Goal: Information Seeking & Learning: Understand process/instructions

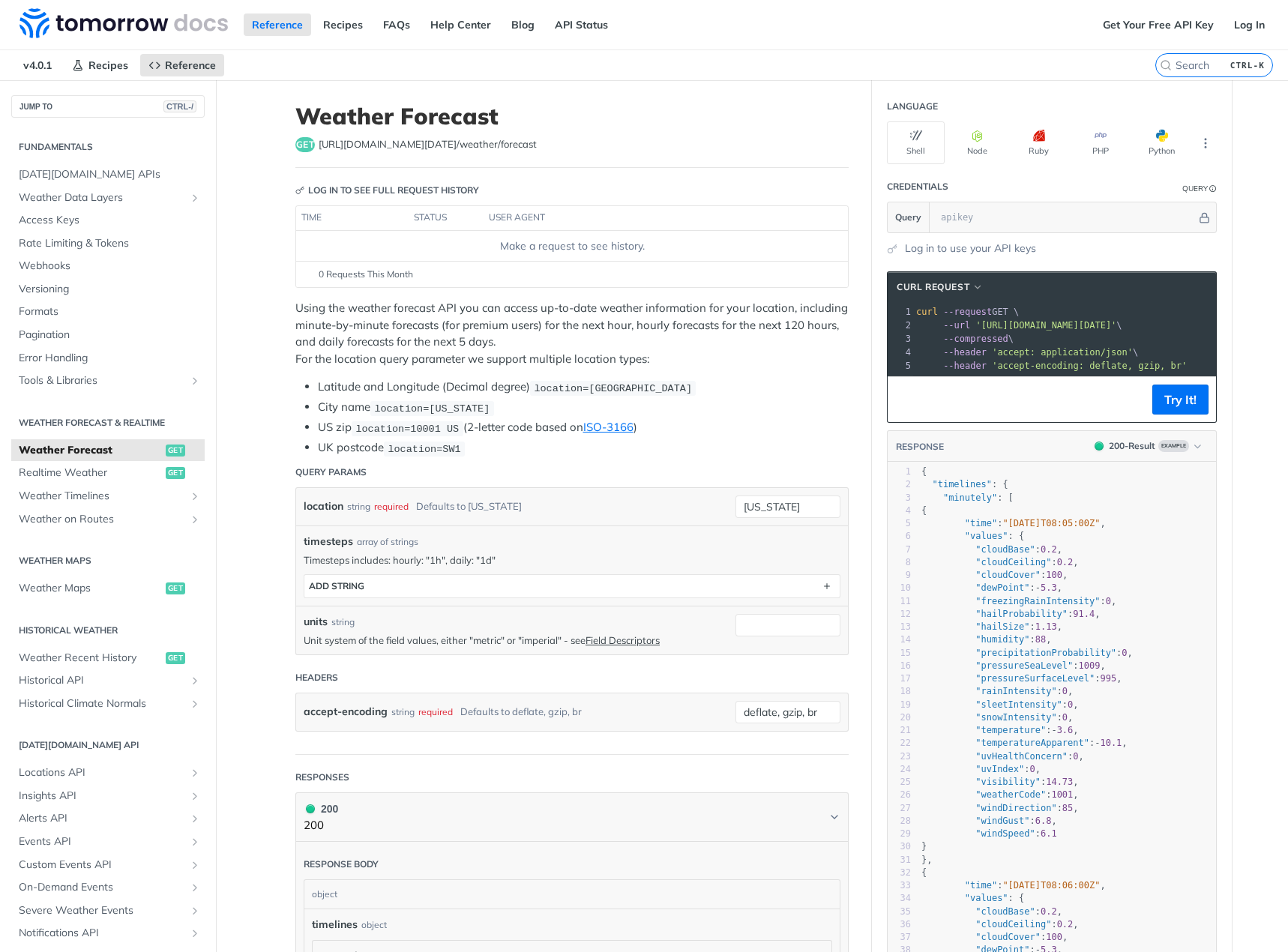
click at [650, 424] on li "US zip location=10001 US (2-letter code based on ISO-3166 )" at bounding box center [583, 428] width 531 height 17
click at [716, 406] on li "City name location=new york" at bounding box center [583, 407] width 531 height 17
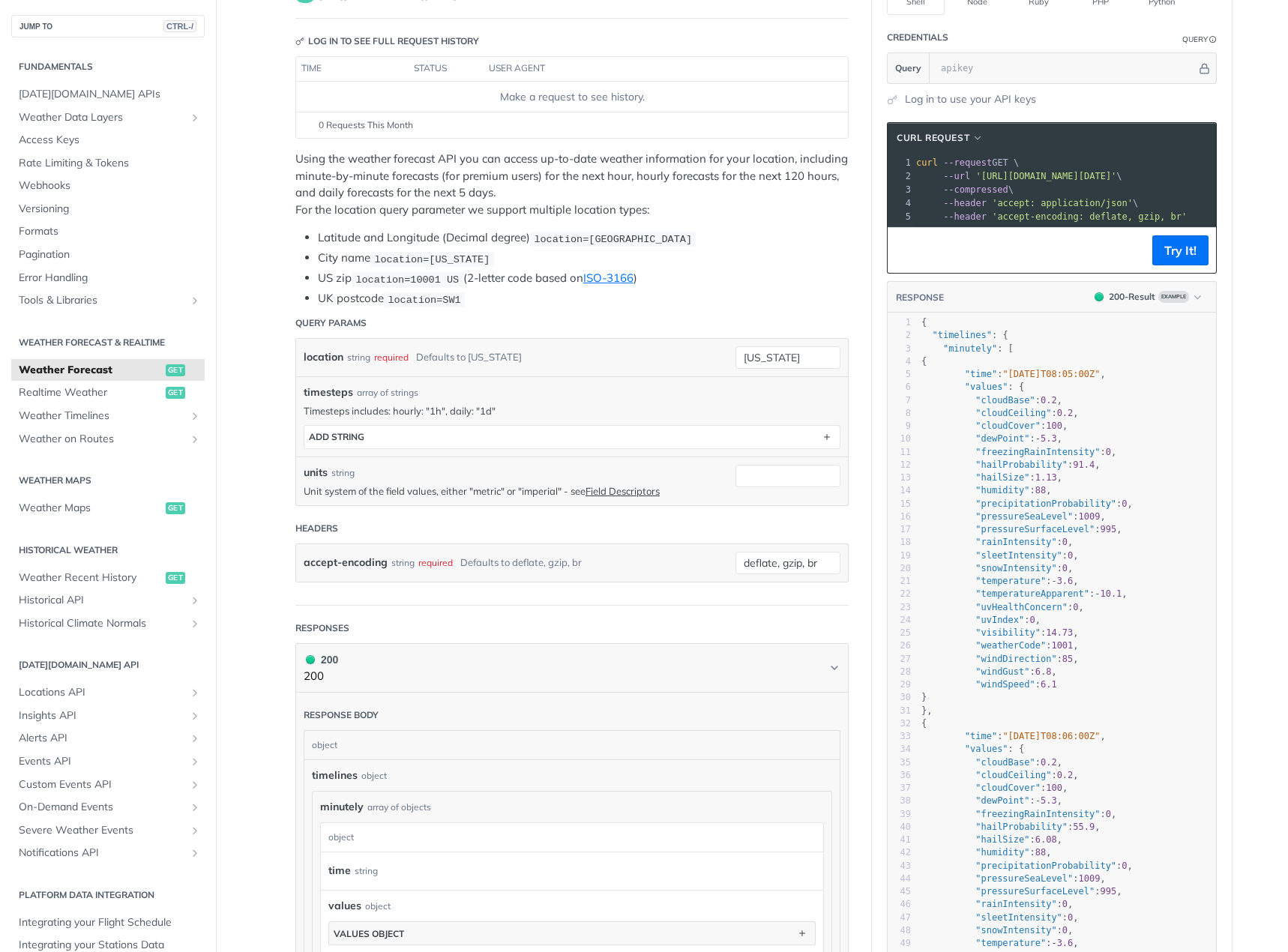
scroll to position [150, 0]
click at [248, 331] on main "JUMP TO CTRL-/ Fundamentals [DATE][DOMAIN_NAME] APIs Weather Data Layers Core P…" at bounding box center [644, 852] width 1288 height 1844
click at [272, 346] on article "Weather Forecast get https://api.tomorrow.io/v4 /weather/forecast Log in to see…" at bounding box center [572, 852] width 600 height 1844
click at [265, 345] on main "JUMP TO CTRL-/ Fundamentals [DATE][DOMAIN_NAME] APIs Weather Data Layers Core P…" at bounding box center [644, 852] width 1288 height 1844
click at [262, 344] on main "JUMP TO CTRL-/ Fundamentals [DATE][DOMAIN_NAME] APIs Weather Data Layers Core P…" at bounding box center [644, 852] width 1288 height 1844
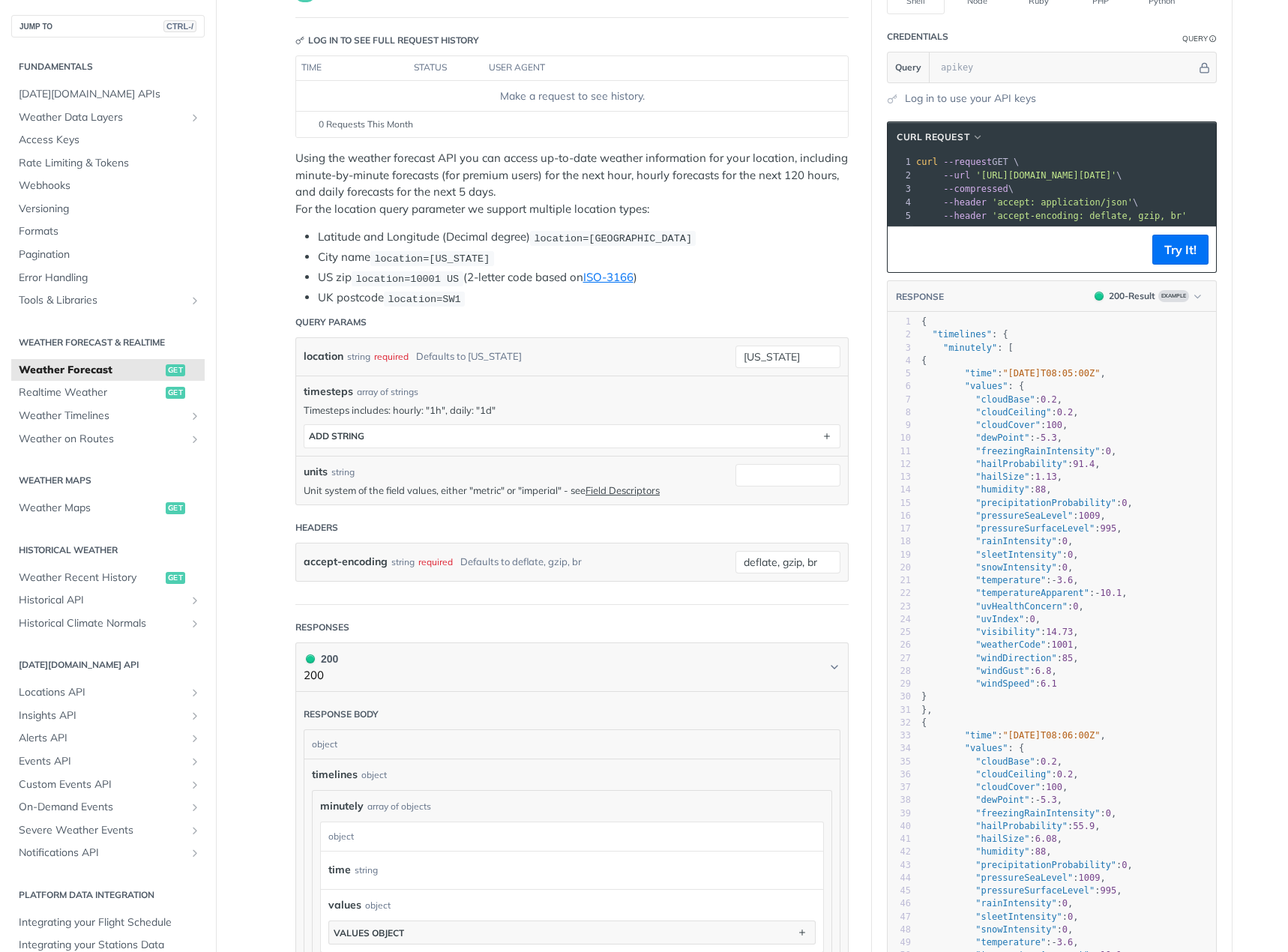
click at [262, 343] on main "JUMP TO CTRL-/ Fundamentals [DATE][DOMAIN_NAME] APIs Weather Data Layers Core P…" at bounding box center [644, 852] width 1288 height 1844
click at [259, 343] on main "JUMP TO CTRL-/ Fundamentals [DATE][DOMAIN_NAME] APIs Weather Data Layers Core P…" at bounding box center [644, 852] width 1288 height 1844
click at [272, 342] on article "Weather Forecast get https://api.tomorrow.io/v4 /weather/forecast Log in to see…" at bounding box center [572, 852] width 600 height 1844
click at [259, 342] on main "JUMP TO CTRL-/ Fundamentals [DATE][DOMAIN_NAME] APIs Weather Data Layers Core P…" at bounding box center [644, 852] width 1288 height 1844
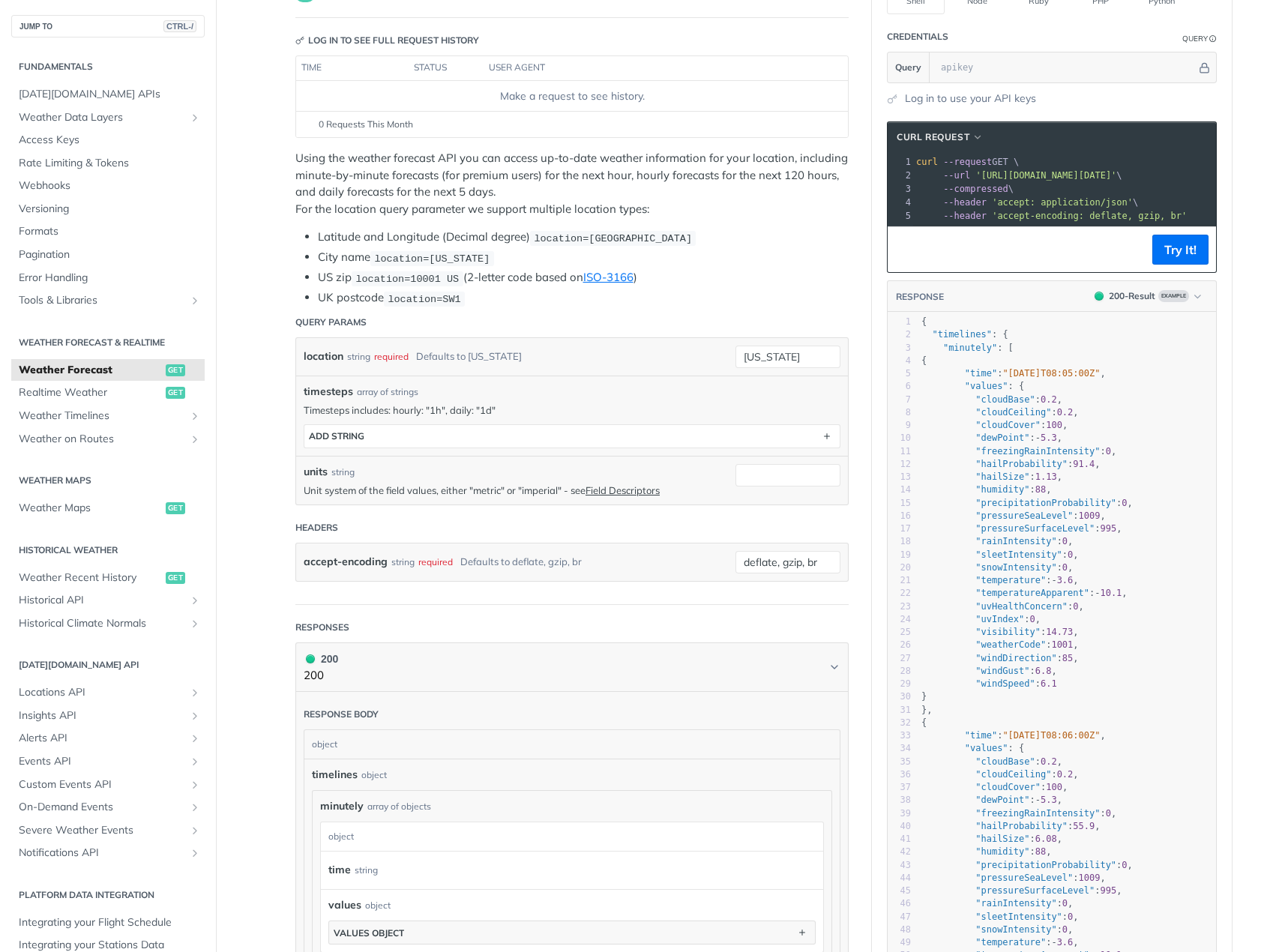
click at [259, 342] on main "JUMP TO CTRL-/ Fundamentals [DATE][DOMAIN_NAME] APIs Weather Data Layers Core P…" at bounding box center [644, 852] width 1288 height 1844
click at [272, 282] on article "Weather Forecast get https://api.tomorrow.io/v4 /weather/forecast Log in to see…" at bounding box center [572, 852] width 600 height 1844
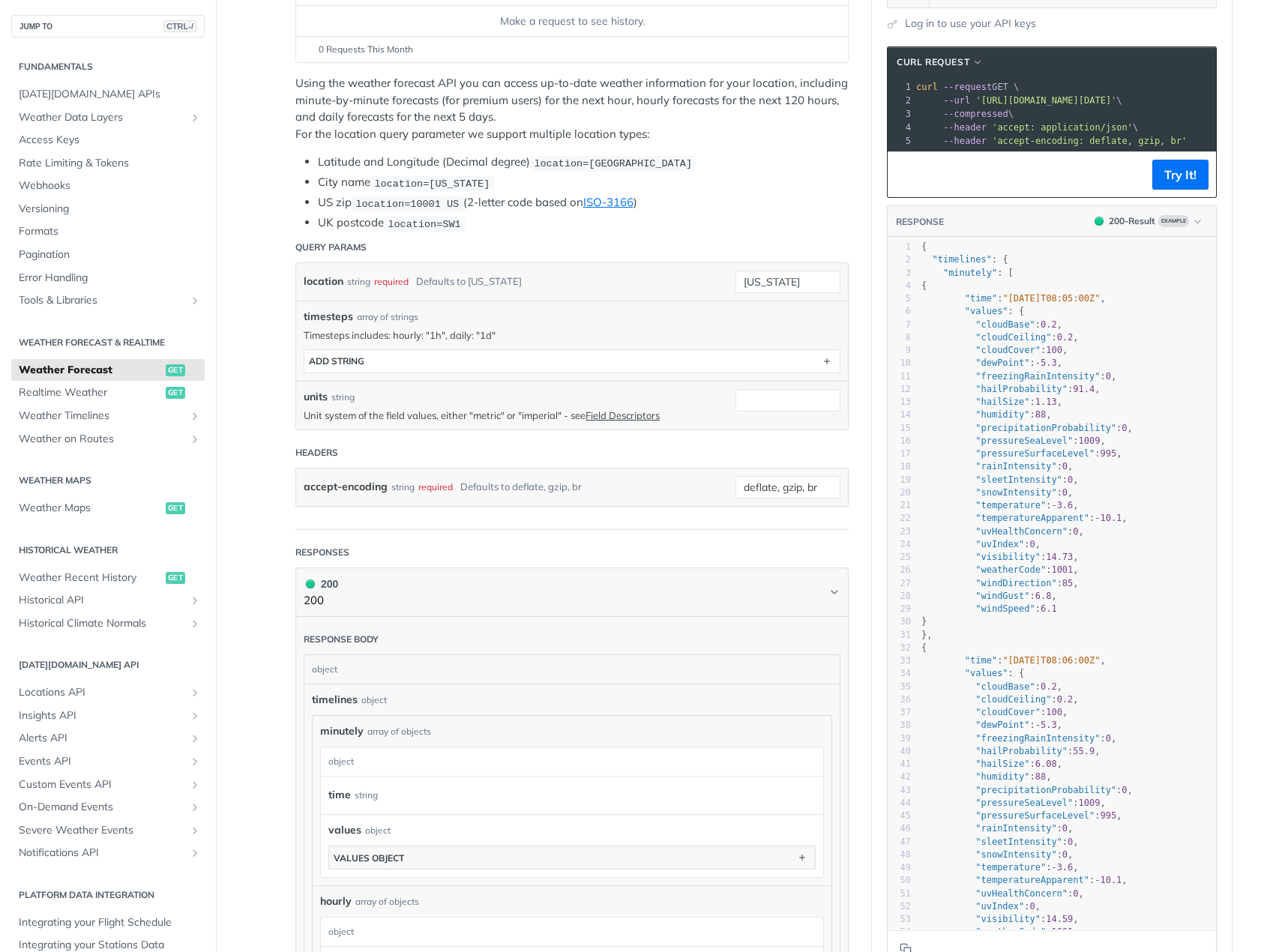
click at [225, 389] on main "JUMP TO CTRL-/ Fundamentals [DATE][DOMAIN_NAME] APIs Weather Data Layers Core P…" at bounding box center [644, 777] width 1288 height 1844
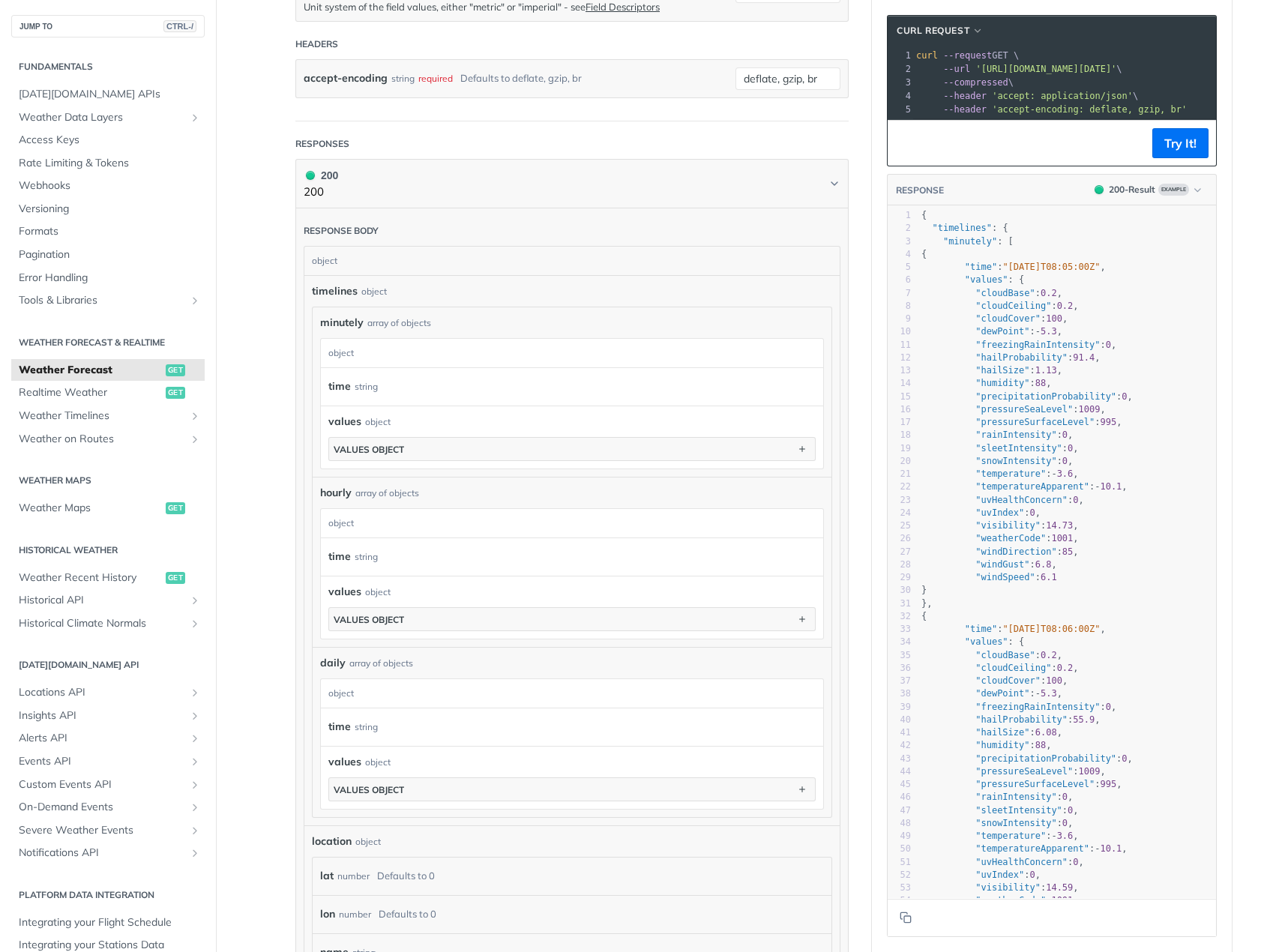
scroll to position [600, 0]
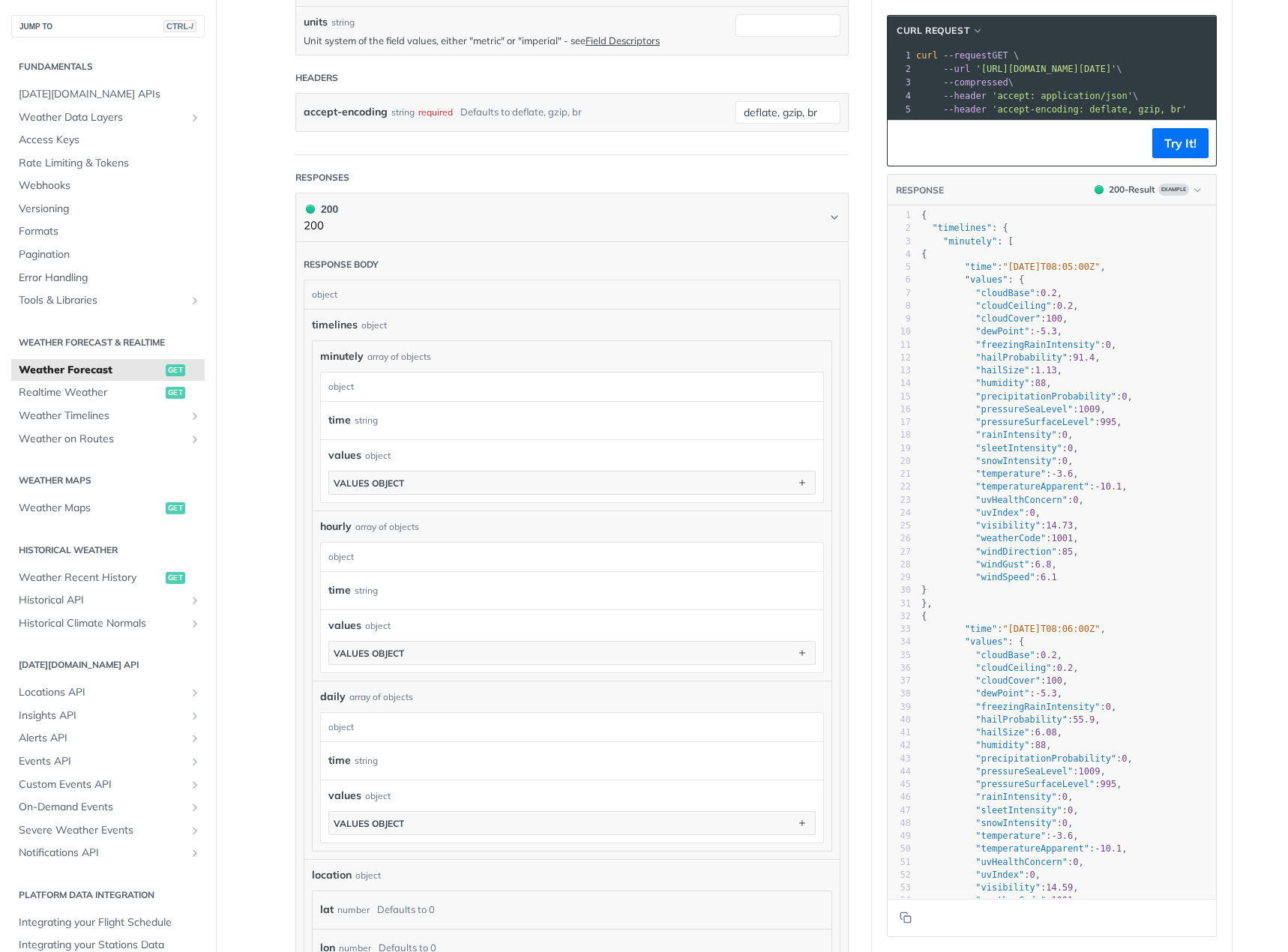
click at [328, 327] on span "timelines" at bounding box center [335, 324] width 46 height 15
click at [462, 317] on div "timelines object" at bounding box center [572, 324] width 520 height 15
click at [260, 304] on main "JUMP TO CTRL-/ Fundamentals [DATE][DOMAIN_NAME] APIs Weather Data Layers Core P…" at bounding box center [644, 402] width 1288 height 1844
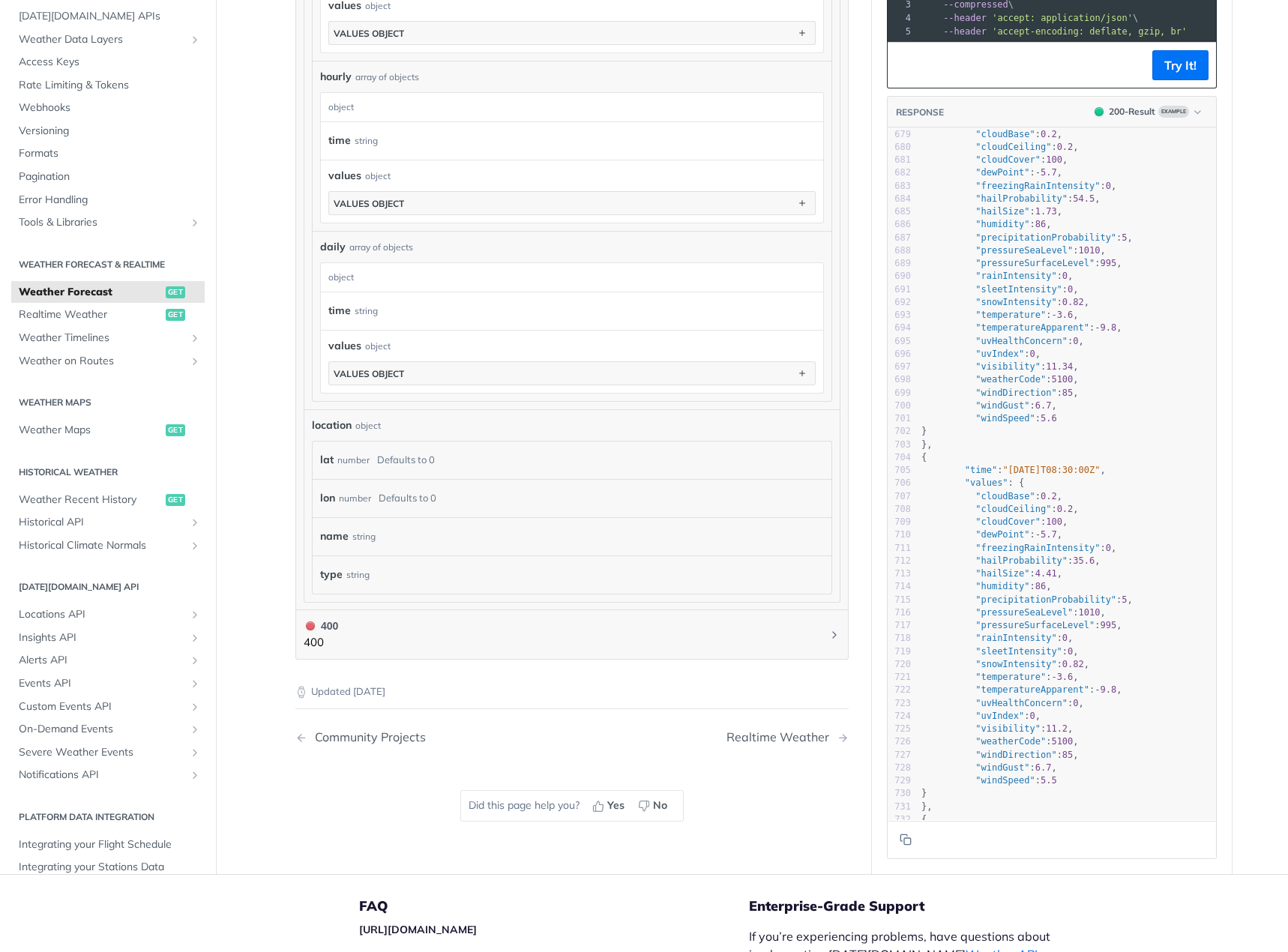
scroll to position [8324, 0]
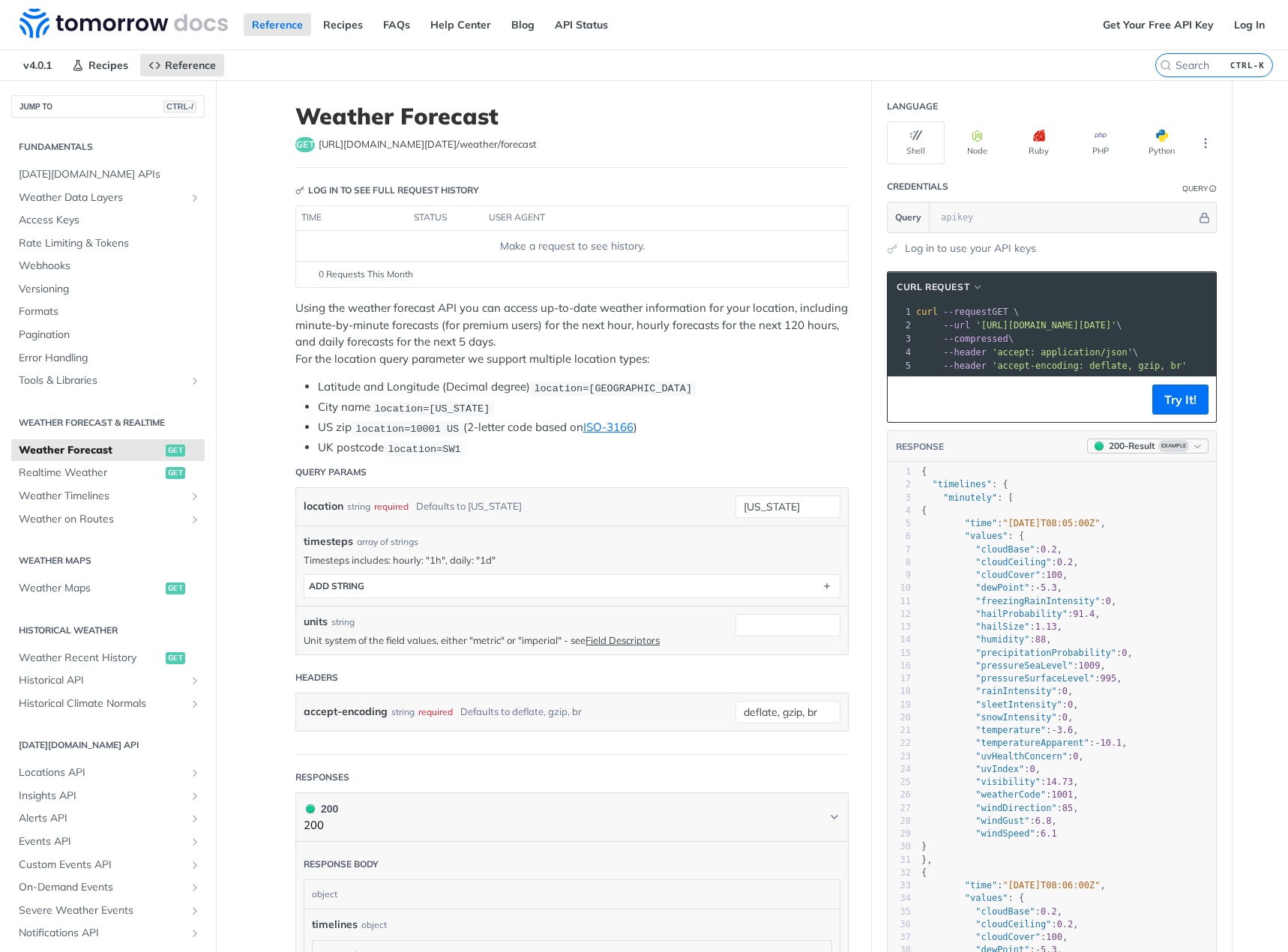
click at [1192, 452] on icon "button" at bounding box center [1198, 446] width 11 height 11
click at [1107, 545] on div "400 - Result" at bounding box center [1088, 541] width 51 height 15
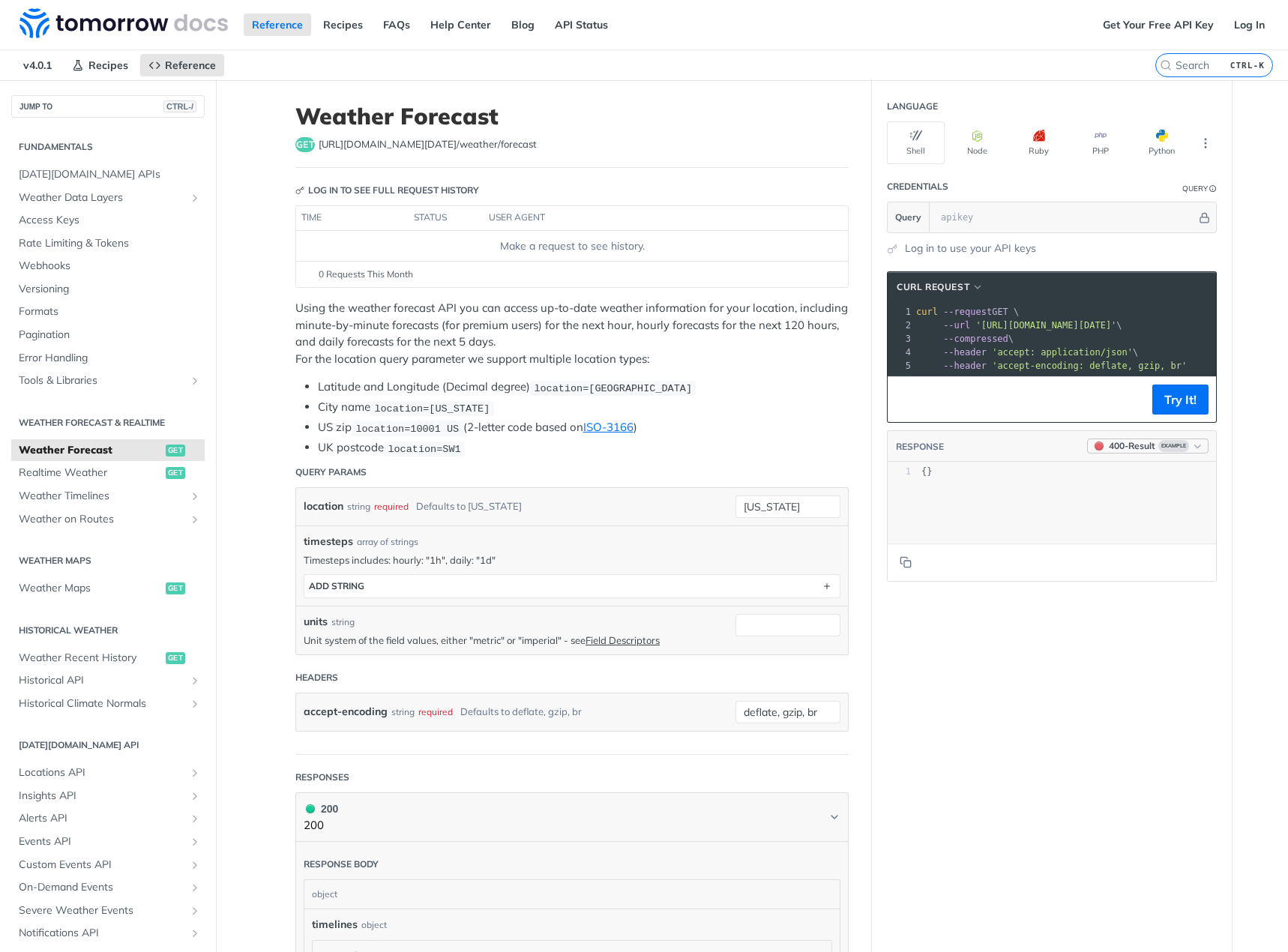
click at [1153, 454] on button "400 - Result Example" at bounding box center [1147, 446] width 121 height 15
click at [1143, 505] on div "200 - Result" at bounding box center [1125, 514] width 163 height 26
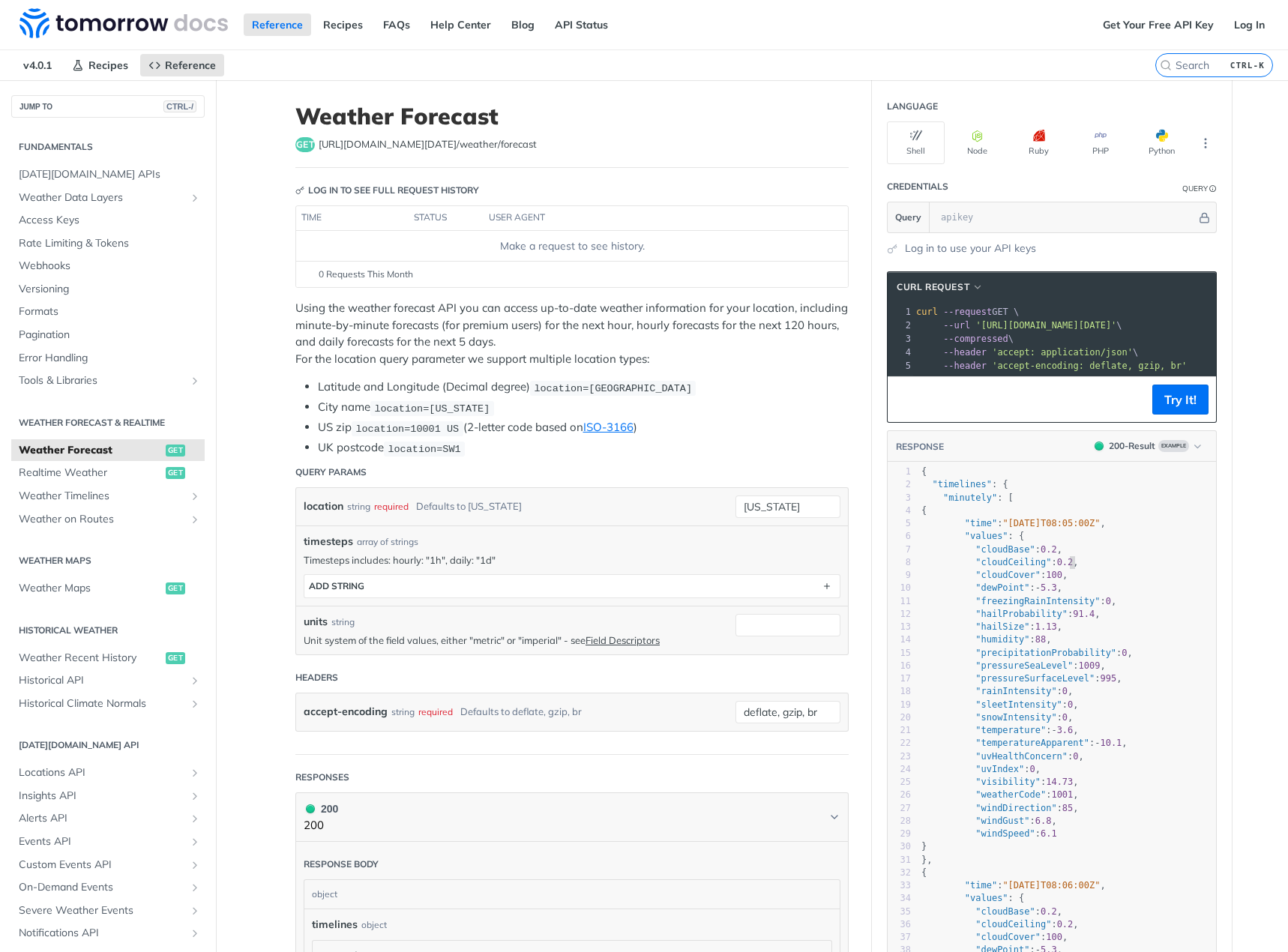
click at [1117, 569] on pre ""cloudCeiling" : 0.2 ," at bounding box center [1067, 563] width 297 height 13
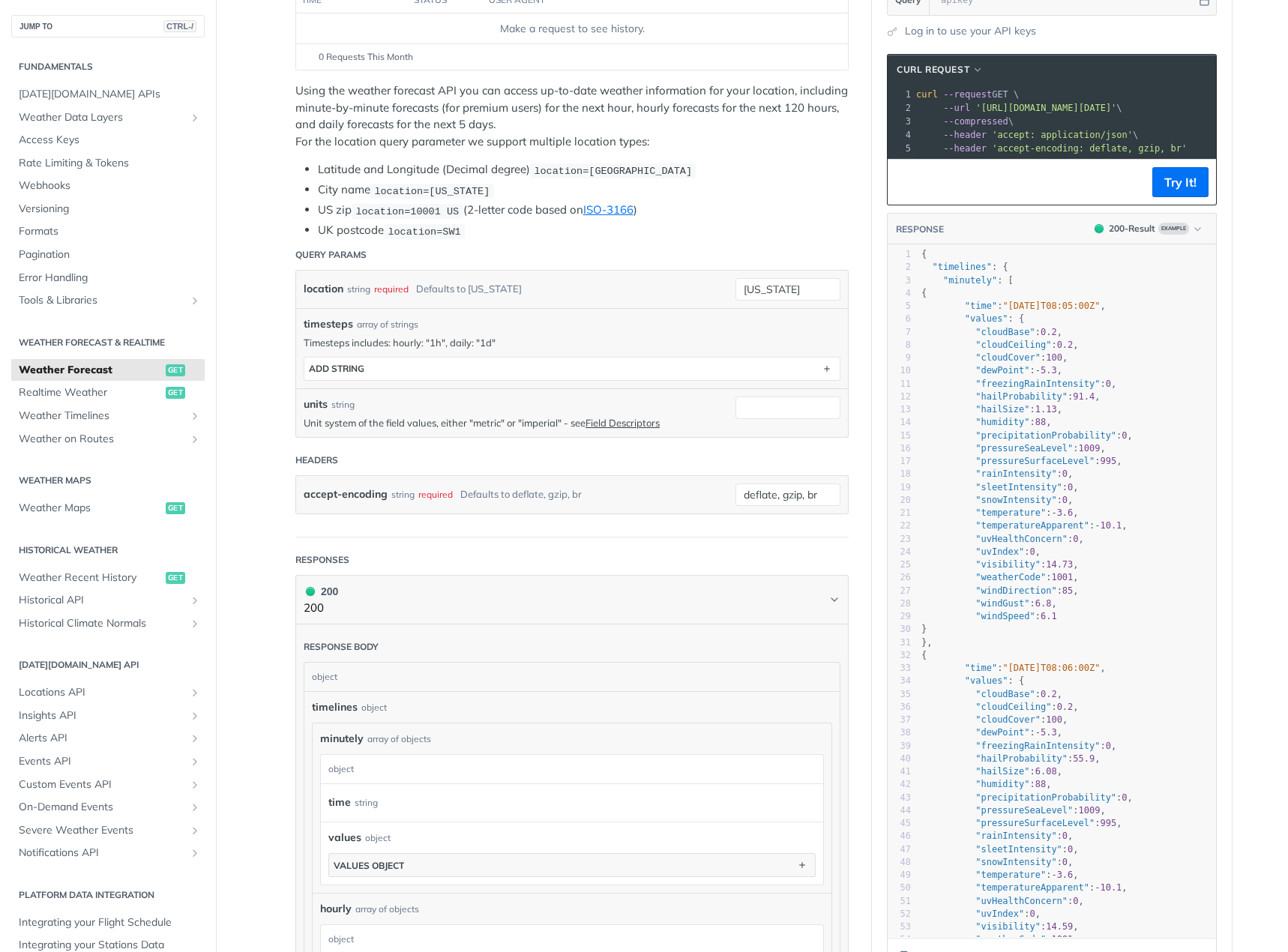
scroll to position [225, 0]
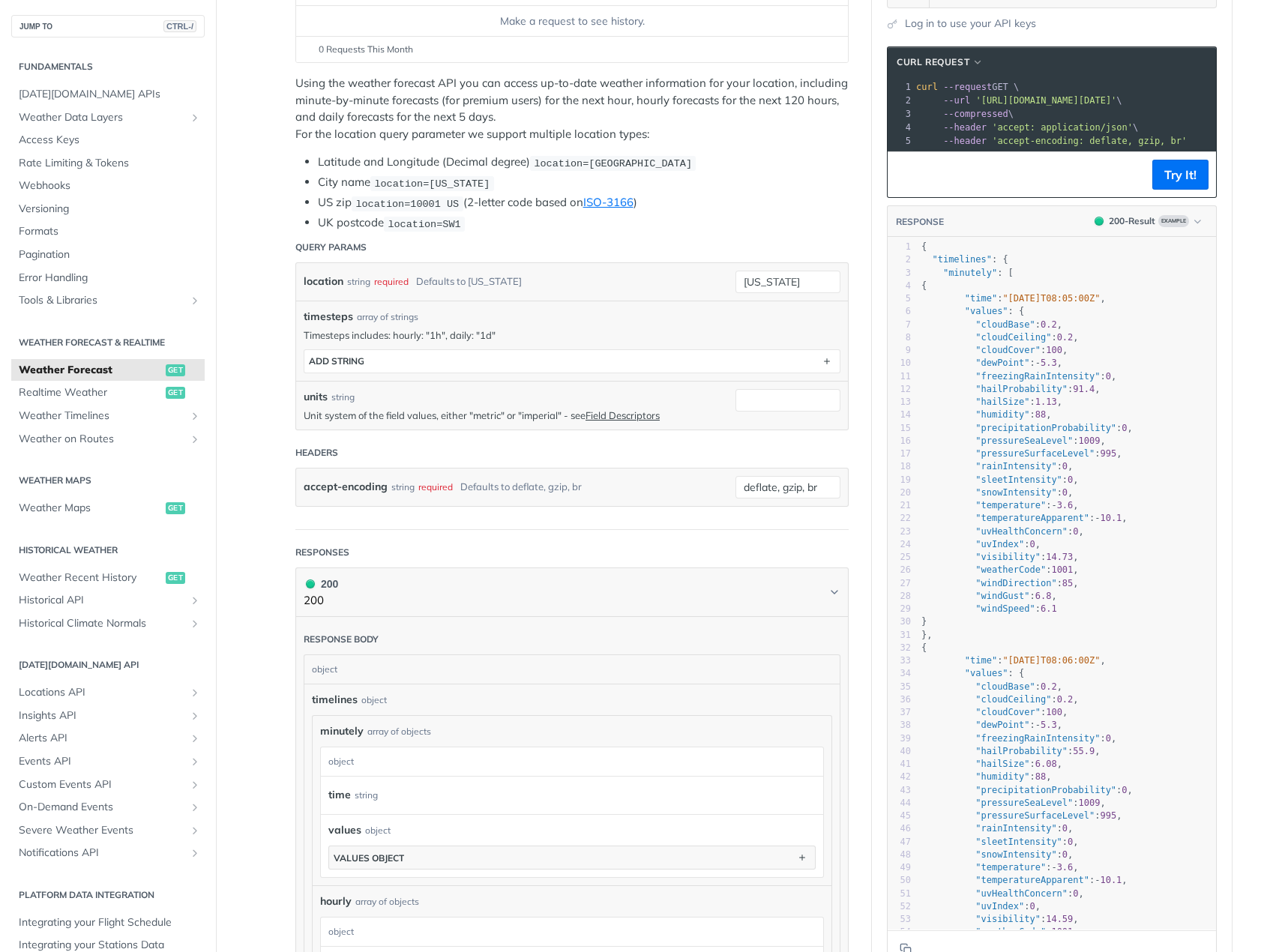
click at [256, 411] on main "JUMP TO CTRL-/ Fundamentals [DATE][DOMAIN_NAME] APIs Weather Data Layers Core P…" at bounding box center [644, 777] width 1288 height 1844
click at [320, 315] on span "timesteps" at bounding box center [328, 316] width 50 height 15
click at [274, 362] on article "Weather Forecast get https://api.tomorrow.io/v4 /weather/forecast Log in to see…" at bounding box center [572, 777] width 600 height 1844
click at [272, 357] on article "Weather Forecast get https://api.tomorrow.io/v4 /weather/forecast Log in to see…" at bounding box center [572, 777] width 600 height 1844
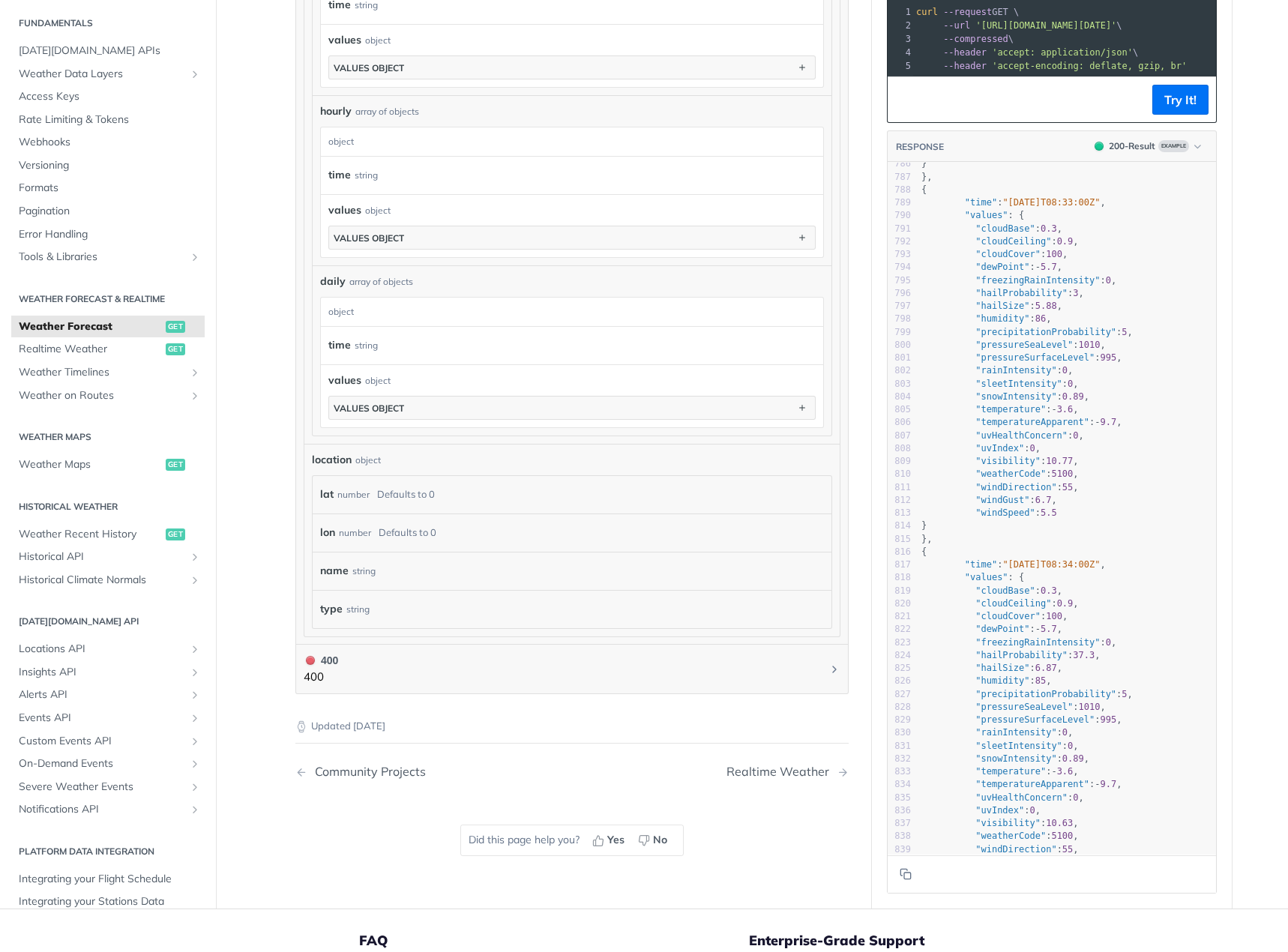
scroll to position [11437, 0]
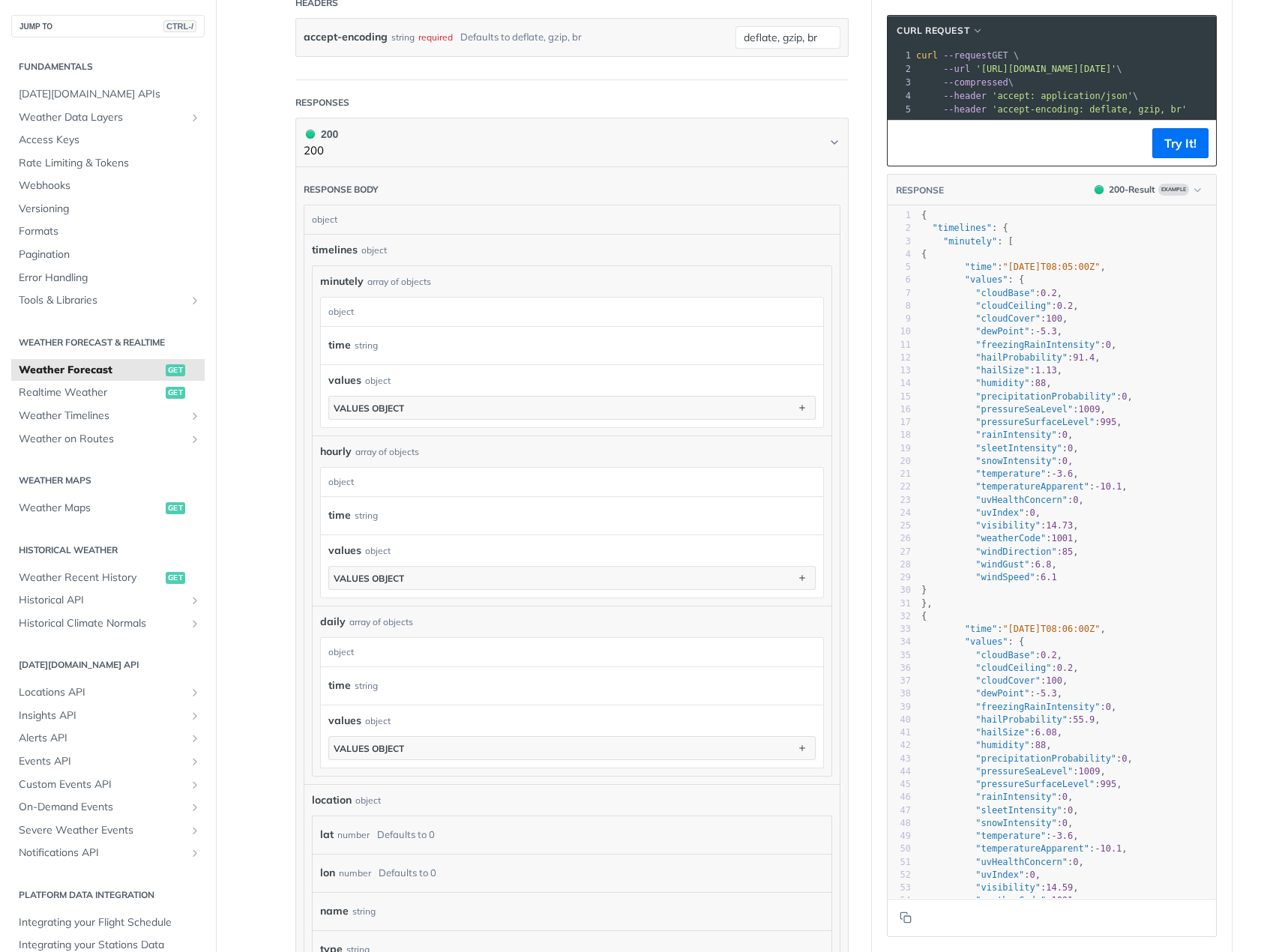
click at [241, 437] on main "JUMP TO CTRL-/ Fundamentals [DATE][DOMAIN_NAME] APIs Weather Data Layers Core P…" at bounding box center [644, 328] width 1288 height 1844
click at [256, 424] on main "JUMP TO CTRL-/ Fundamentals [DATE][DOMAIN_NAME] APIs Weather Data Layers Core P…" at bounding box center [644, 328] width 1288 height 1844
click at [261, 419] on main "JUMP TO CTRL-/ Fundamentals [DATE][DOMAIN_NAME] APIs Weather Data Layers Core P…" at bounding box center [644, 328] width 1288 height 1844
click at [263, 408] on main "JUMP TO CTRL-/ Fundamentals [DATE][DOMAIN_NAME] APIs Weather Data Layers Core P…" at bounding box center [644, 328] width 1288 height 1844
click at [918, 261] on pre "{" at bounding box center [1067, 254] width 297 height 13
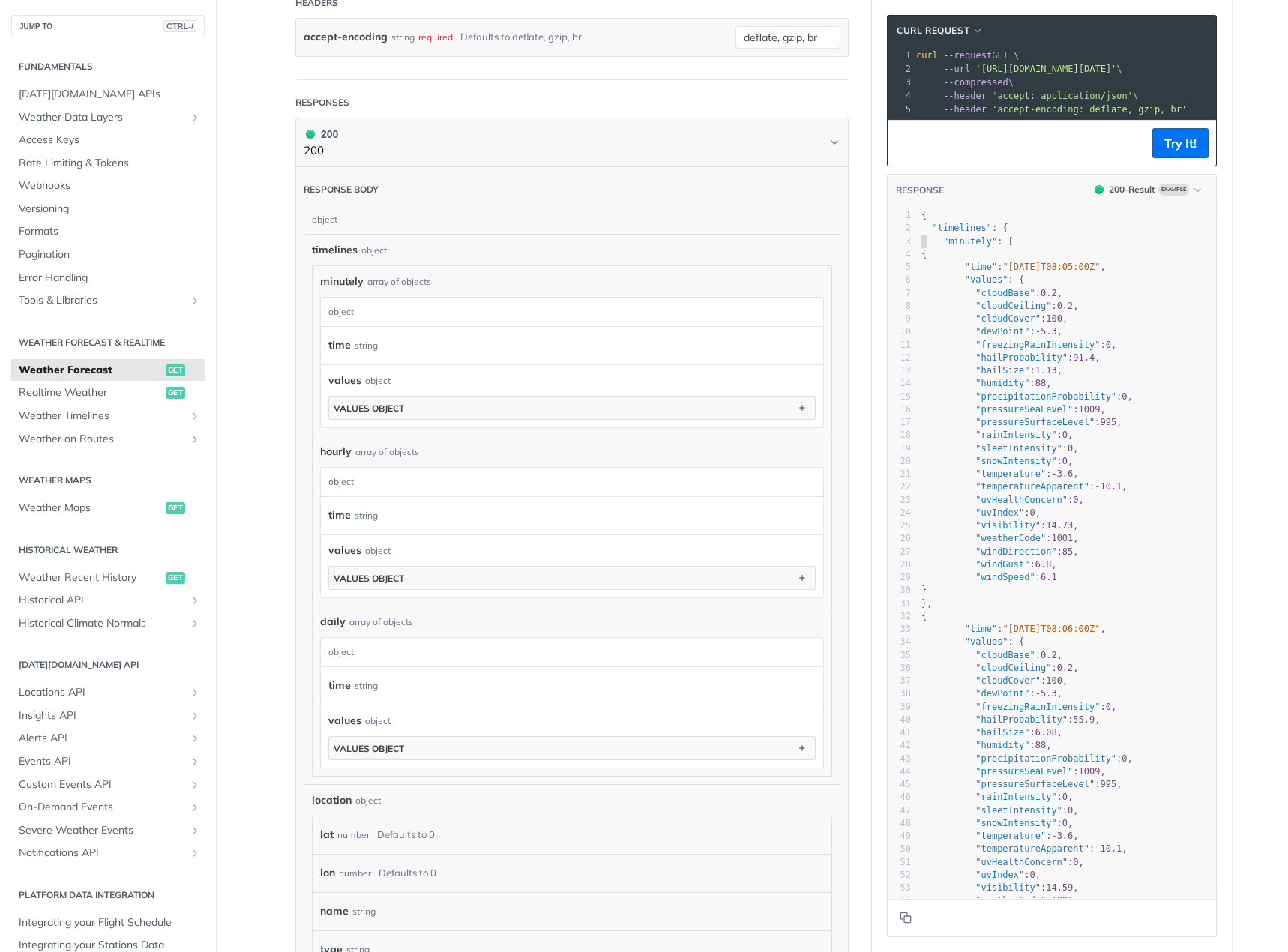
click at [918, 248] on pre ""minutely" : [" at bounding box center [1067, 242] width 297 height 13
click at [1019, 259] on pre "{" at bounding box center [1067, 254] width 297 height 13
click at [1000, 248] on pre ""minutely" : [" at bounding box center [1067, 242] width 297 height 13
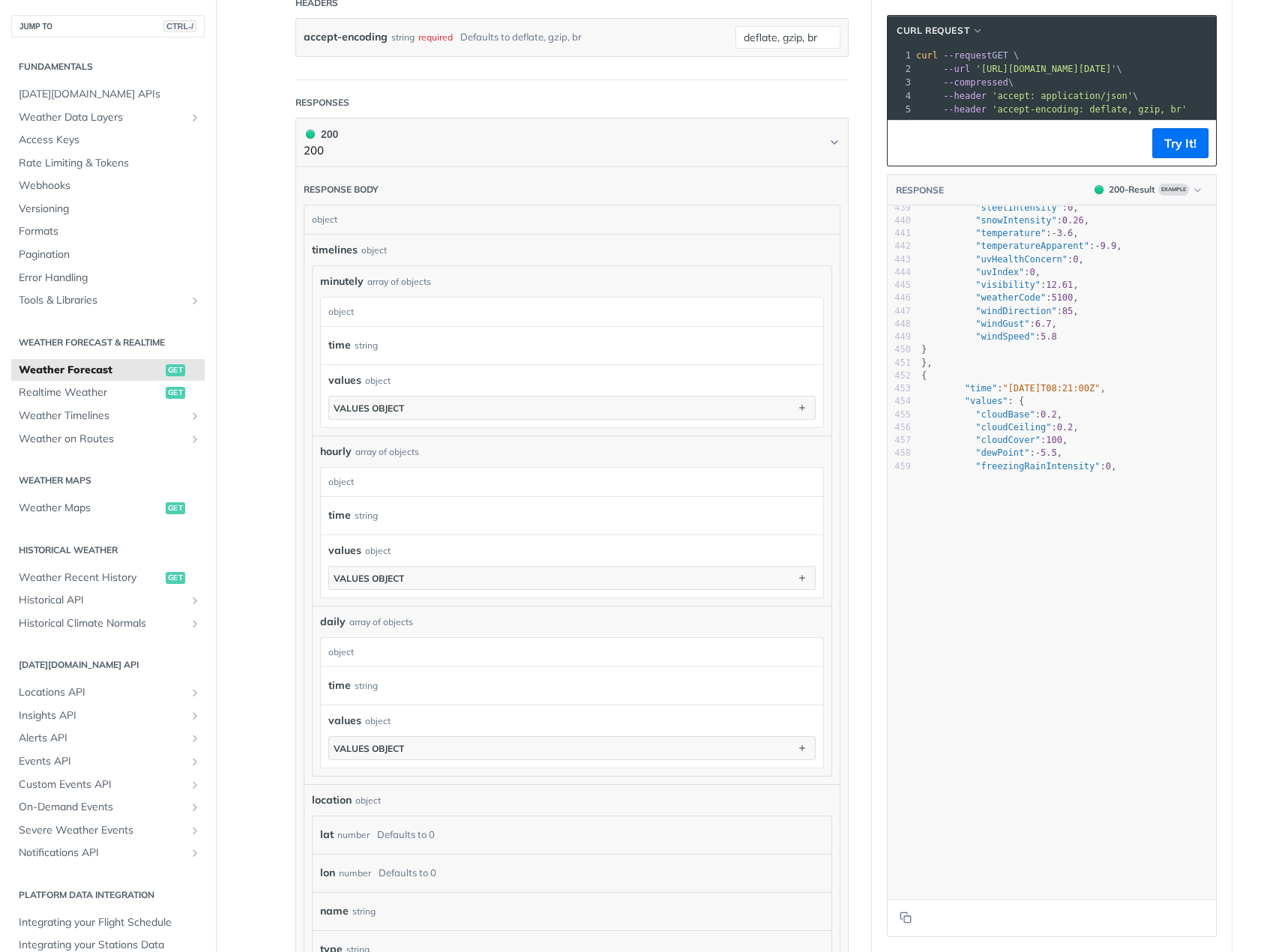
scroll to position [7327, 0]
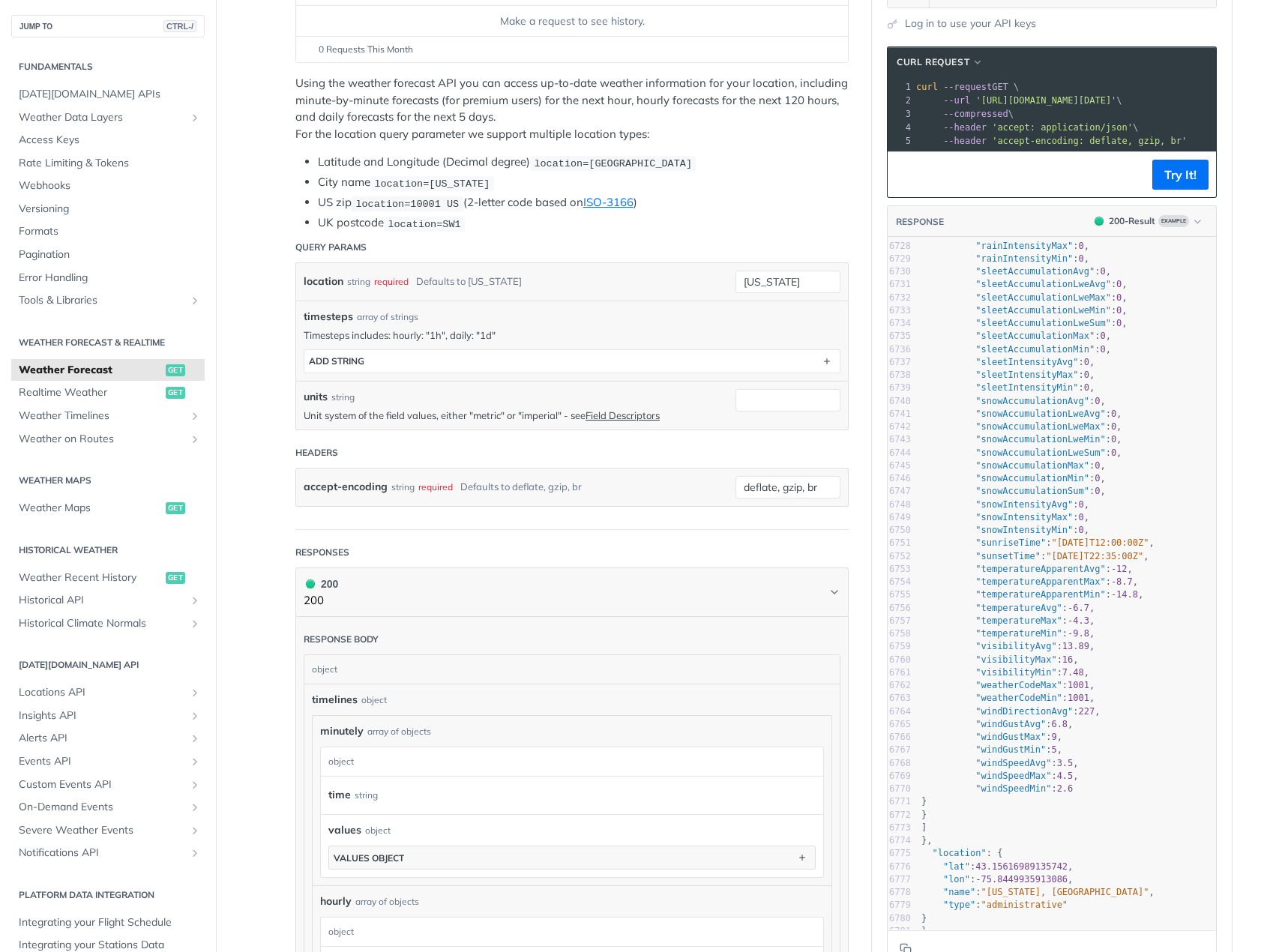
click at [503, 438] on header "Headers" at bounding box center [571, 453] width 553 height 30
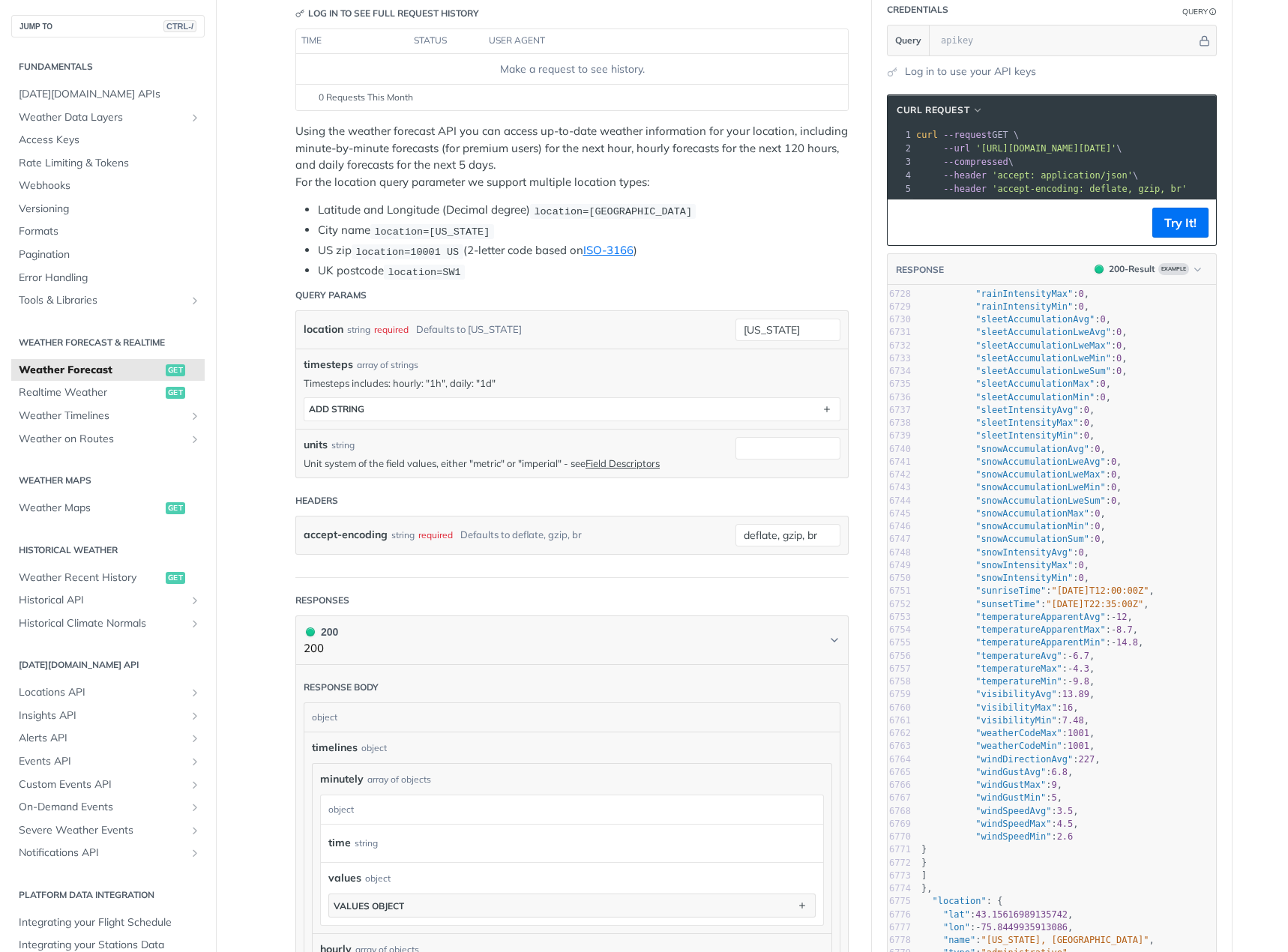
click at [511, 433] on div "location string required Defaults to new york new york timesteps array of strin…" at bounding box center [572, 394] width 536 height 151
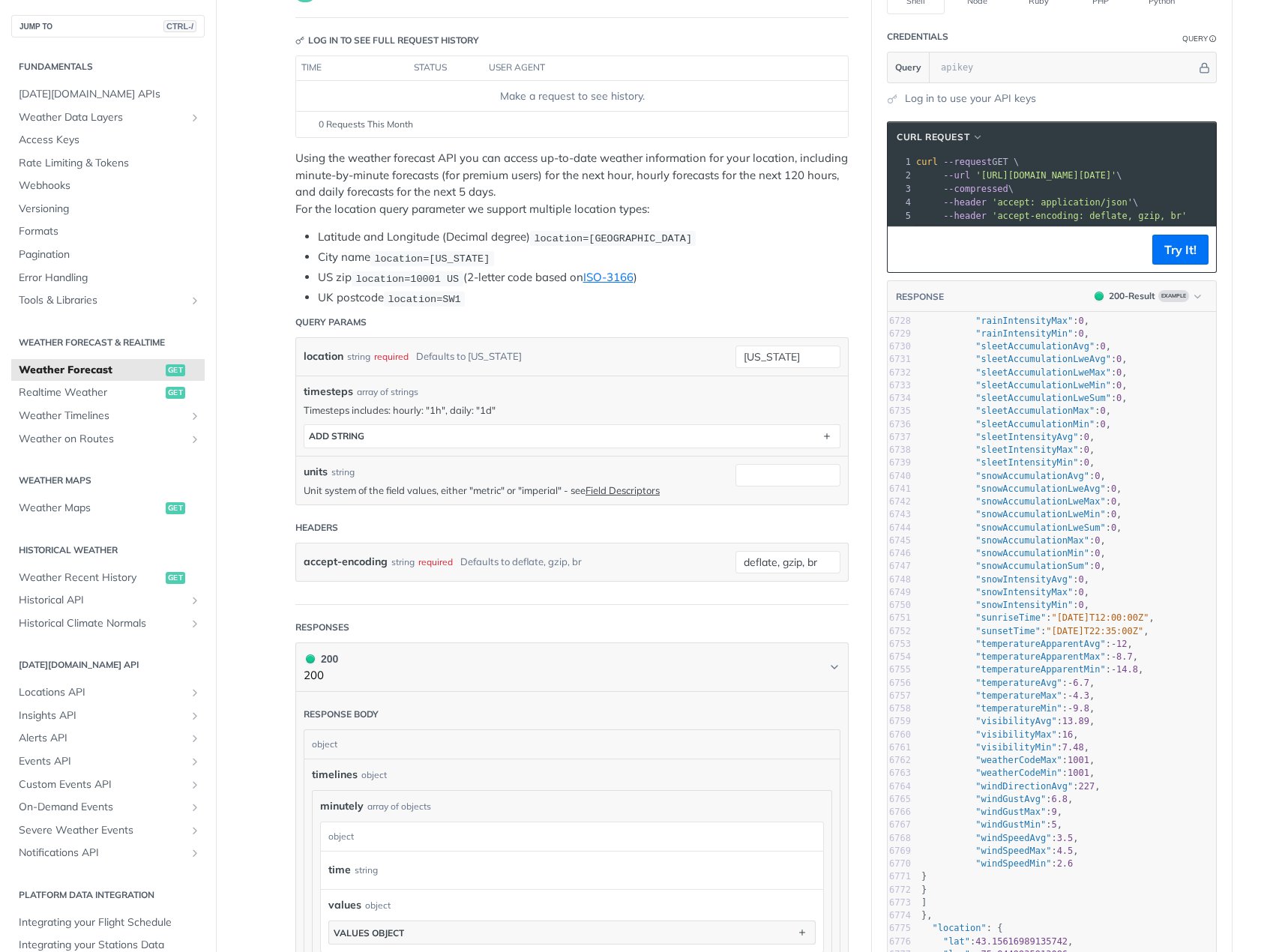
click at [476, 509] on form "Query Params location string required Defaults to new york new york timesteps a…" at bounding box center [571, 456] width 553 height 298
click at [465, 513] on header "Headers" at bounding box center [571, 528] width 553 height 30
click at [453, 507] on form "Query Params location string required Defaults to new york new york timesteps a…" at bounding box center [571, 456] width 553 height 298
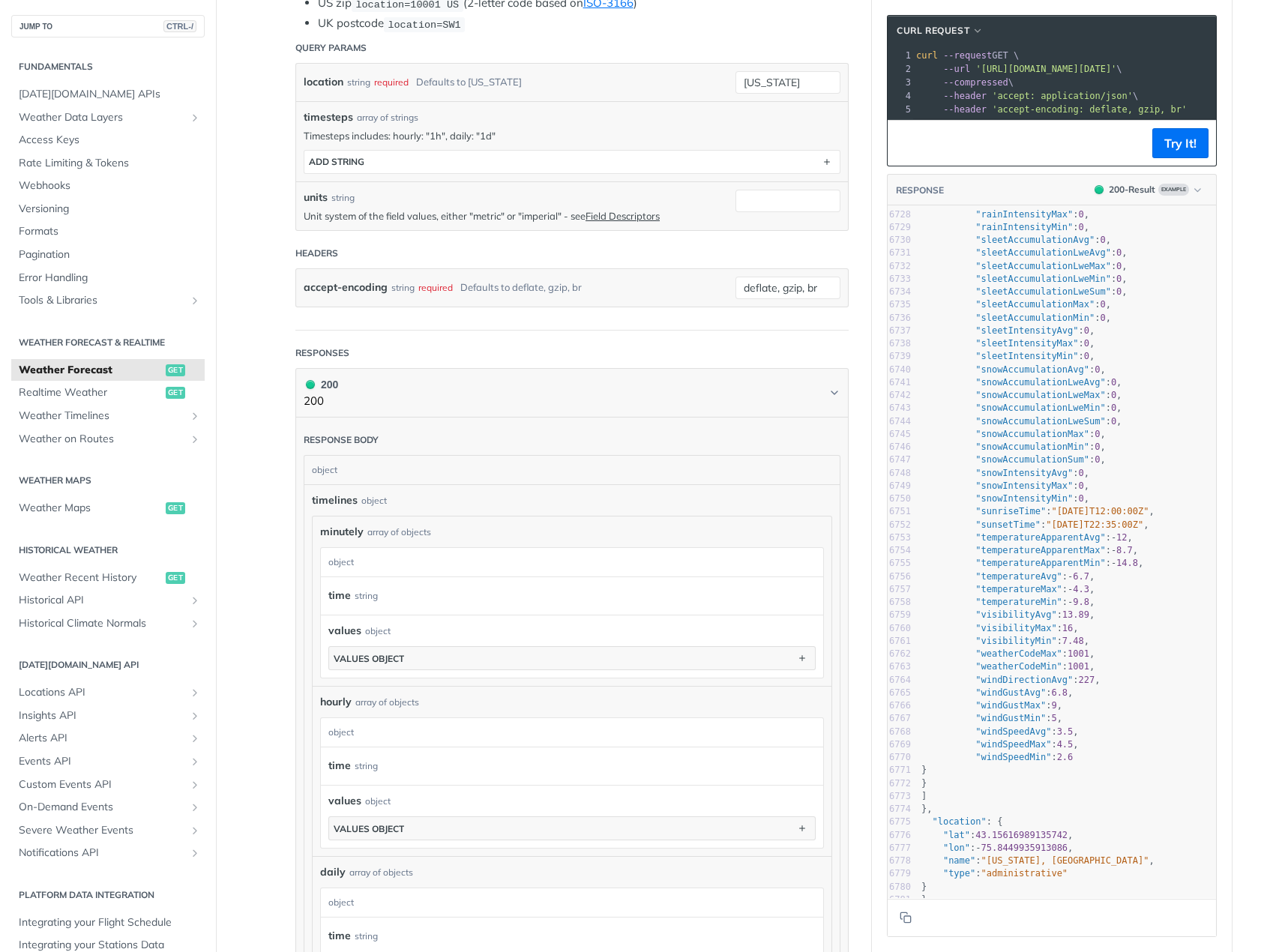
scroll to position [450, 0]
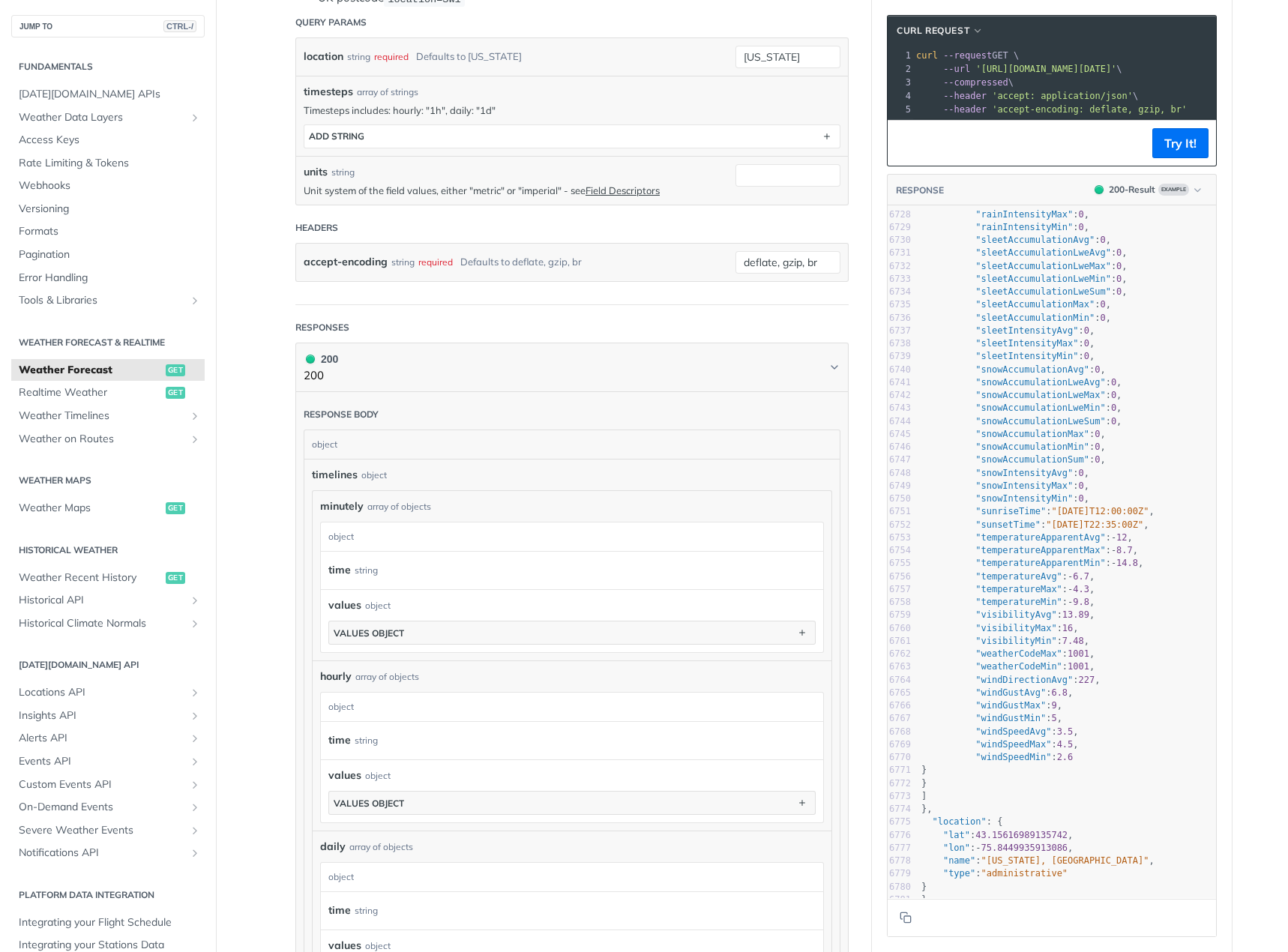
drag, startPoint x: 572, startPoint y: 528, endPoint x: 569, endPoint y: 512, distance: 16.3
click at [569, 515] on div "minutely object time string values object values object" at bounding box center [572, 584] width 504 height 139
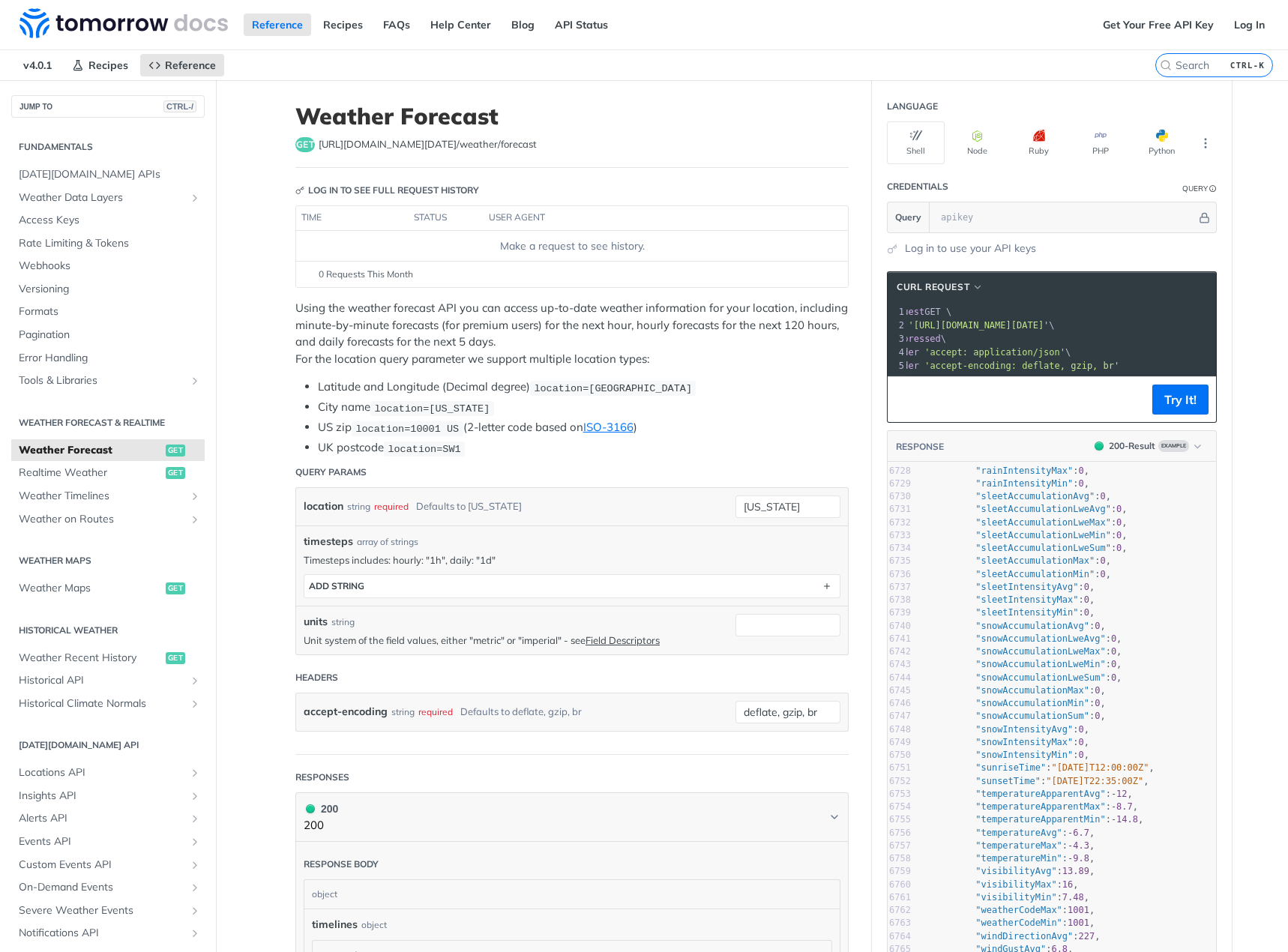
scroll to position [0, 72]
click at [1154, 402] on button "Try It!" at bounding box center [1180, 399] width 56 height 30
click at [1113, 400] on footer "Try It!" at bounding box center [1052, 399] width 328 height 46
click at [1095, 406] on footer "Try It!" at bounding box center [1052, 399] width 328 height 46
click at [1084, 401] on footer "Try It!" at bounding box center [1052, 399] width 328 height 46
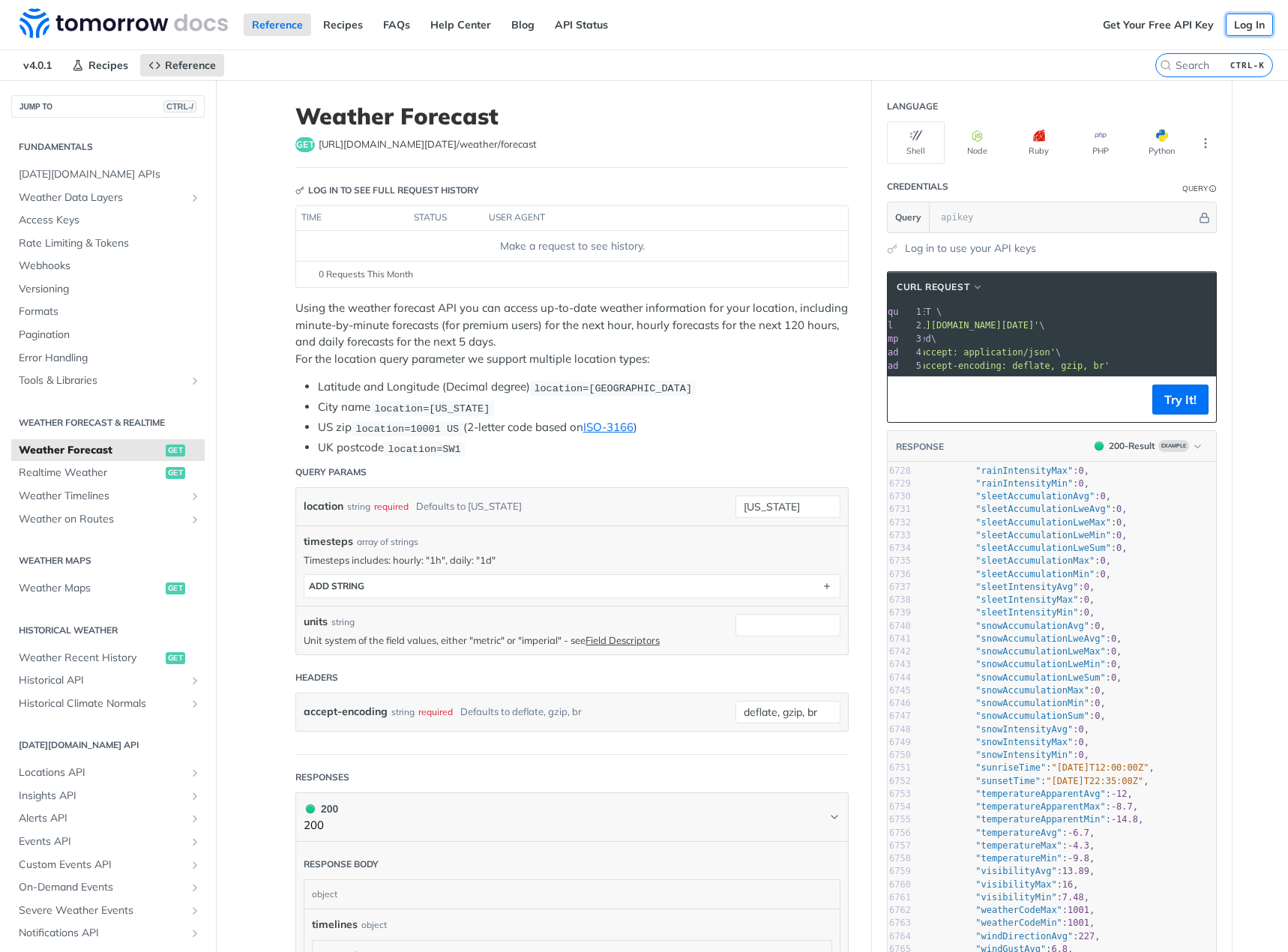
click at [1241, 32] on link "Log In" at bounding box center [1249, 25] width 47 height 23
click at [1116, 24] on link "Get Your Free API Key" at bounding box center [1158, 25] width 128 height 23
click at [1160, 20] on link "Get Your Free API Key" at bounding box center [1158, 25] width 128 height 23
click at [1239, 22] on link "Log In" at bounding box center [1249, 25] width 47 height 23
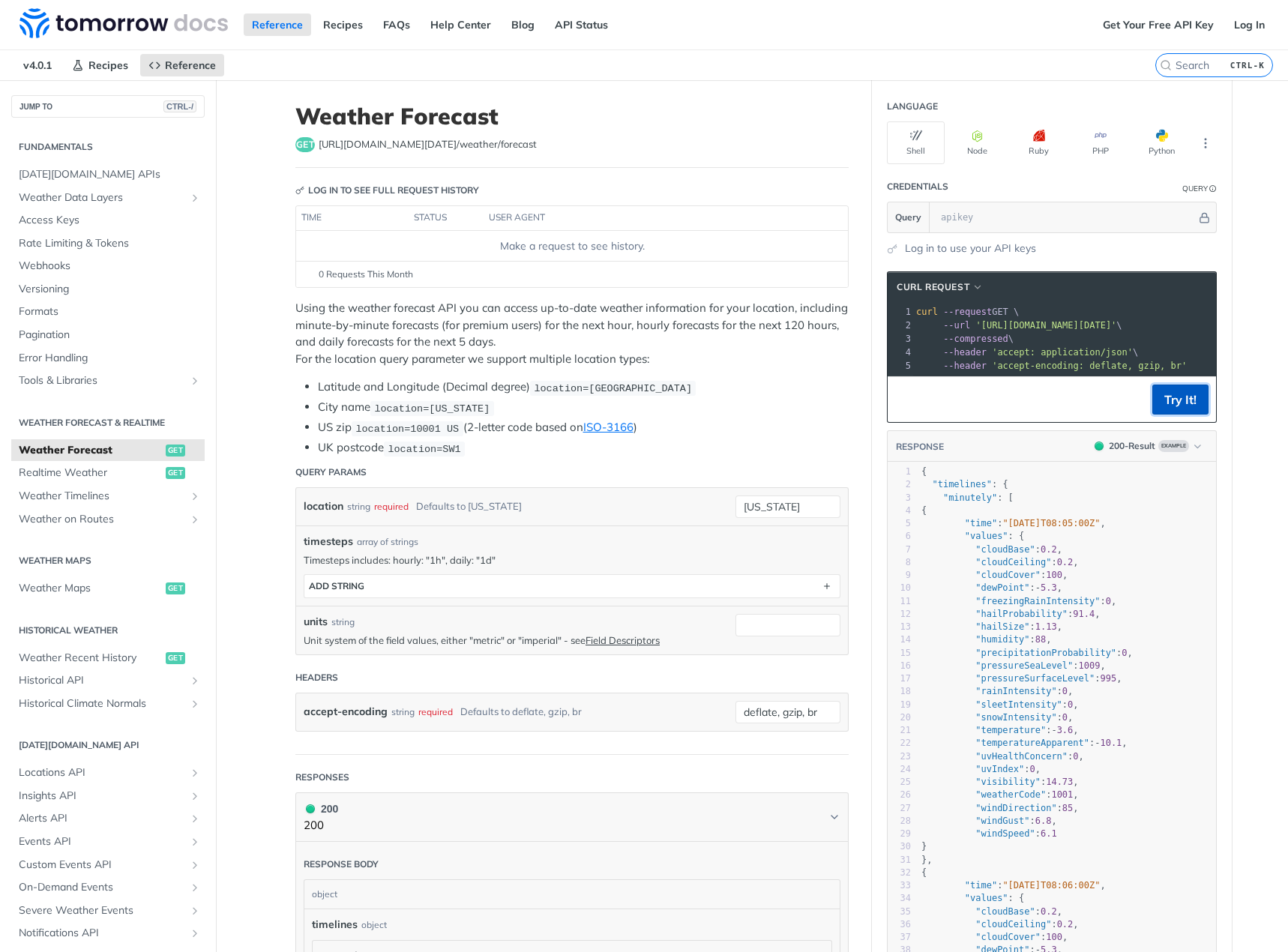
click at [1174, 405] on button "Try It!" at bounding box center [1180, 399] width 56 height 30
click at [980, 226] on input "text" at bounding box center [1065, 217] width 263 height 30
click at [1040, 203] on input "text" at bounding box center [1065, 217] width 263 height 30
click at [1039, 216] on input "text" at bounding box center [1065, 217] width 263 height 30
paste input "Ex0dHL2Kb8HrBDQZlUCQLJwnvht7sVNG"
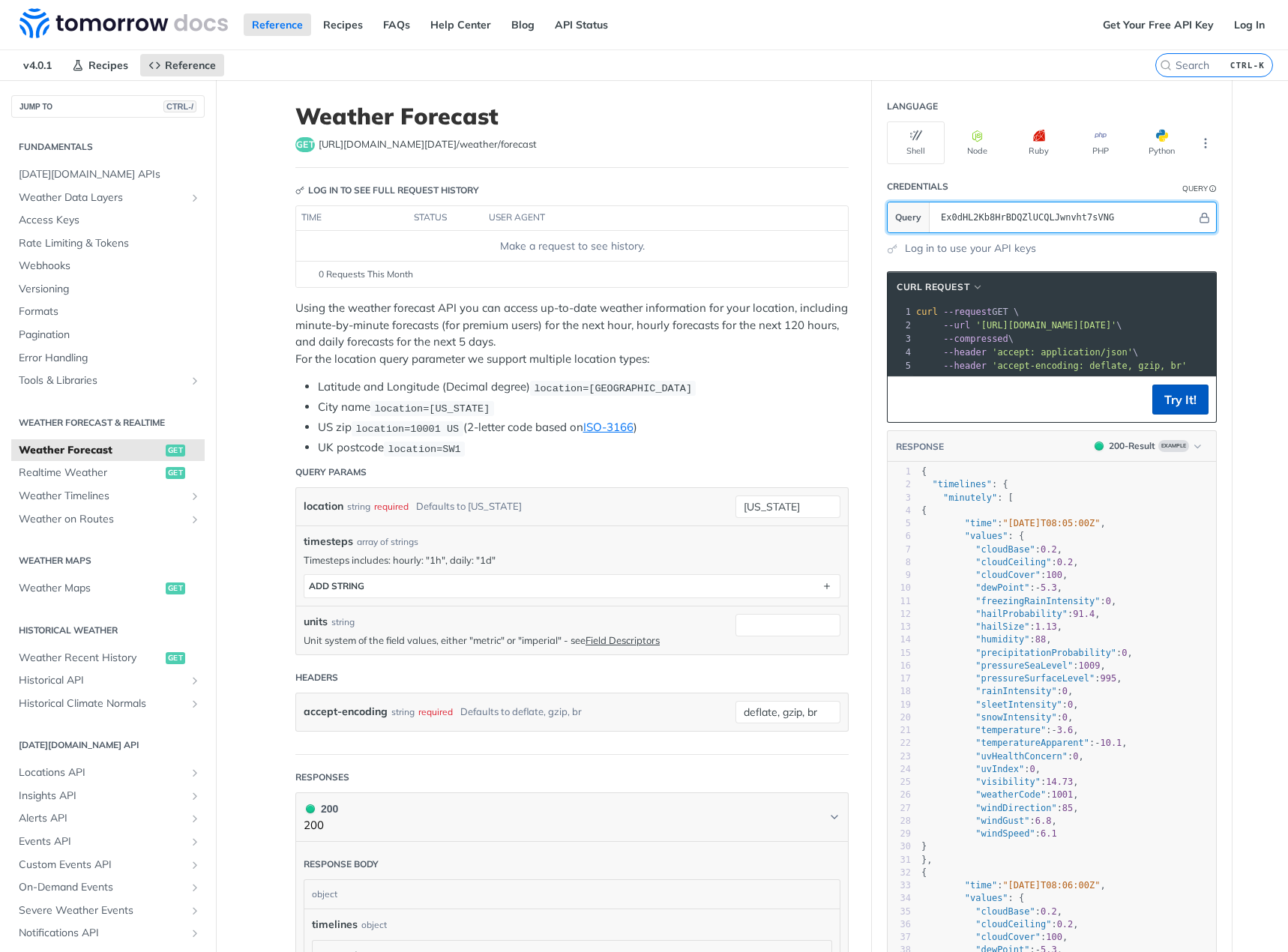
type input "Ex0dHL2Kb8HrBDQZlUCQLJwnvht7sVNG"
click at [1164, 404] on button "Try It!" at bounding box center [1180, 399] width 56 height 30
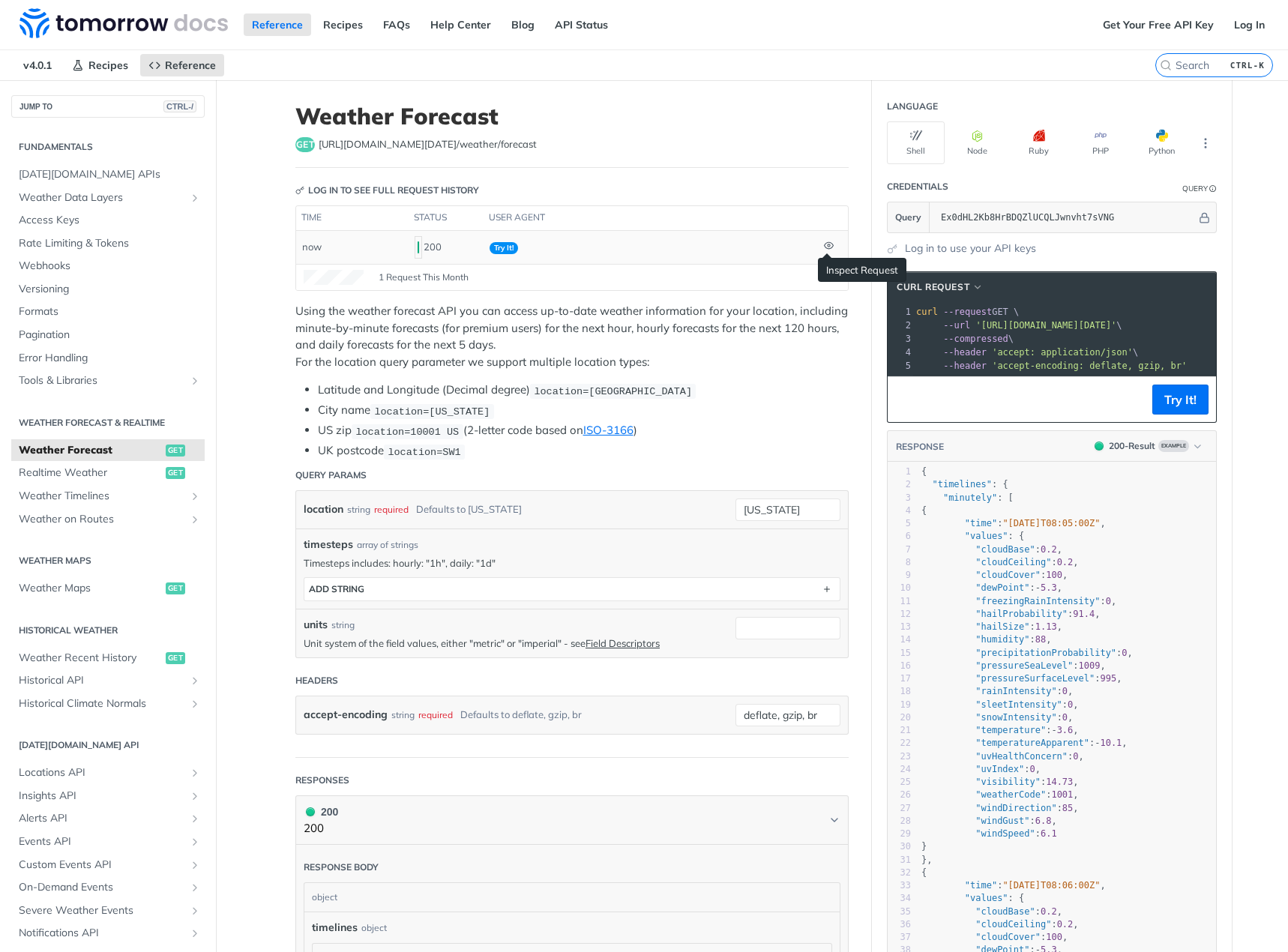
click at [824, 242] on icon at bounding box center [829, 246] width 10 height 10
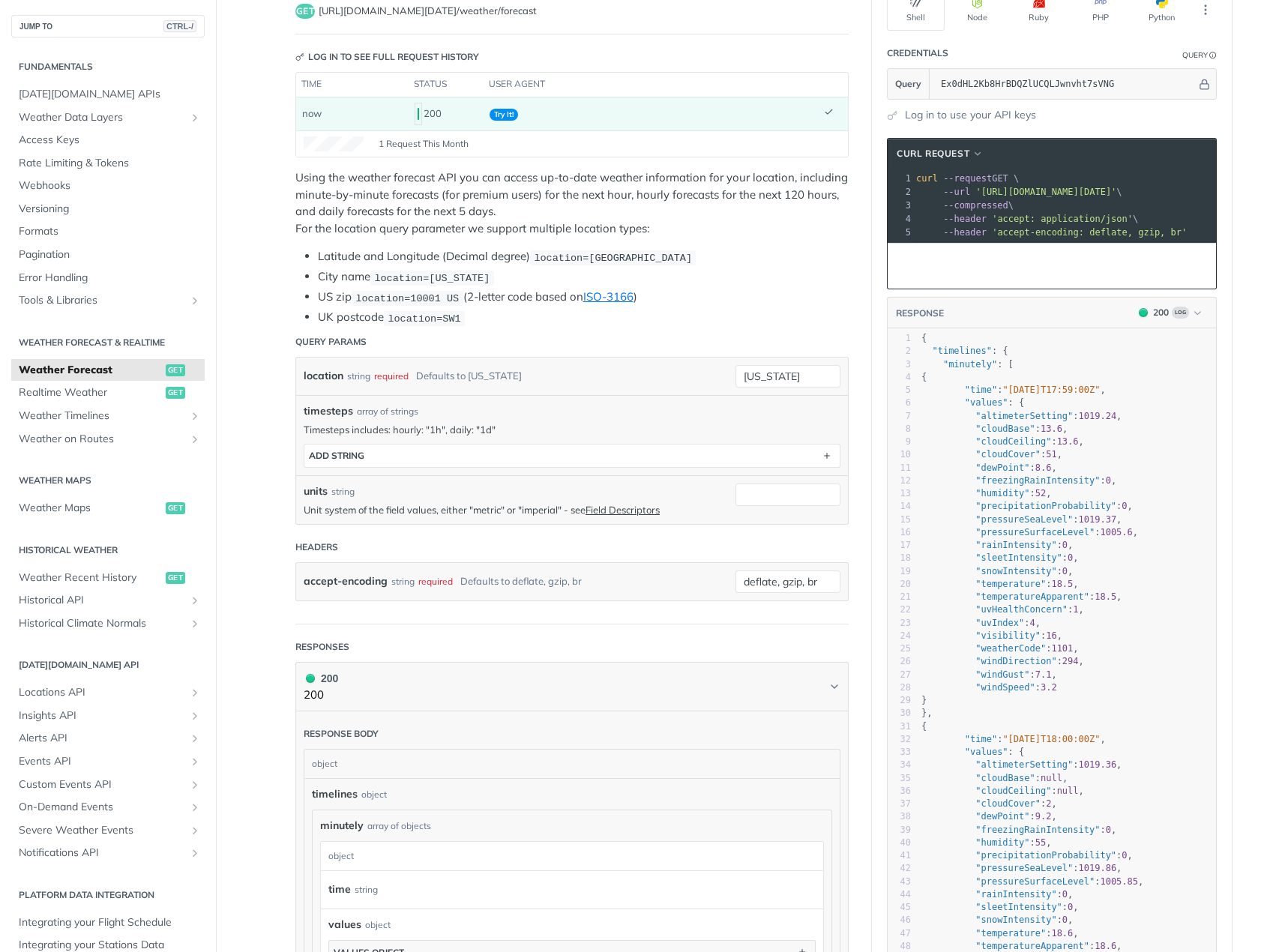
scroll to position [75, 0]
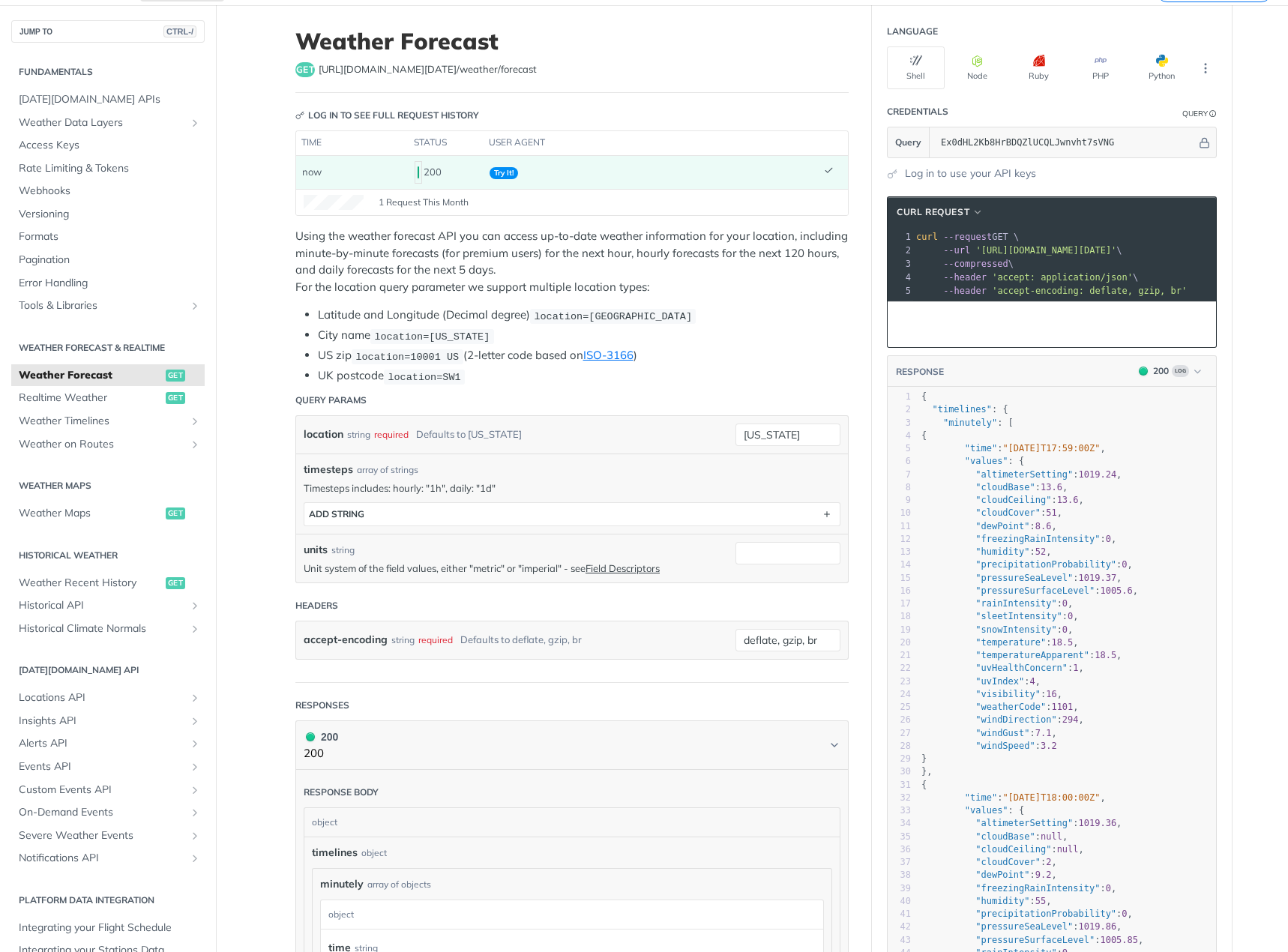
click at [781, 181] on td "Try It!" at bounding box center [650, 172] width 334 height 33
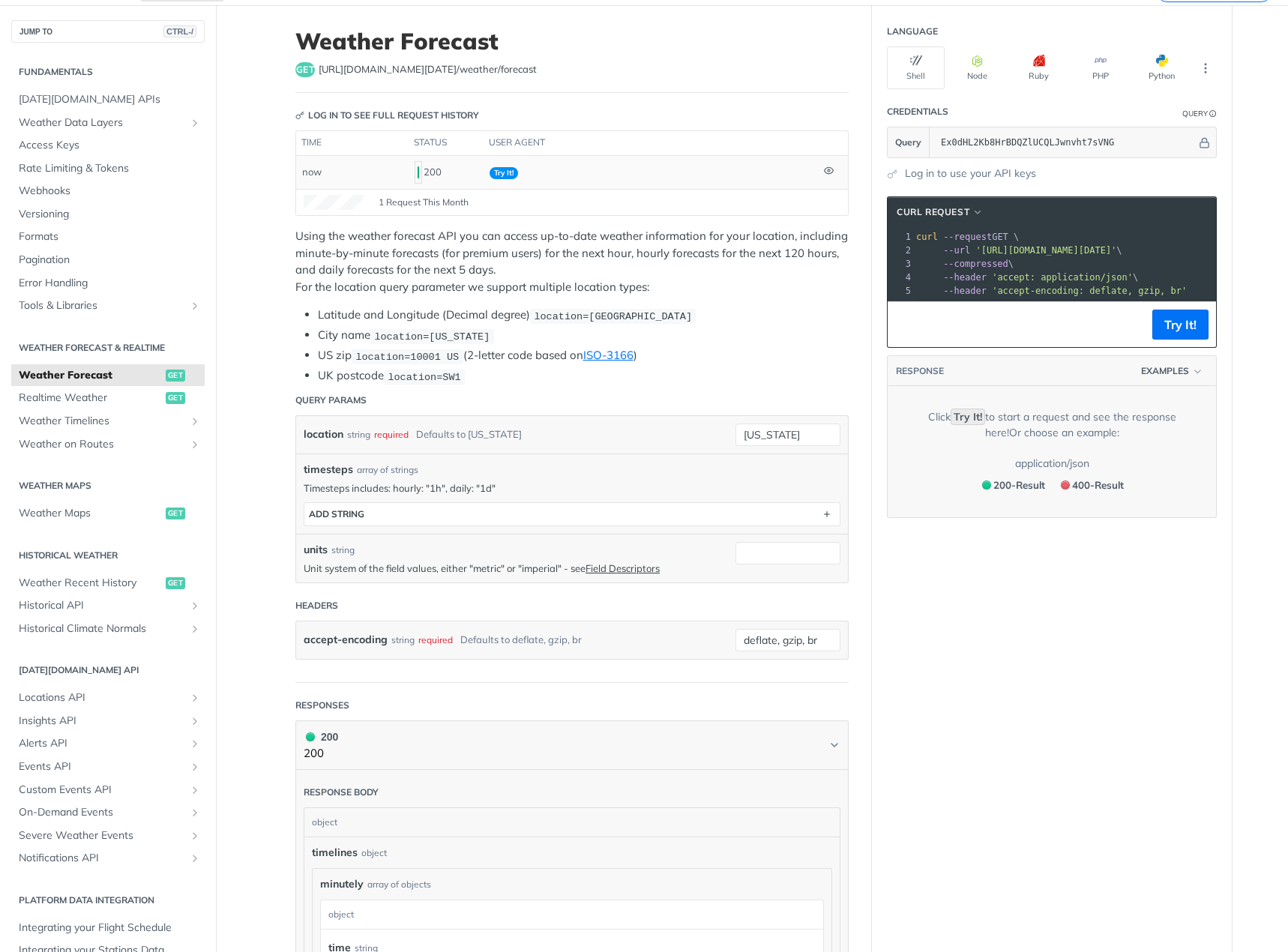
click at [781, 181] on td "Try It!" at bounding box center [650, 172] width 334 height 33
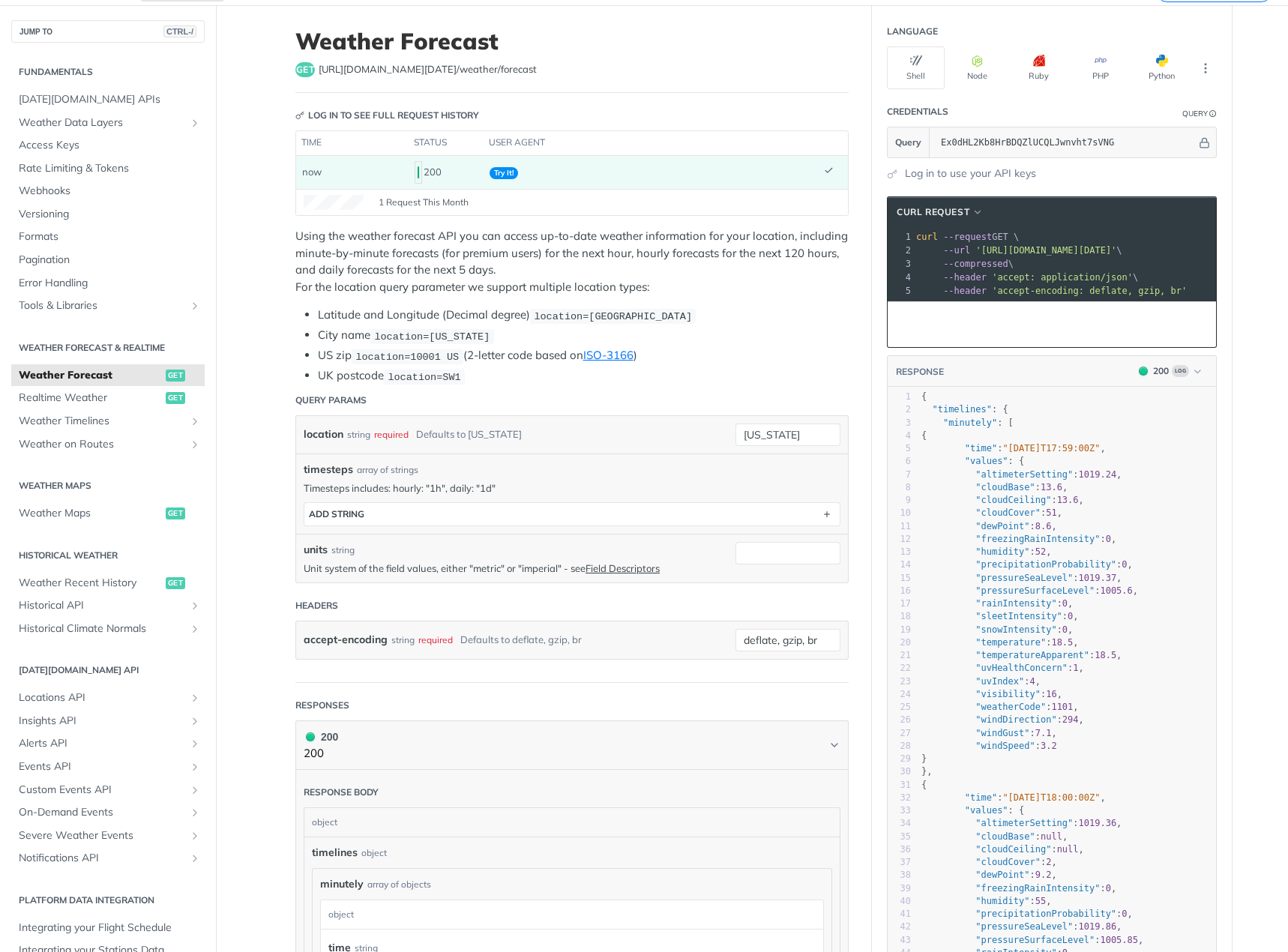
click at [781, 181] on td "Try It!" at bounding box center [650, 172] width 334 height 33
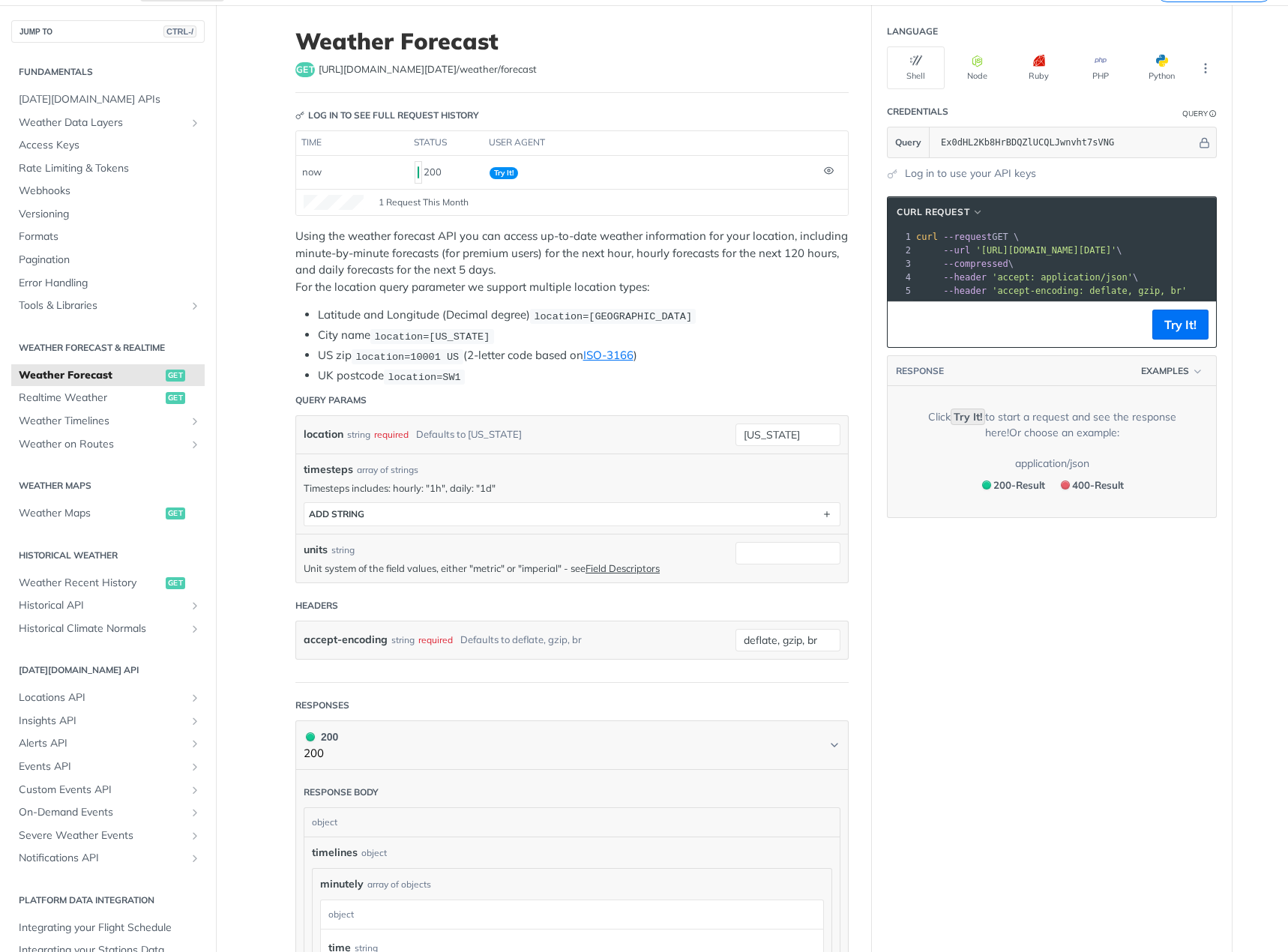
click at [1172, 372] on header "RESPONSE Examples" at bounding box center [1052, 372] width 328 height 31
click at [1182, 379] on button "Examples" at bounding box center [1171, 371] width 72 height 15
click at [1182, 378] on span "Examples" at bounding box center [1164, 371] width 48 height 14
click at [575, 232] on p "Using the weather forecast API you can access up-to-date weather information fo…" at bounding box center [571, 261] width 553 height 67
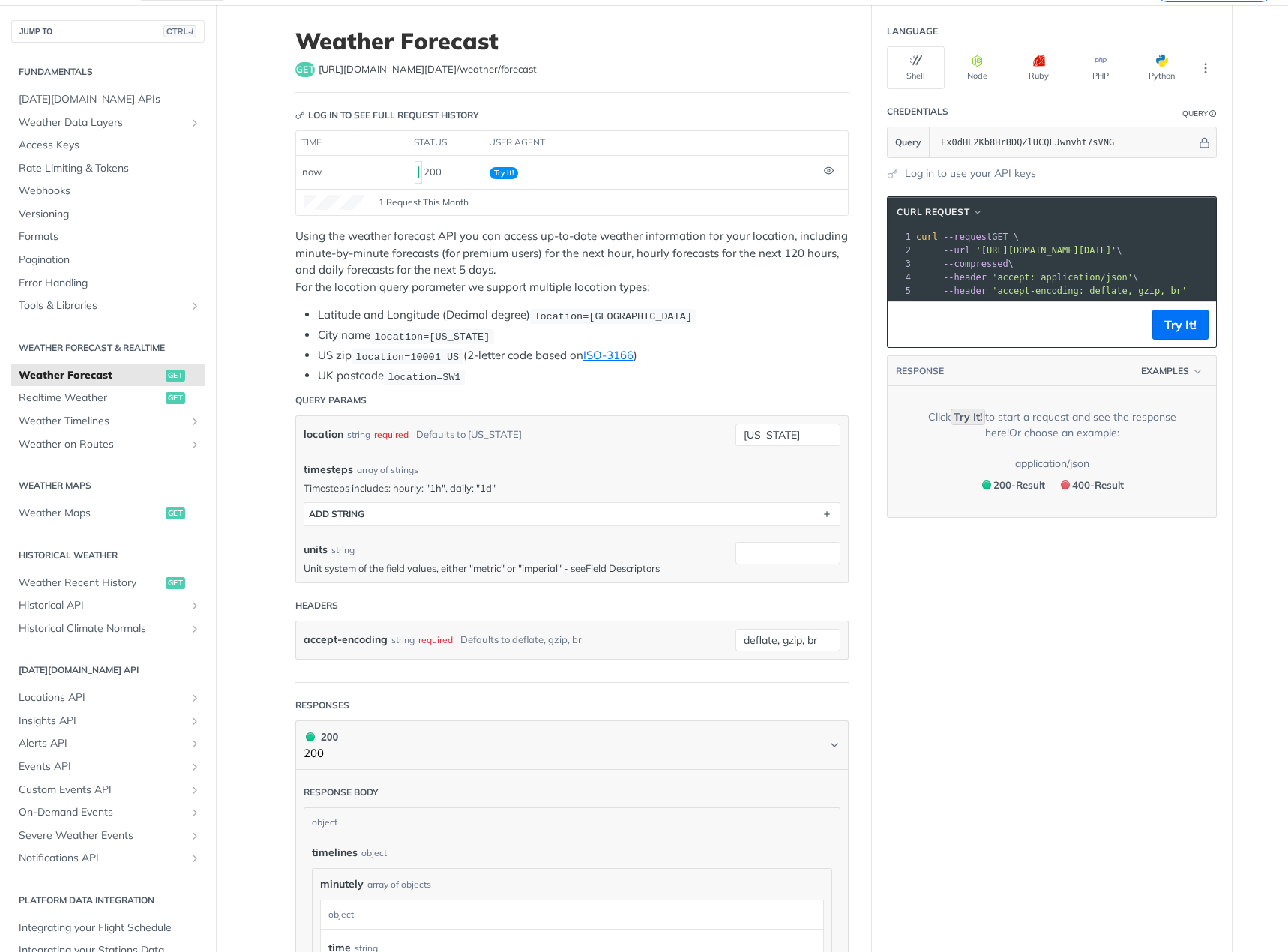
click at [1202, 193] on section "cURL Request xxxxxxxxxx 1 curl --request GET \ 2 --url '[URL][DOMAIN_NAME][DATE…" at bounding box center [1052, 357] width 360 height 352
click at [1124, 275] on pre "--header 'accept: application/json' \" at bounding box center [1207, 277] width 589 height 14
click at [1125, 274] on pre "--header 'accept: application/json' \" at bounding box center [1207, 277] width 589 height 14
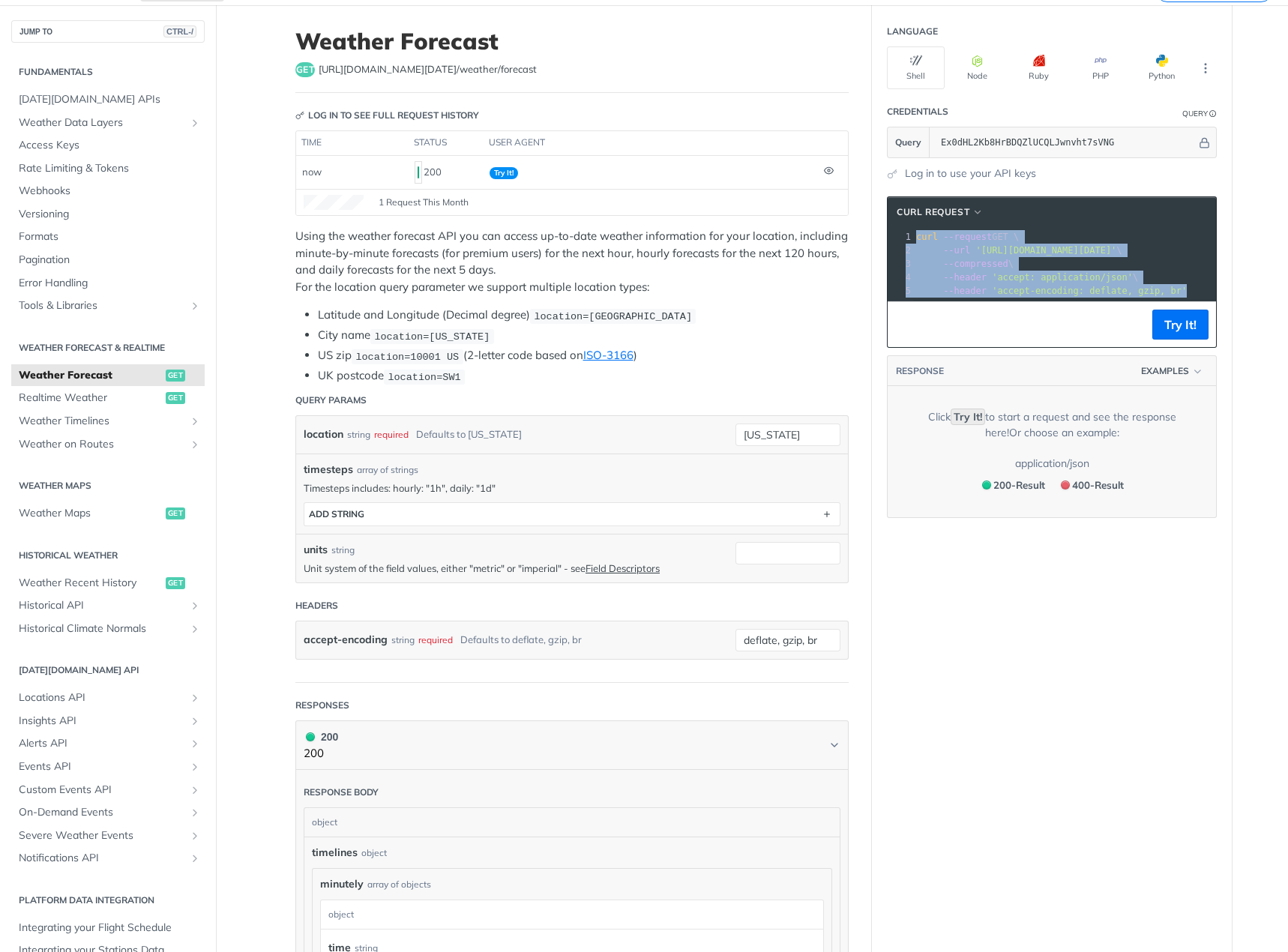
drag, startPoint x: 1164, startPoint y: 285, endPoint x: 852, endPoint y: 211, distance: 320.7
click at [852, 211] on div "Weather Forecast get [URL][DOMAIN_NAME][DATE] /weather/forecast Log in to see f…" at bounding box center [752, 928] width 960 height 1847
copy div "curl --request GET \ 2 --url '[URL][DOMAIN_NAME][DATE]' \ 3 --compressed \ 4 --…"
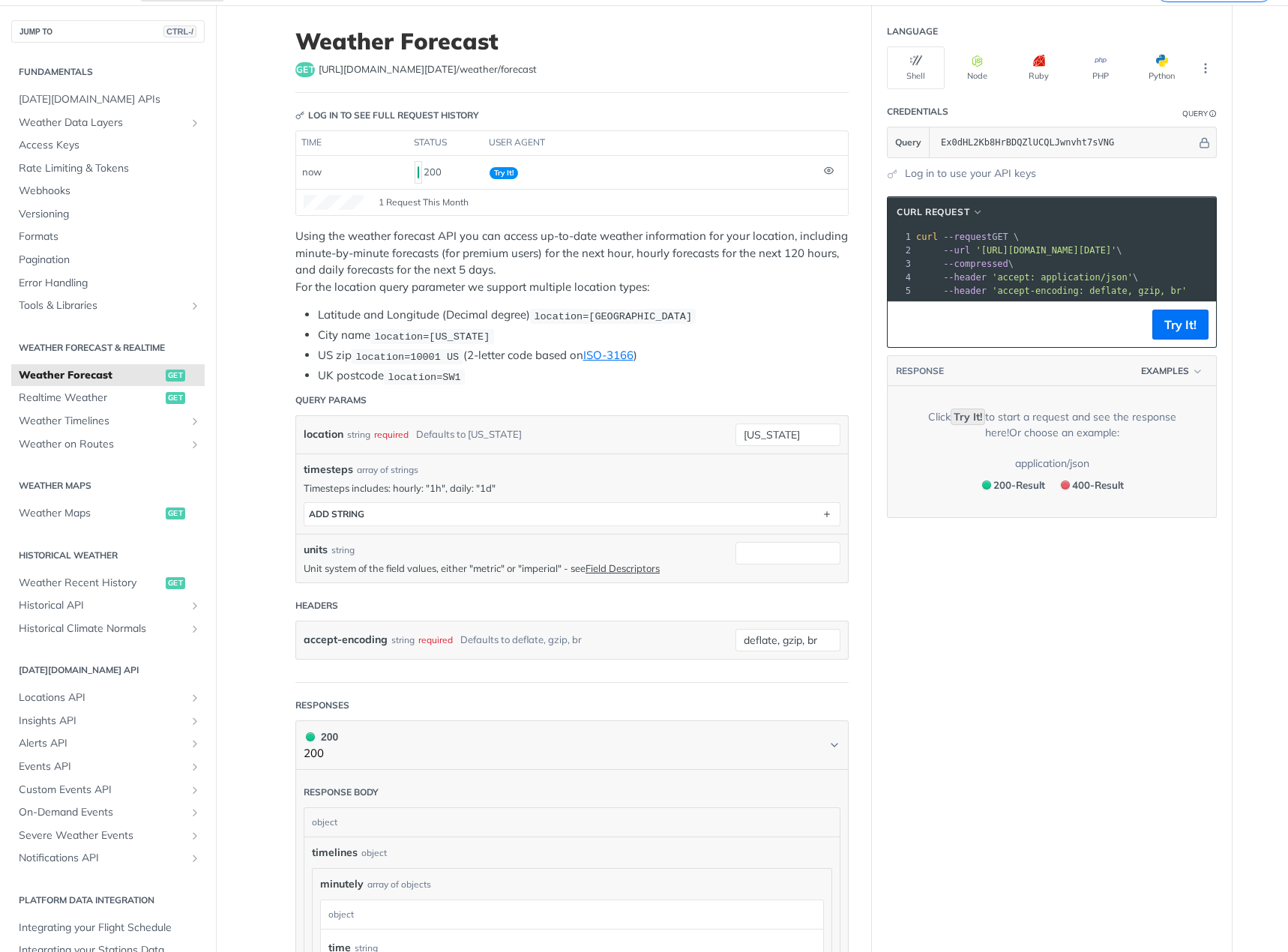
click at [709, 102] on header "Log in to see full request history" at bounding box center [571, 115] width 553 height 30
click at [468, 515] on button "ADD string" at bounding box center [571, 515] width 536 height 23
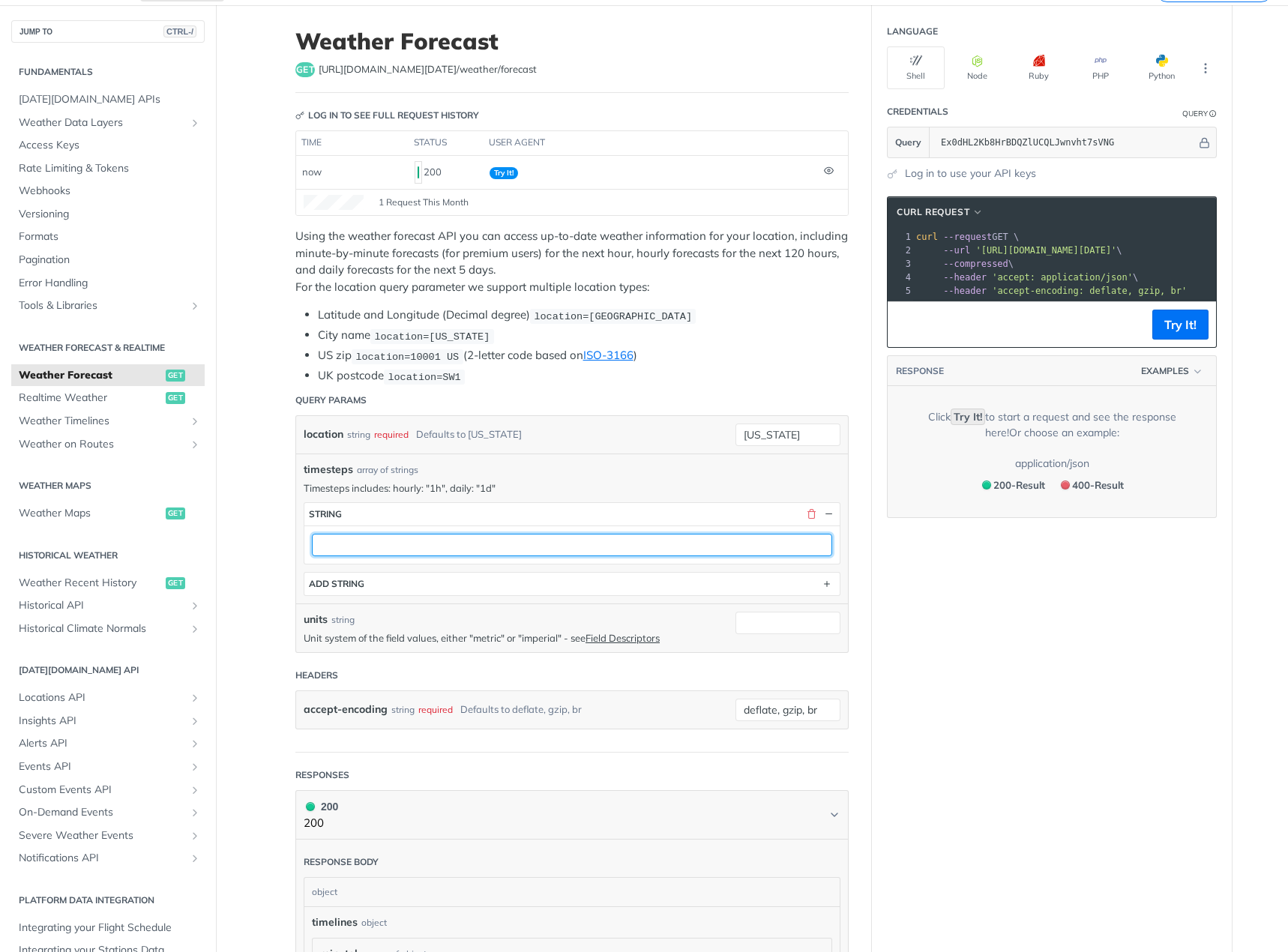
click at [457, 543] on input "text" at bounding box center [572, 546] width 520 height 23
drag, startPoint x: 457, startPoint y: 543, endPoint x: 448, endPoint y: 538, distance: 10.3
click at [448, 538] on input "text" at bounding box center [572, 546] width 520 height 23
type input "1h"
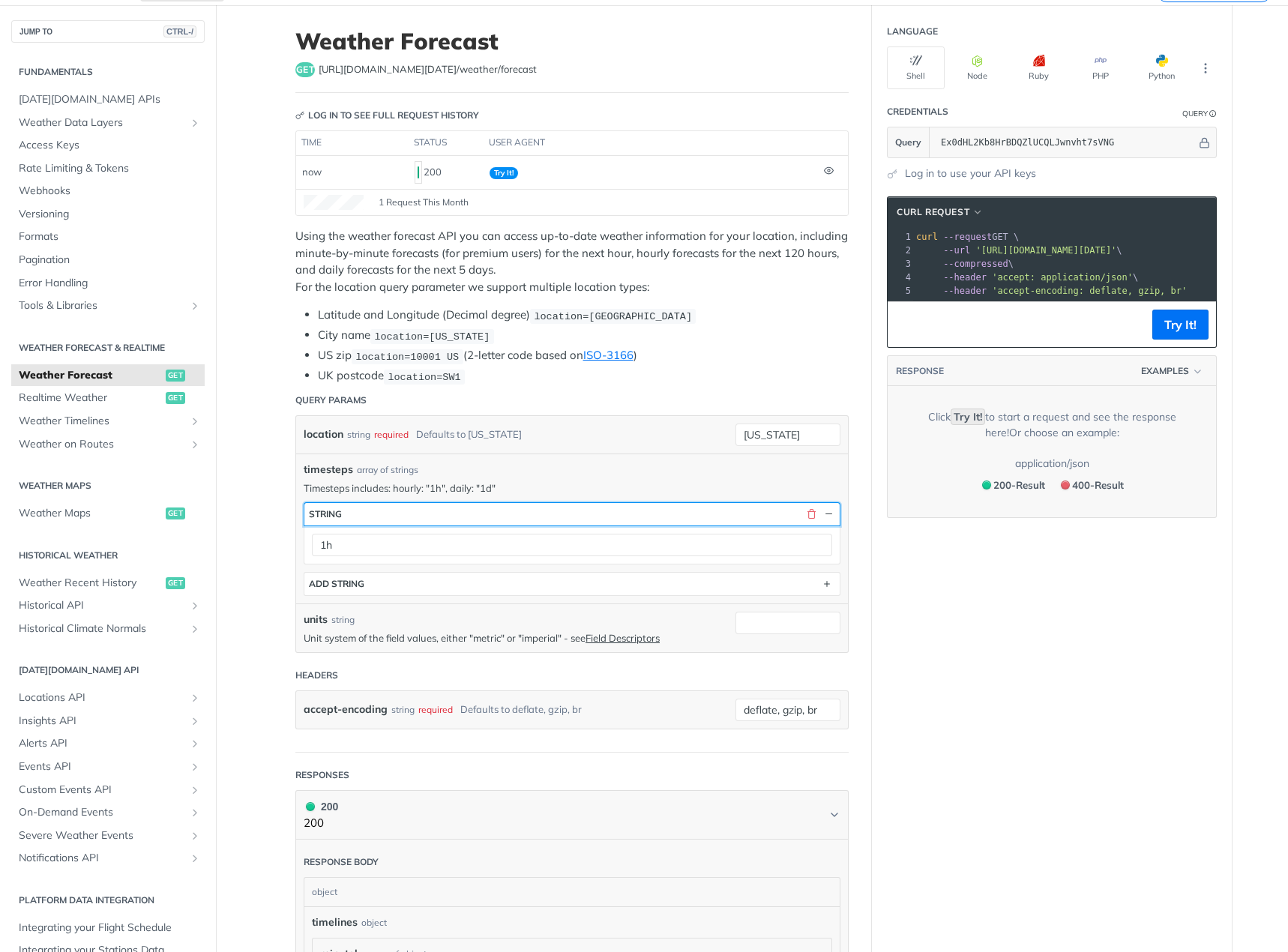
click at [490, 503] on button "string" at bounding box center [571, 515] width 536 height 23
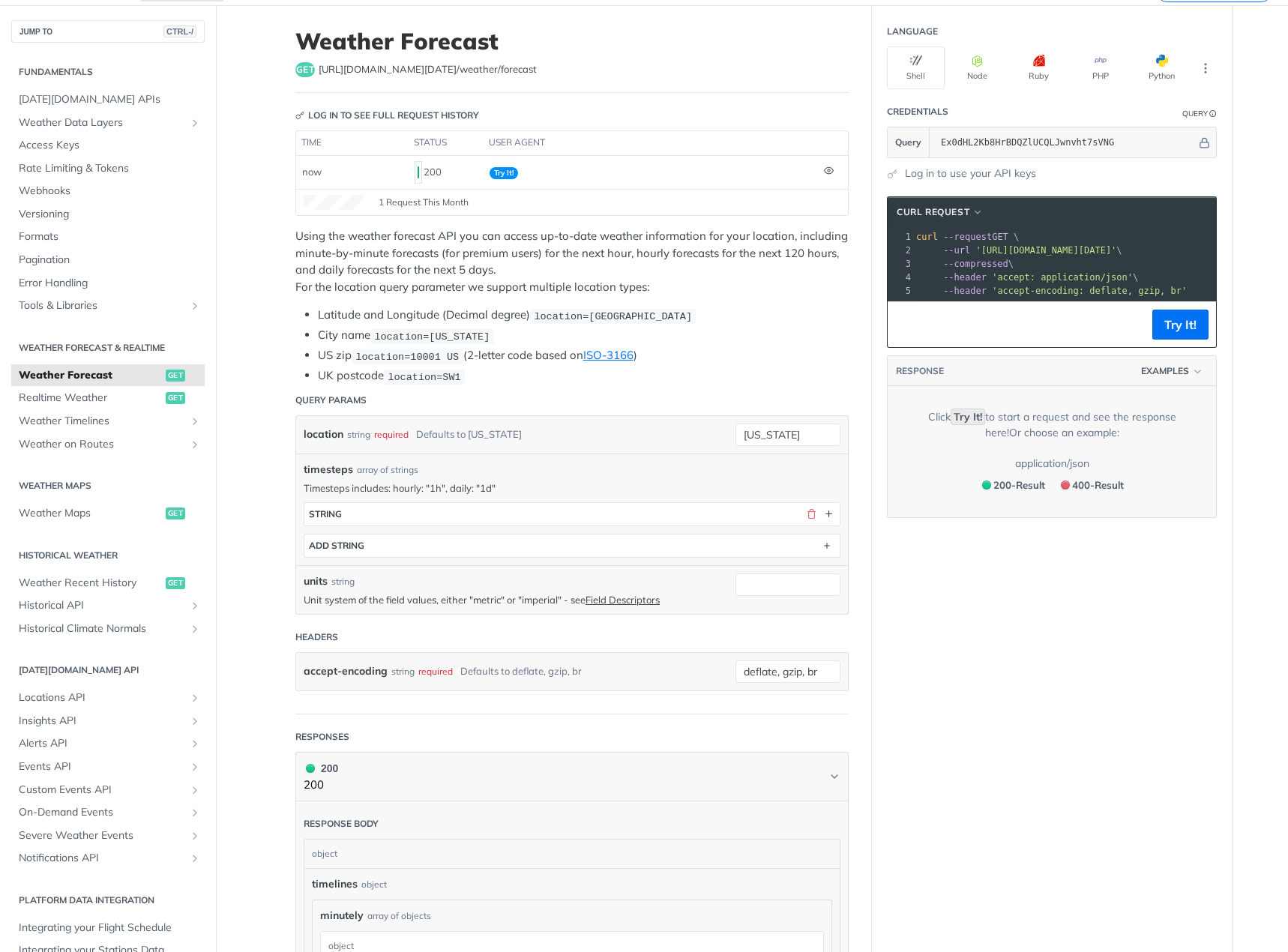
click at [258, 543] on main "JUMP TO CTRL-/ Fundamentals [DATE][DOMAIN_NAME] APIs Weather Data Layers Core P…" at bounding box center [644, 944] width 1288 height 1879
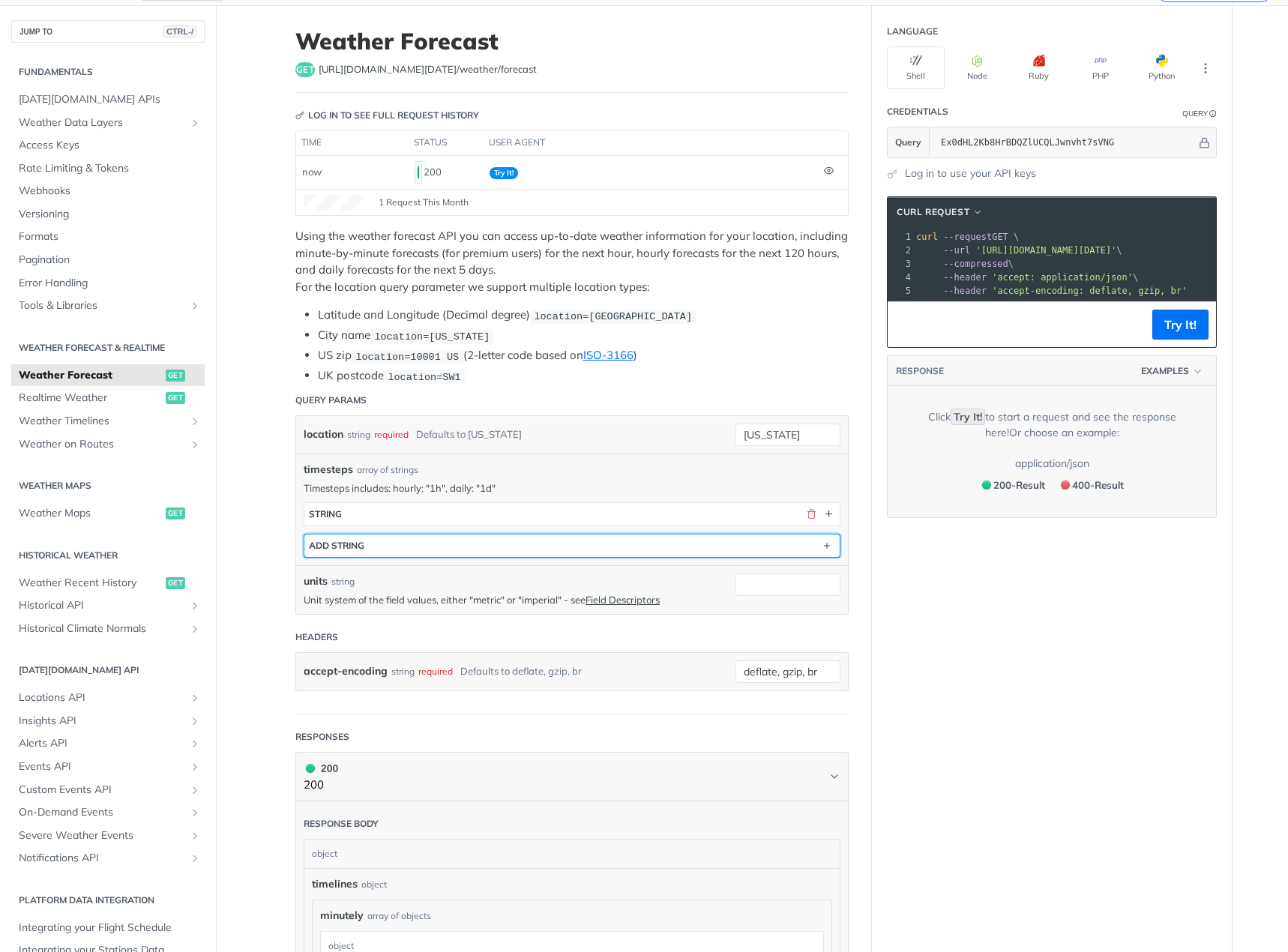
click at [326, 541] on div "ADD string" at bounding box center [336, 546] width 55 height 11
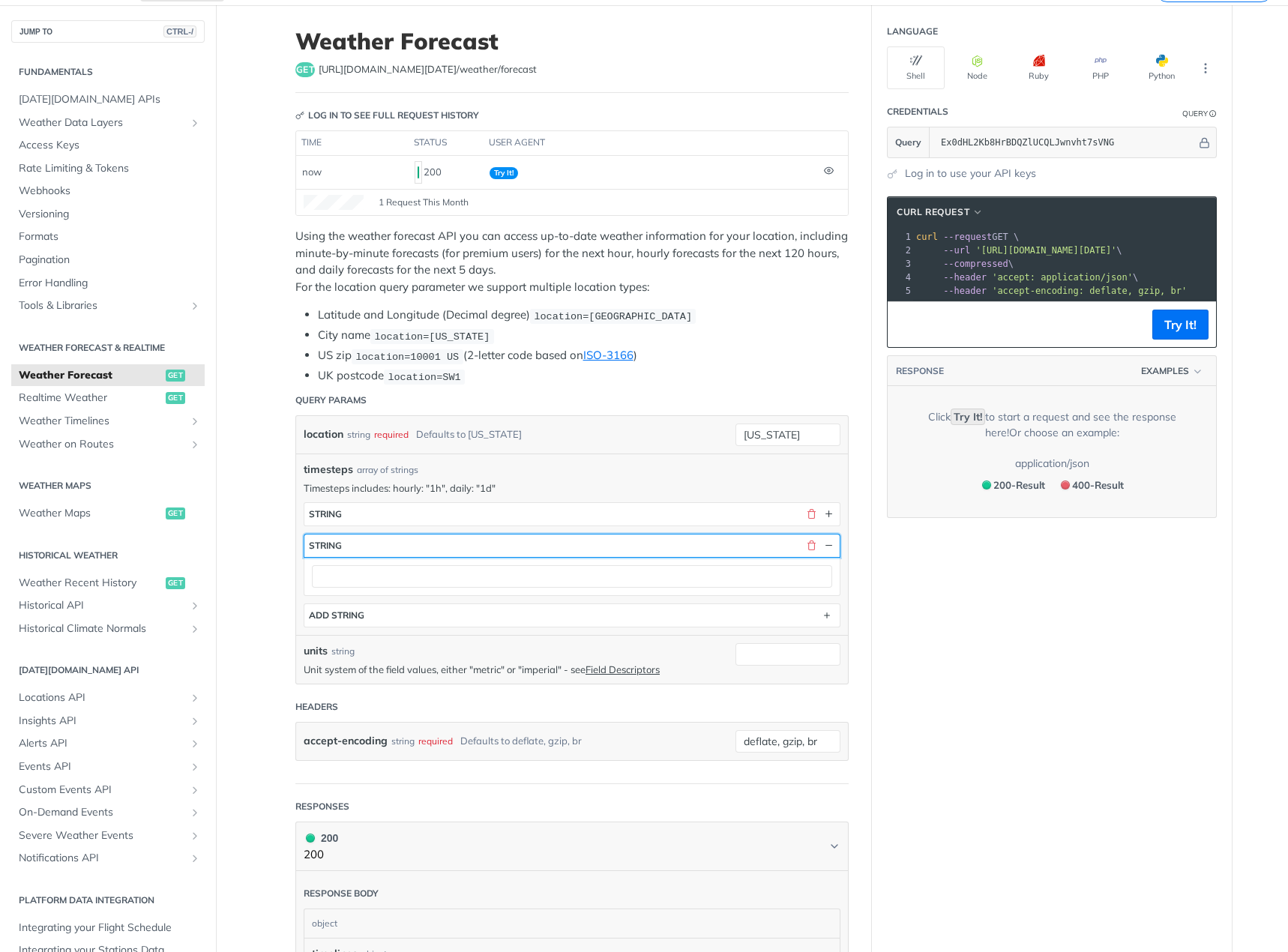
click at [813, 547] on div "button" at bounding box center [817, 546] width 34 height 14
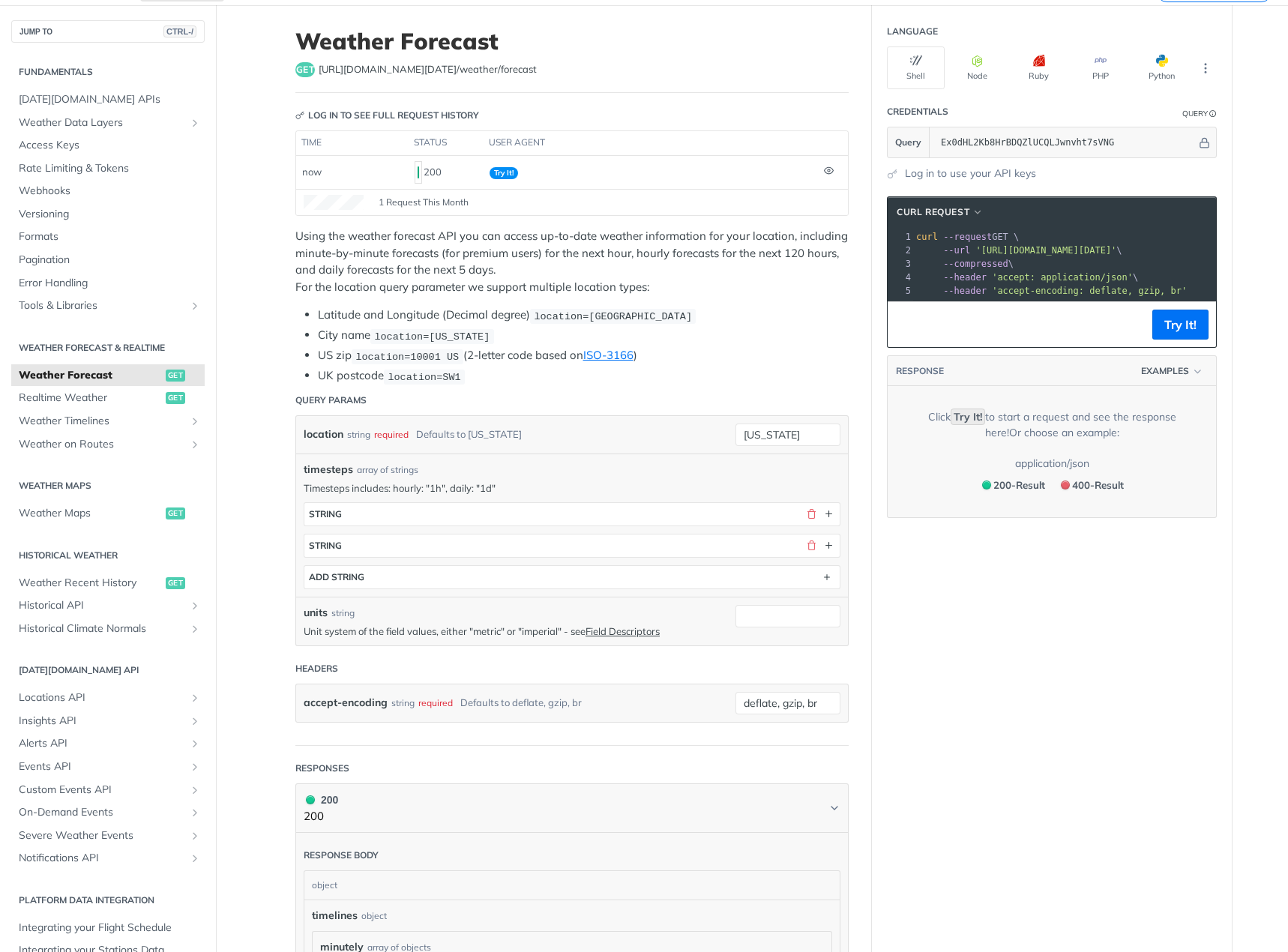
click at [673, 525] on div "timesteps string string ADD string" at bounding box center [572, 546] width 536 height 87
click at [627, 519] on button "string" at bounding box center [571, 515] width 536 height 23
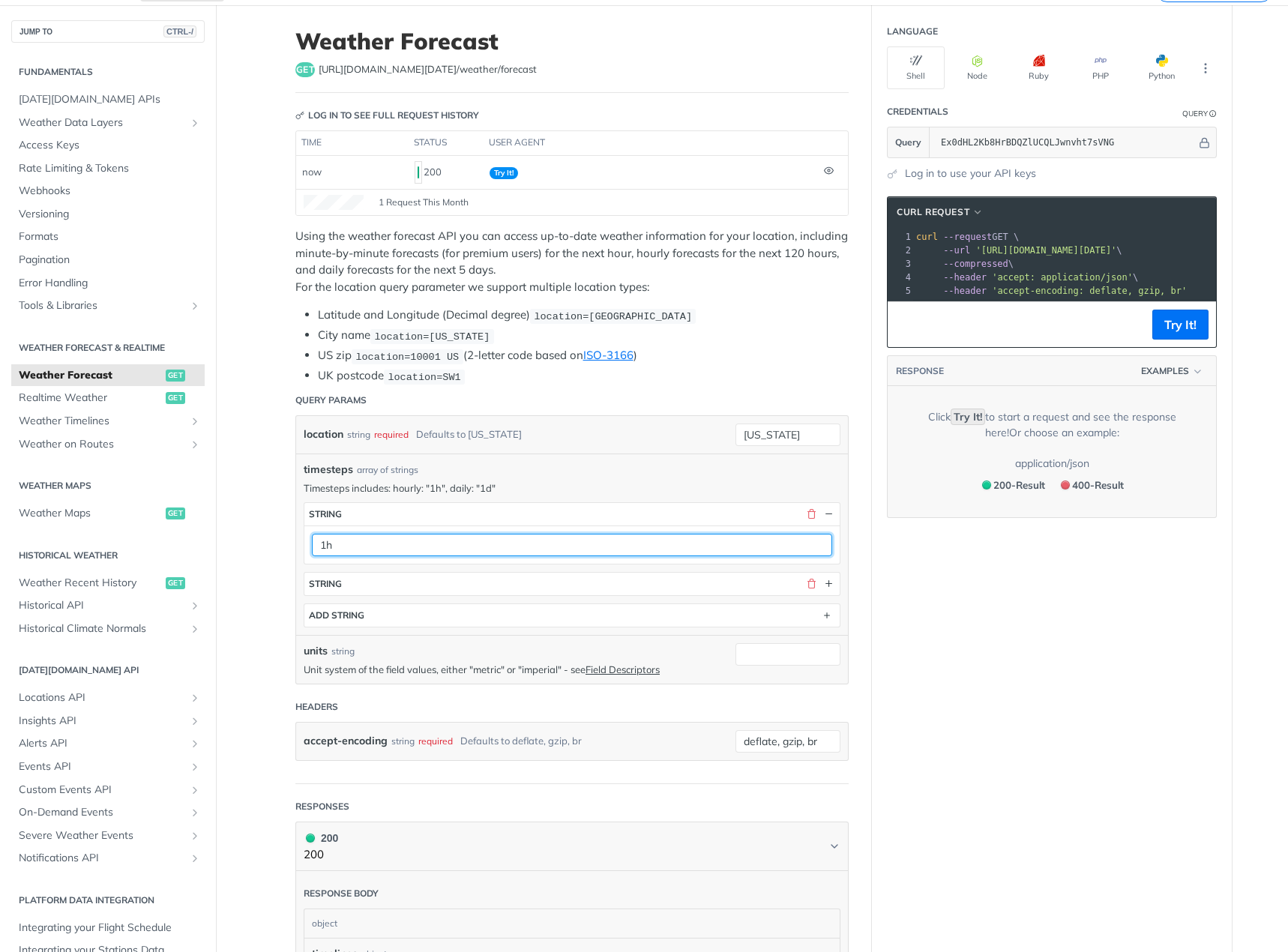
click at [396, 541] on input "1h" at bounding box center [572, 546] width 520 height 23
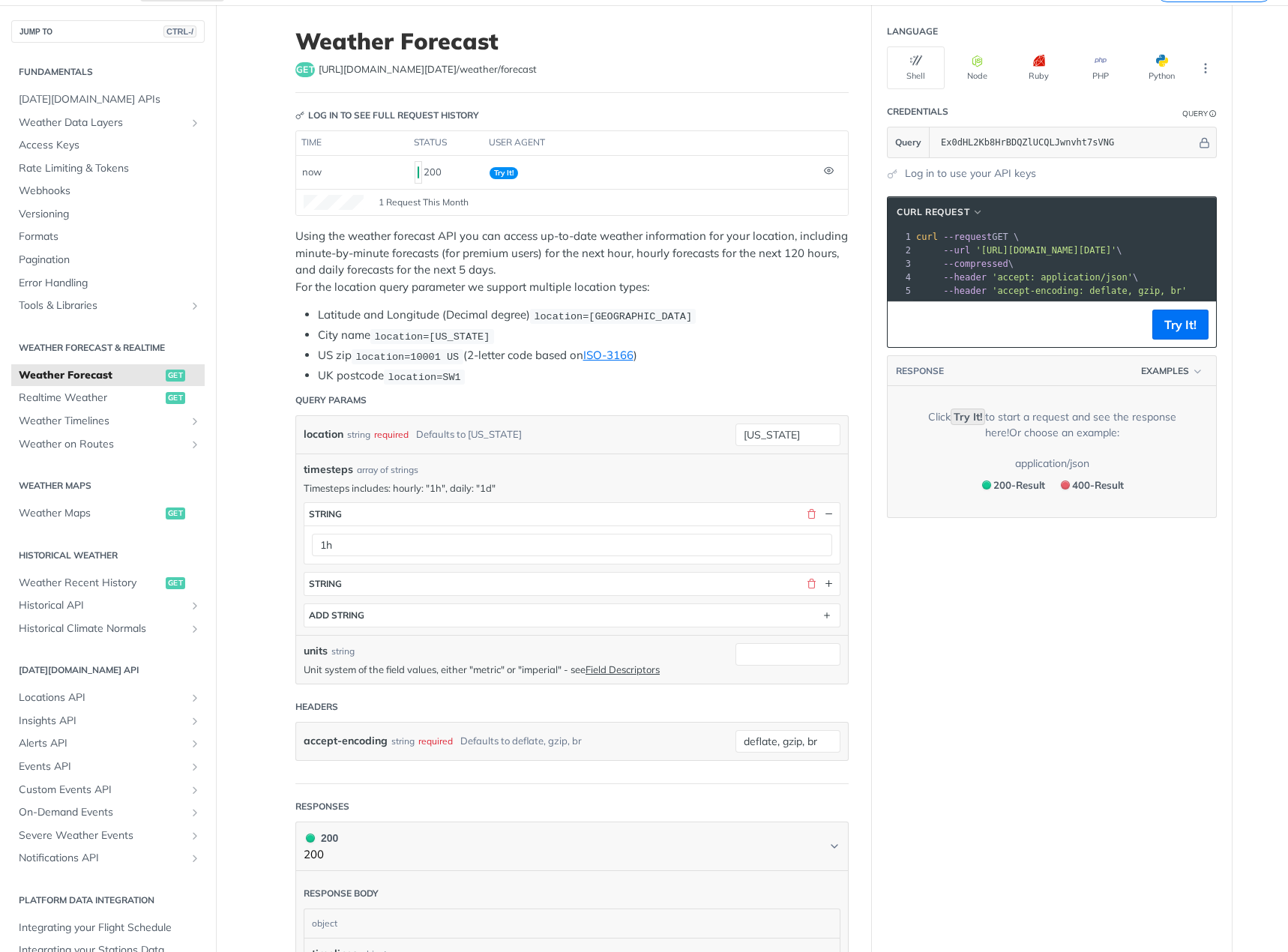
click at [355, 572] on section "string" at bounding box center [572, 585] width 536 height 24
click at [364, 577] on button "string" at bounding box center [571, 585] width 536 height 23
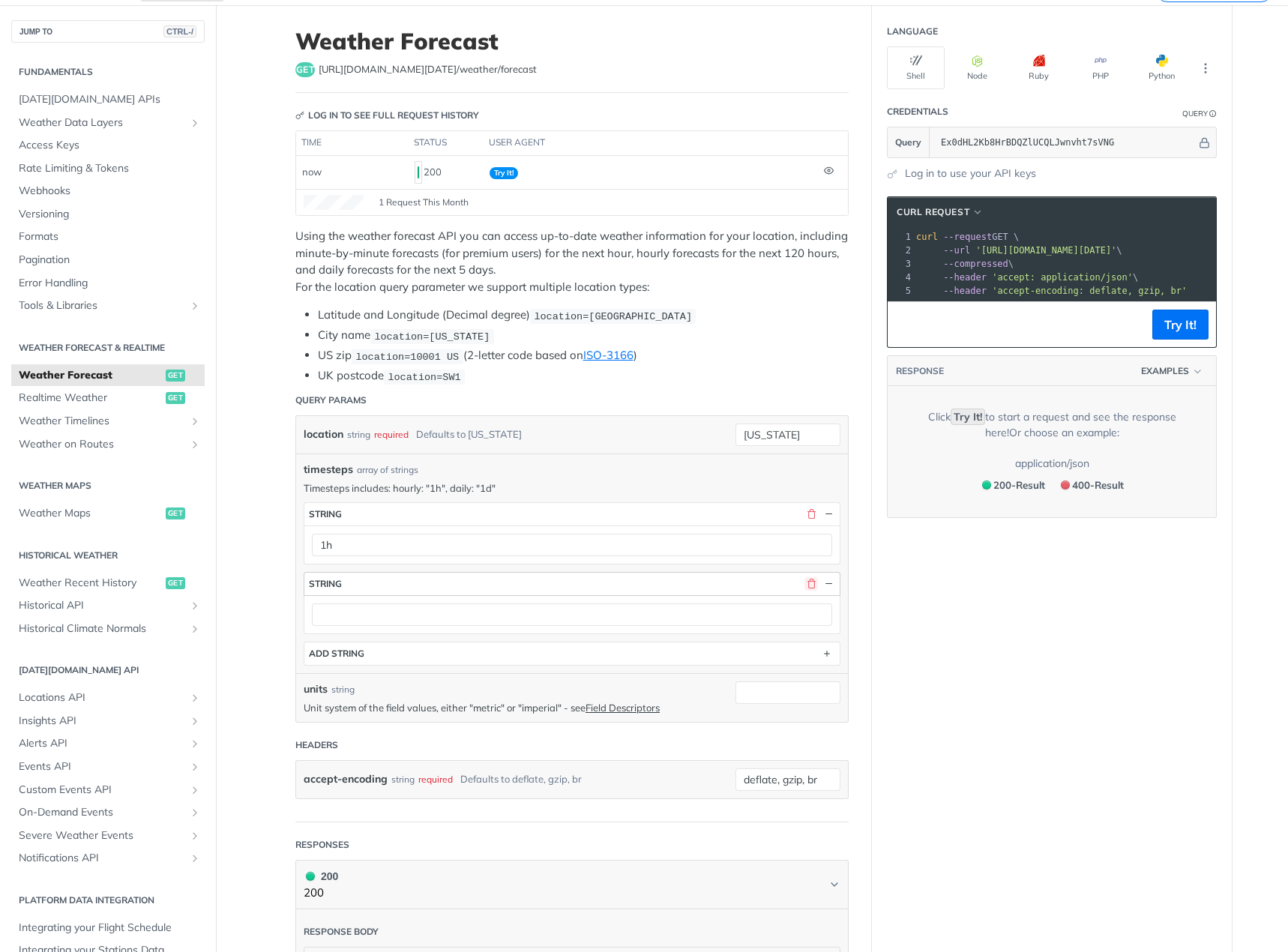
click at [809, 585] on button "button" at bounding box center [811, 584] width 14 height 14
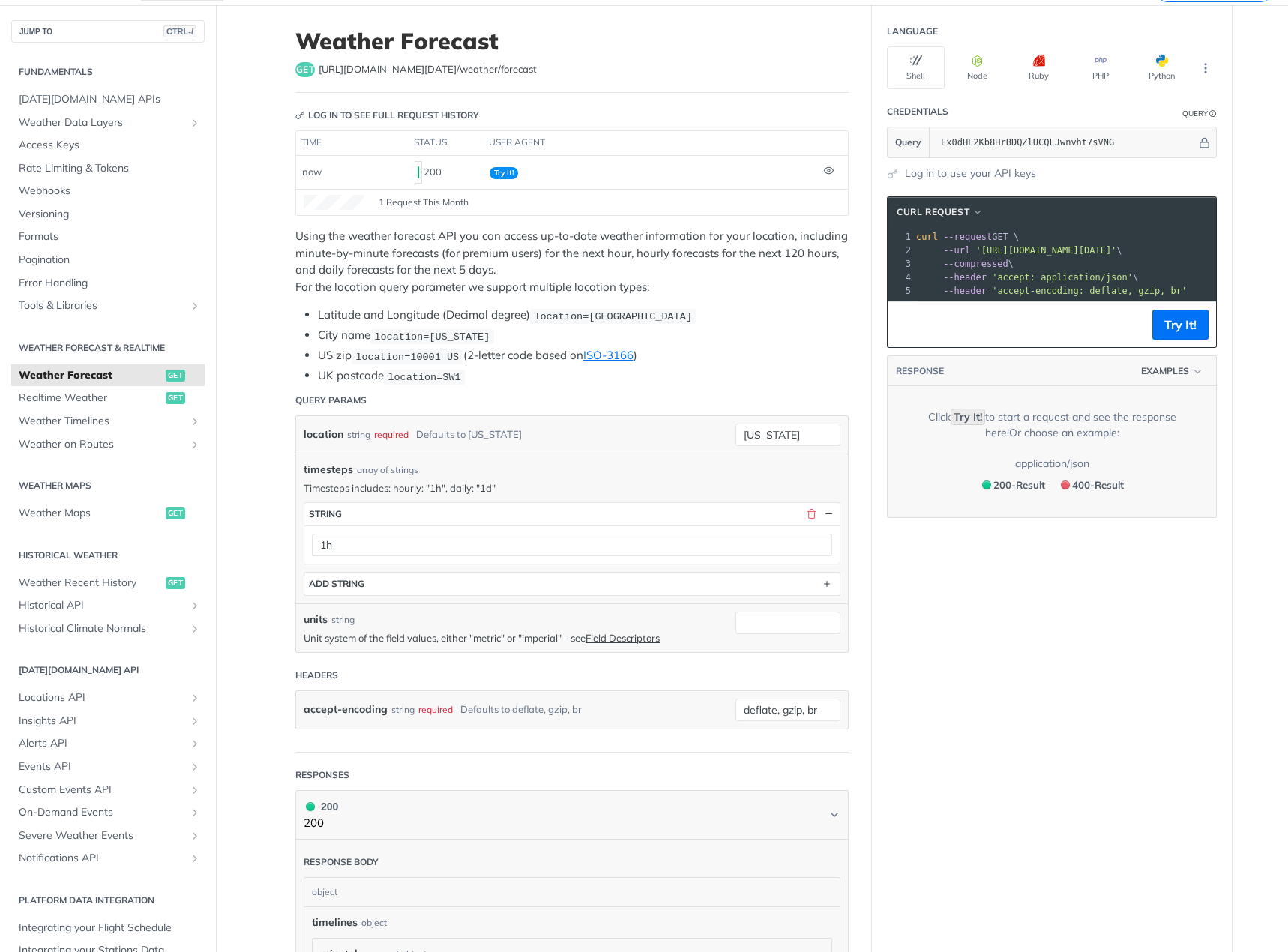
click at [252, 543] on main "JUMP TO CTRL-/ Fundamentals [DATE][DOMAIN_NAME] APIs Weather Data Layers Core P…" at bounding box center [644, 963] width 1288 height 1917
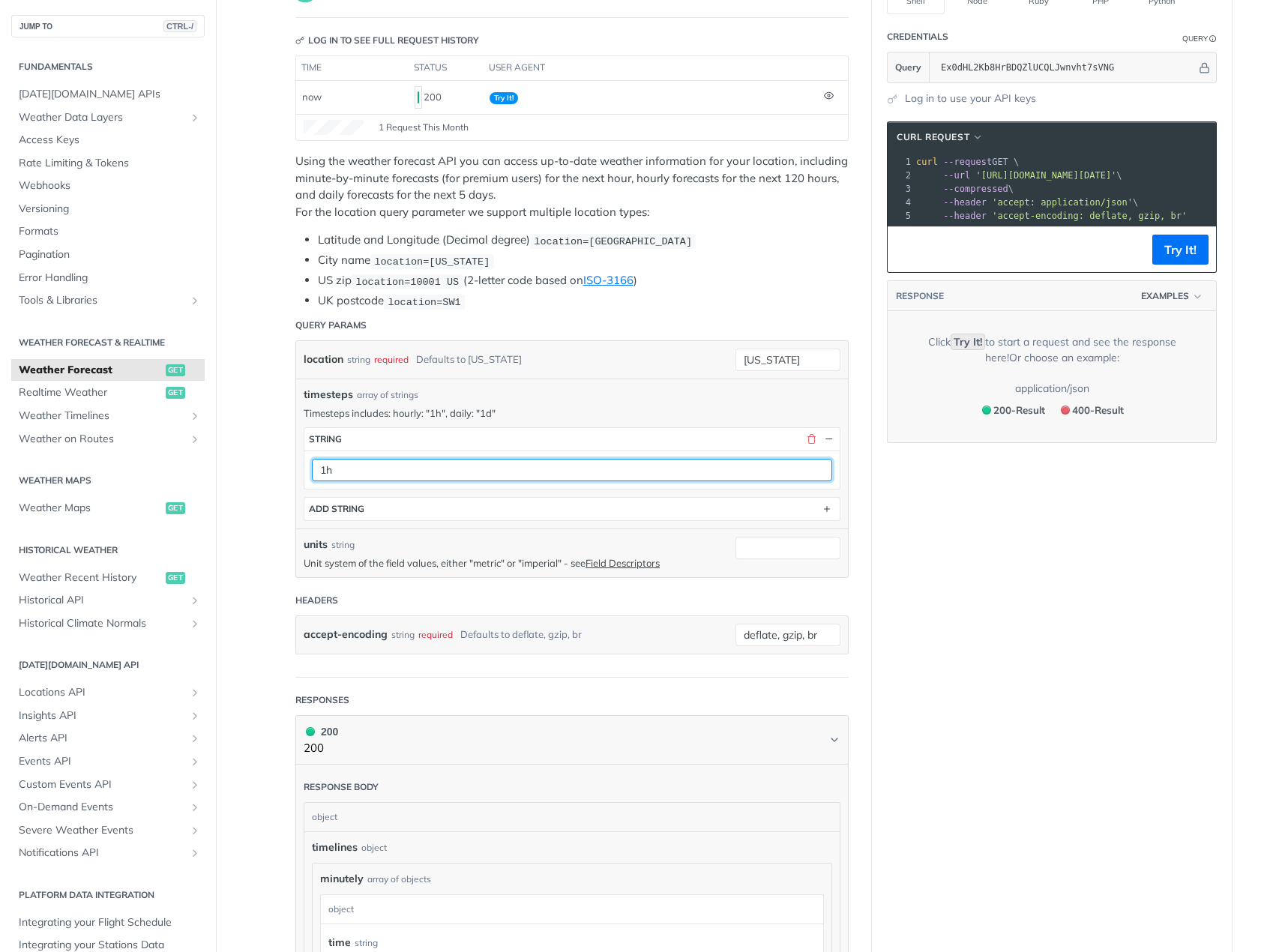
click at [333, 474] on input "1h" at bounding box center [572, 471] width 520 height 23
drag, startPoint x: 314, startPoint y: 467, endPoint x: 333, endPoint y: 459, distance: 20.6
click at [333, 459] on input "1h" at bounding box center [572, 471] width 520 height 23
type input "1d"
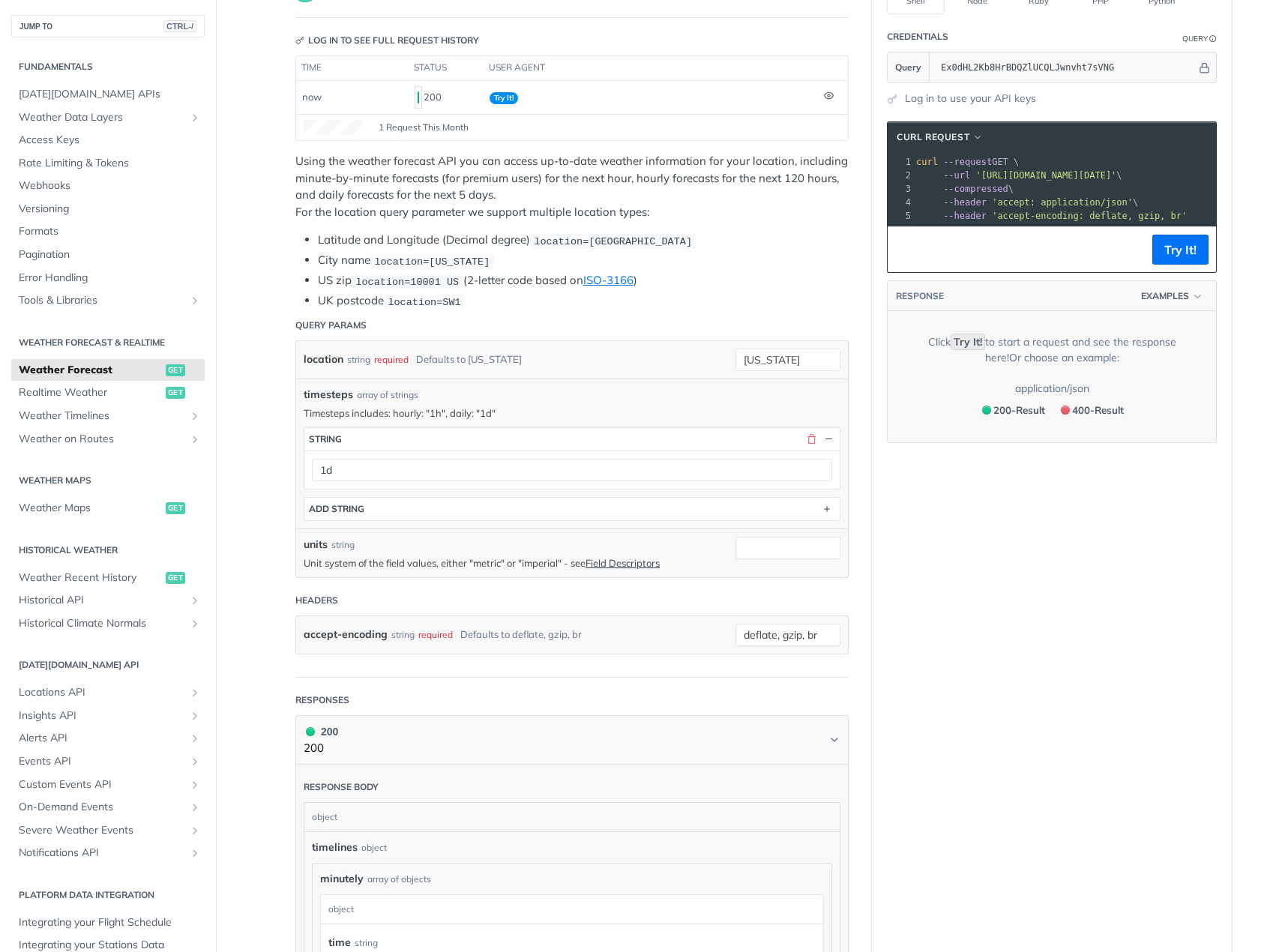
click at [905, 524] on div "Language Shell Node Ruby PHP Python Credentials Query Query Ex0dHL2Kb8HrBDQZlUC…" at bounding box center [1052, 889] width 360 height 1917
click at [817, 555] on input "units" at bounding box center [787, 548] width 105 height 23
type input "imperial"
click at [874, 543] on div "Language Shell Node Ruby PHP Python Credentials Query Query Ex0dHL2Kb8HrBDQZlUC…" at bounding box center [1052, 889] width 360 height 1917
click at [765, 558] on div "imperial" at bounding box center [787, 553] width 105 height 33
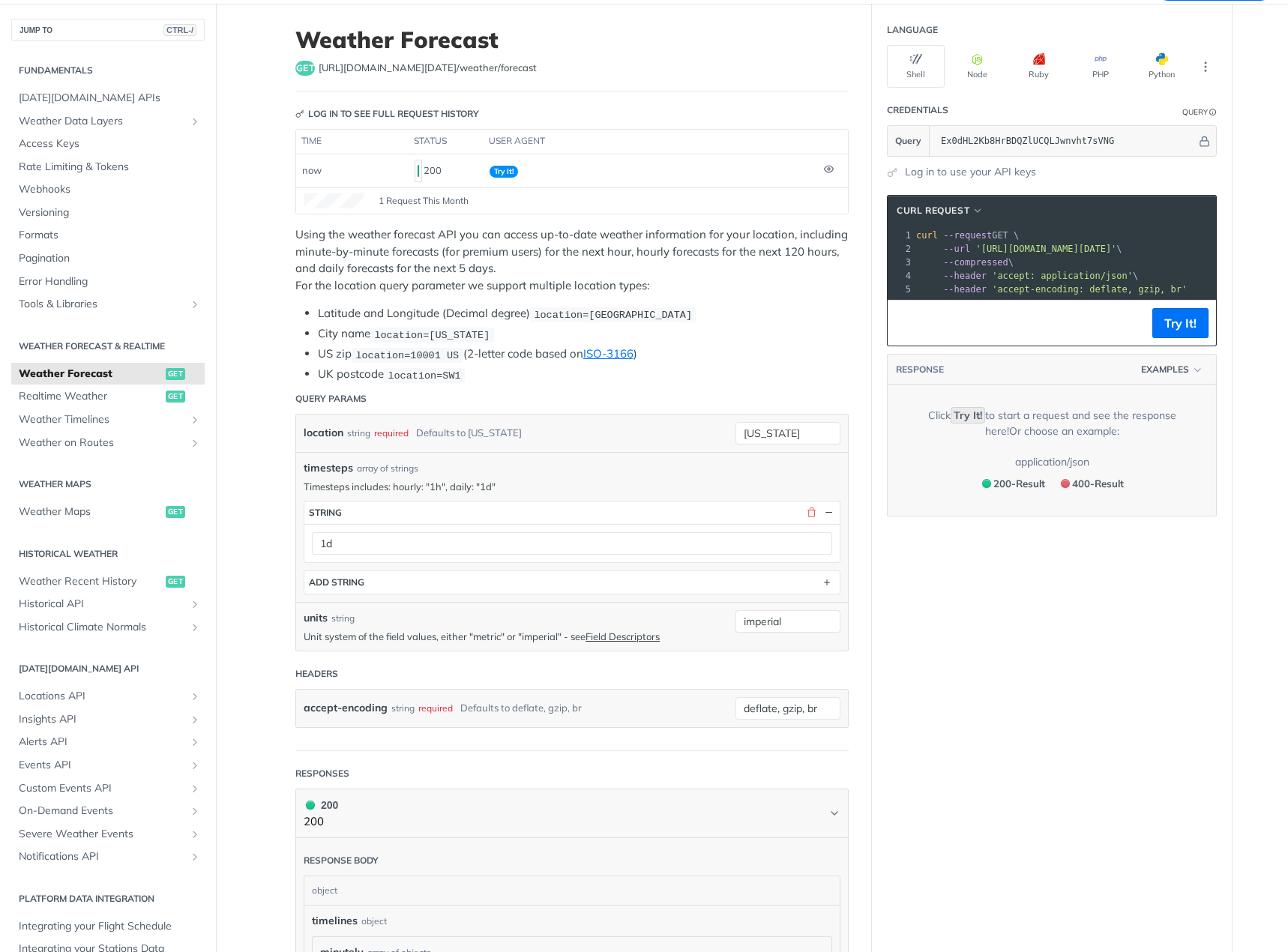
scroll to position [38, 0]
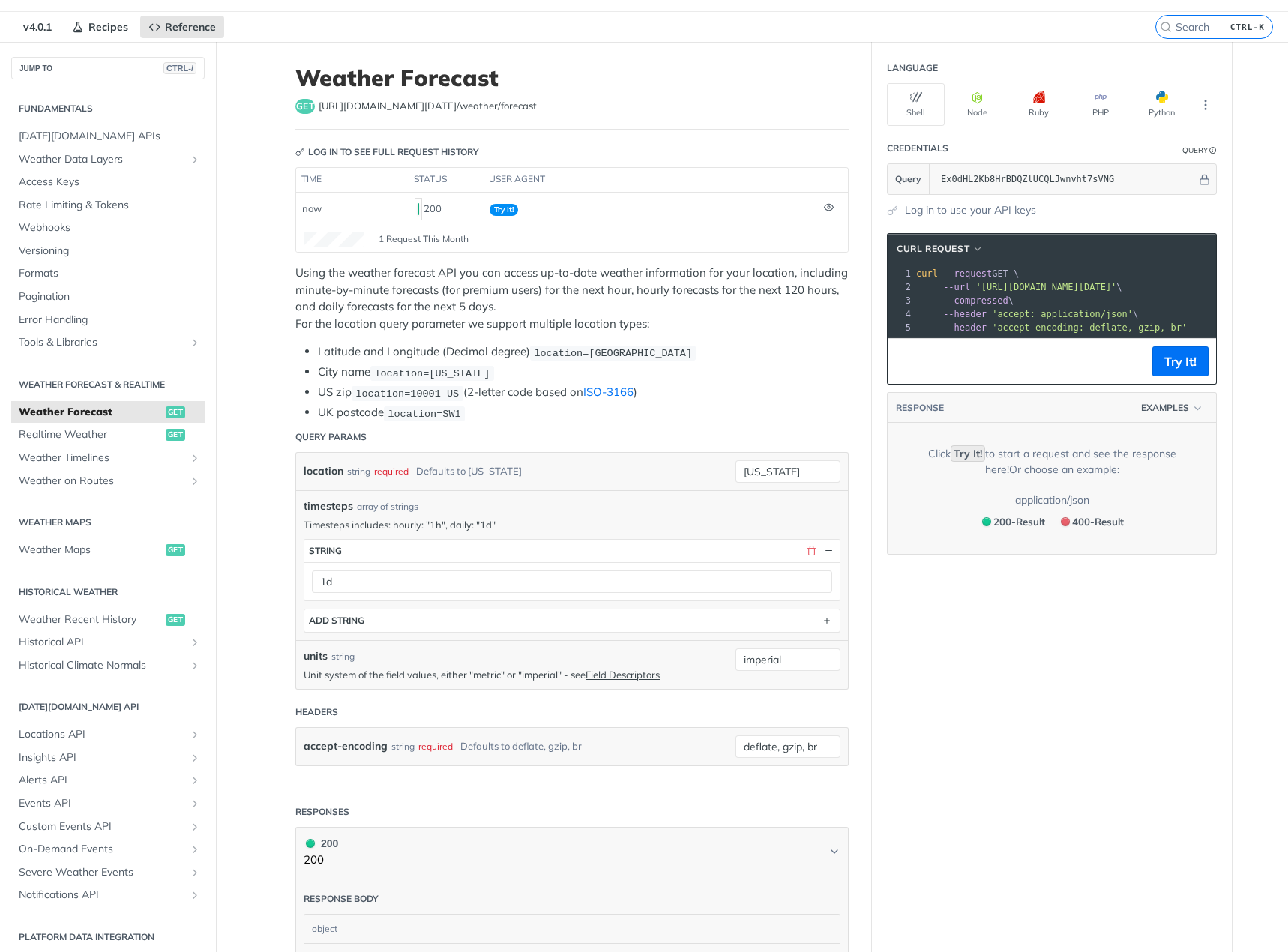
drag, startPoint x: 1062, startPoint y: 286, endPoint x: 1209, endPoint y: 300, distance: 147.7
click at [1209, 300] on div "1 curl --request GET \ 2 --url '[URL][DOMAIN_NAME][DATE]' \ 3 --compressed \ 4 …" at bounding box center [1191, 300] width 727 height 67
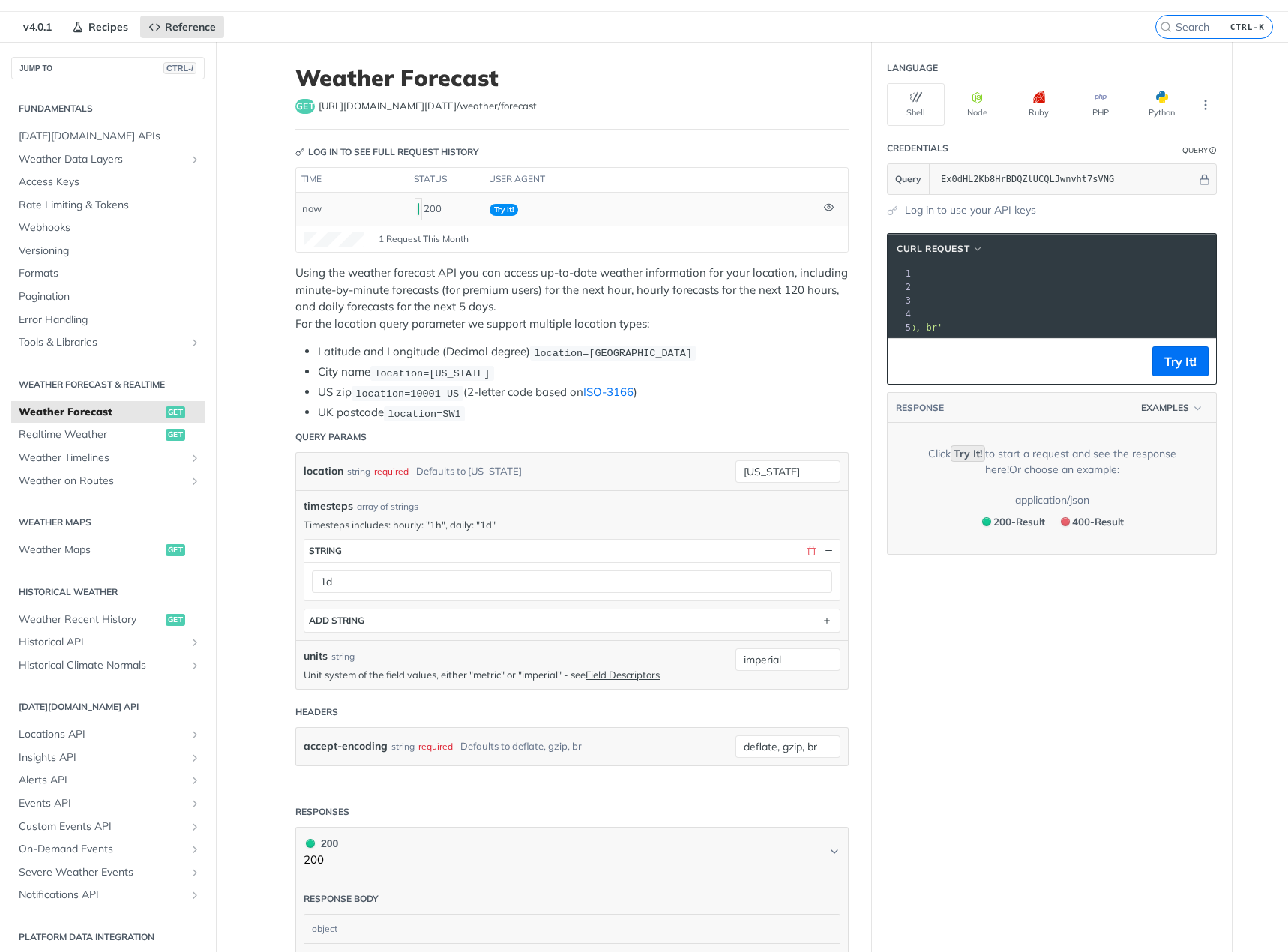
click at [509, 218] on td "Try It!" at bounding box center [650, 209] width 334 height 33
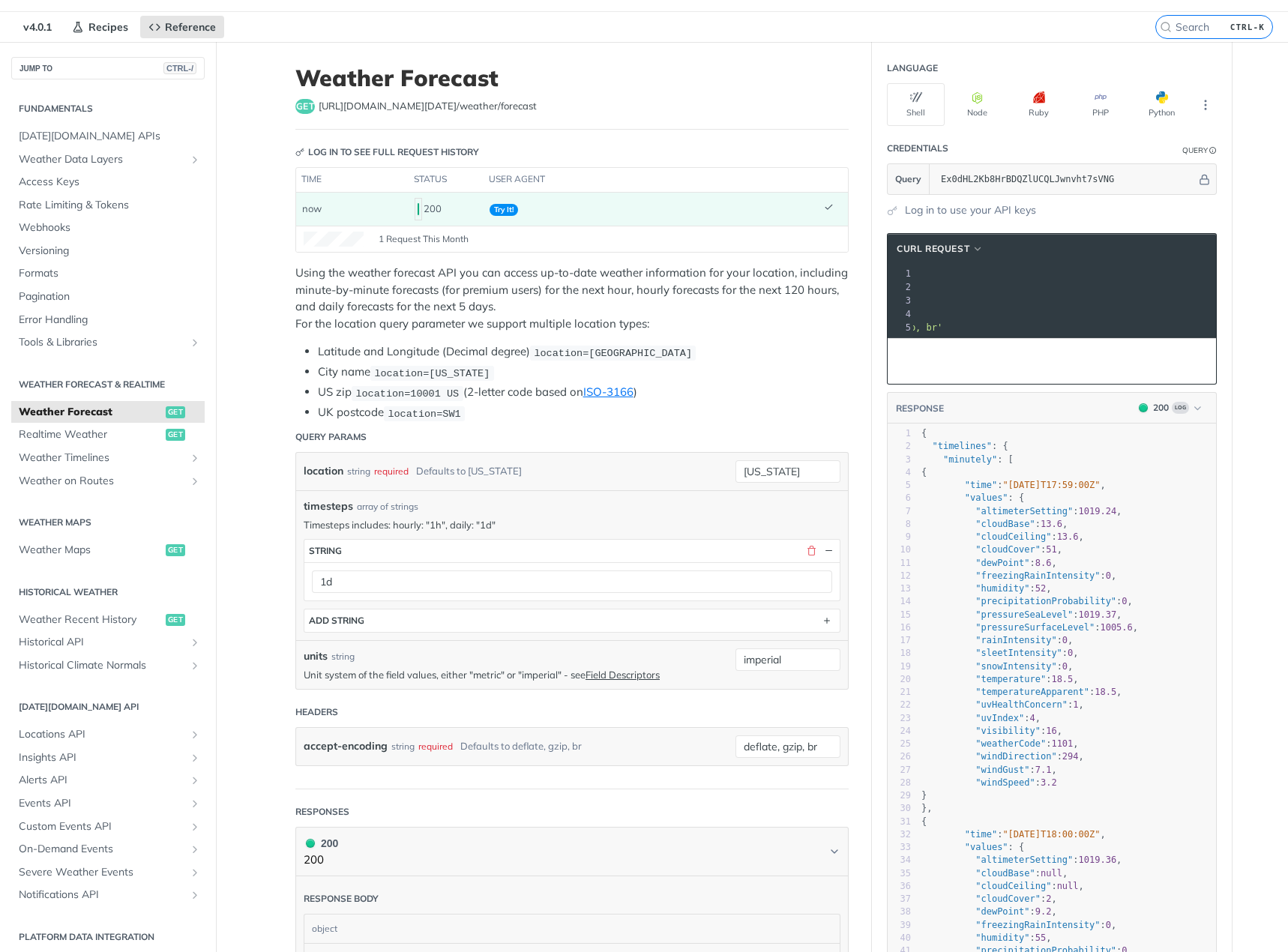
click at [614, 298] on p "Using the weather forecast API you can access up-to-date weather information fo…" at bounding box center [571, 298] width 553 height 67
click at [1100, 337] on div at bounding box center [968, 337] width 599 height 1
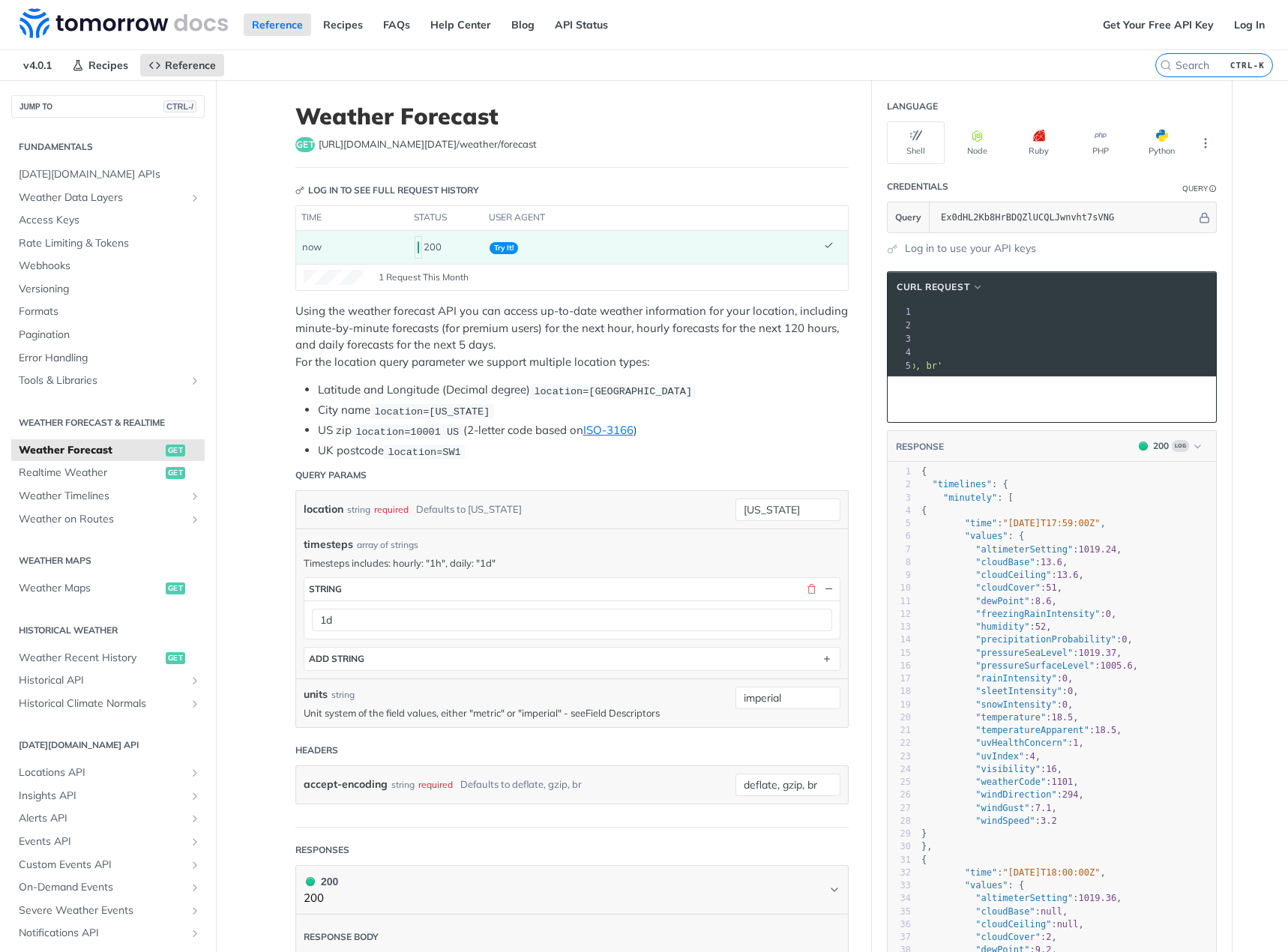
click at [648, 711] on link "Field Descriptors" at bounding box center [622, 713] width 74 height 12
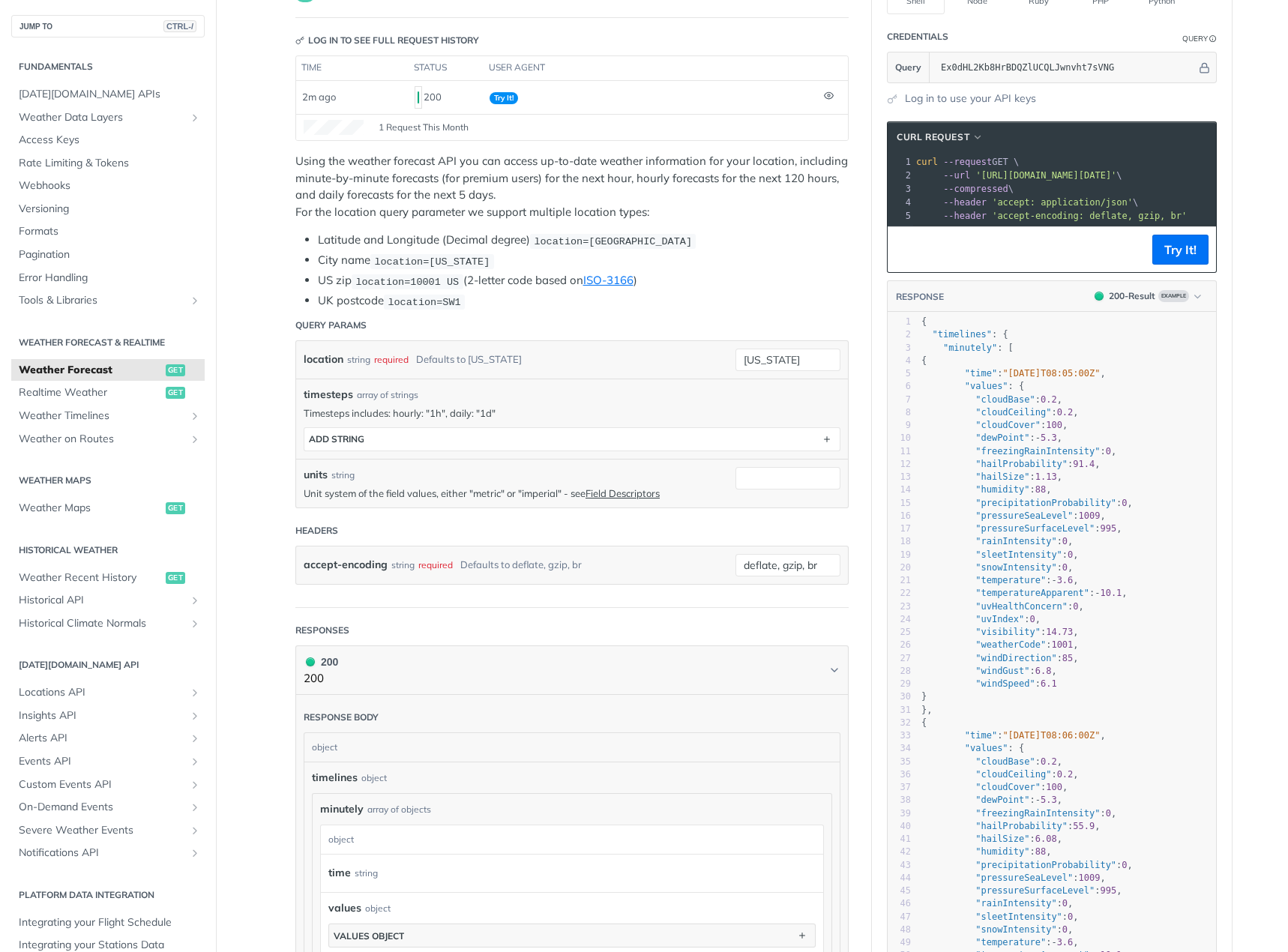
click at [447, 413] on p "Timesteps includes: hourly: "1h", daily: "1d"" at bounding box center [572, 413] width 536 height 14
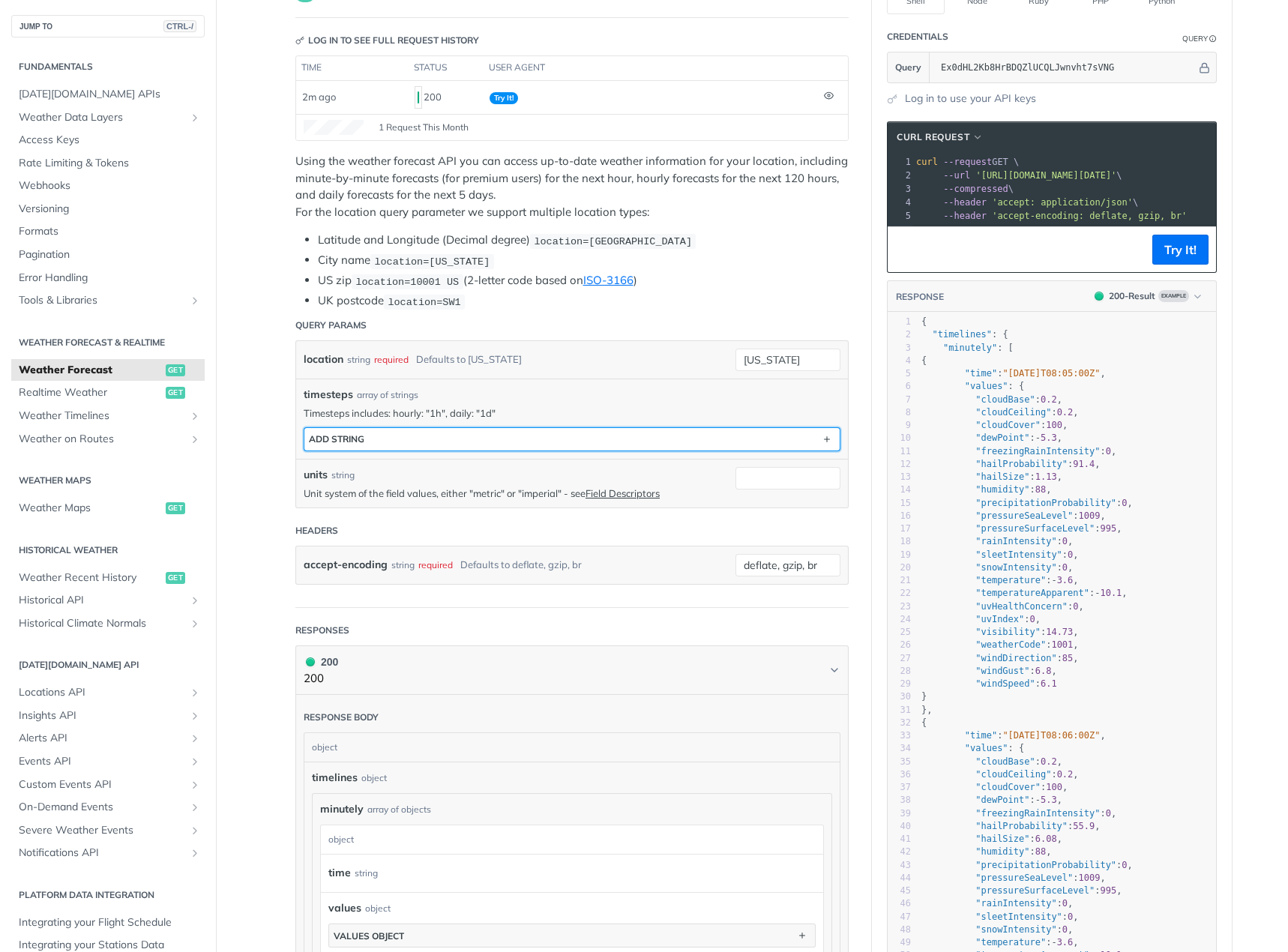
click at [440, 435] on button "ADD string" at bounding box center [571, 440] width 536 height 23
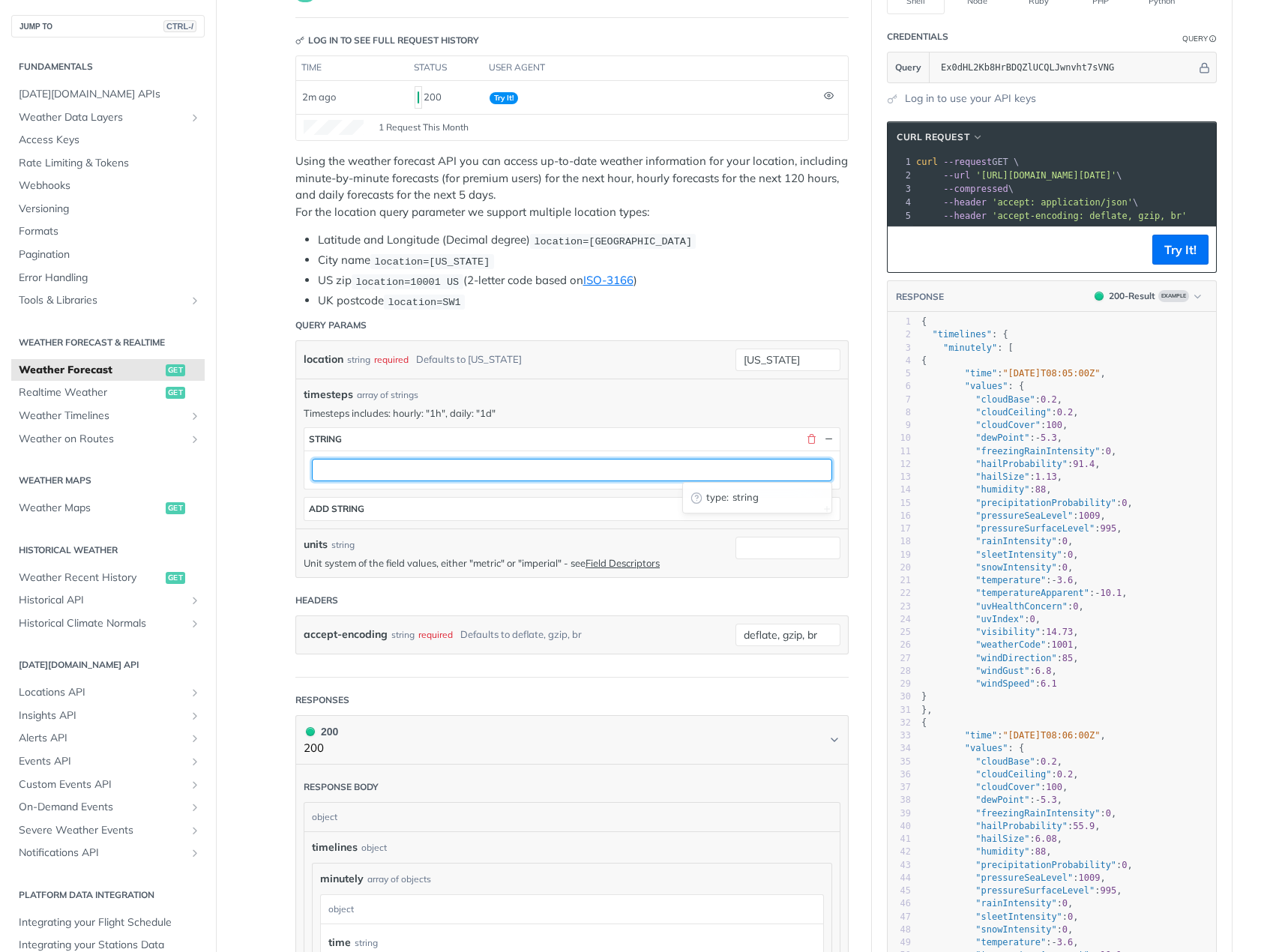
click at [447, 472] on input "text" at bounding box center [572, 471] width 520 height 23
type input "1d"
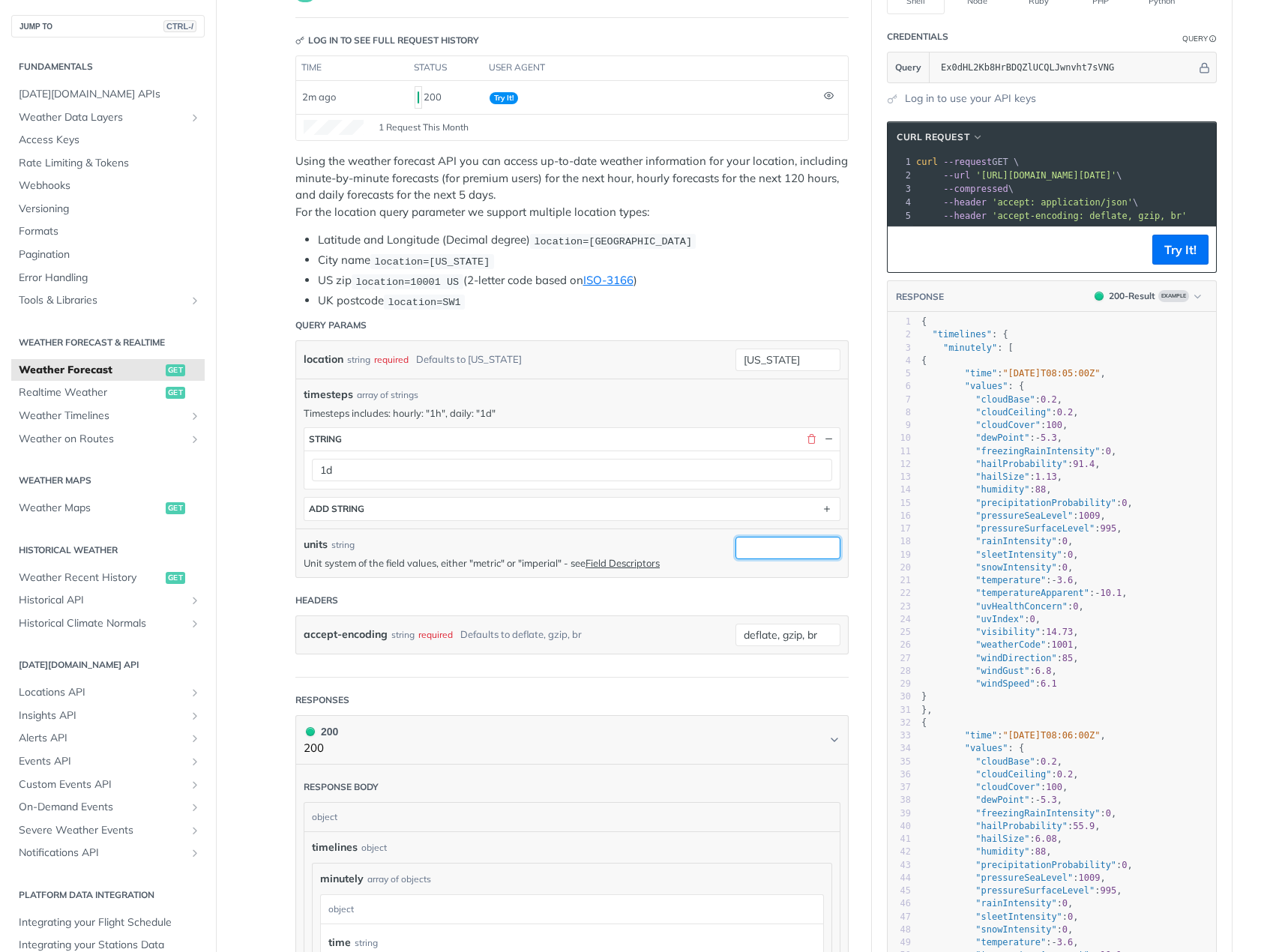
click at [735, 544] on input "units" at bounding box center [787, 548] width 105 height 23
type input "imperial"
click at [791, 585] on header "Headers" at bounding box center [571, 600] width 553 height 30
drag, startPoint x: 991, startPoint y: 176, endPoint x: 1255, endPoint y: 173, distance: 264.0
click at [1255, 173] on main "JUMP TO CTRL-/ Fundamentals [DATE][DOMAIN_NAME] APIs Weather Data Layers Core P…" at bounding box center [644, 889] width 1288 height 1917
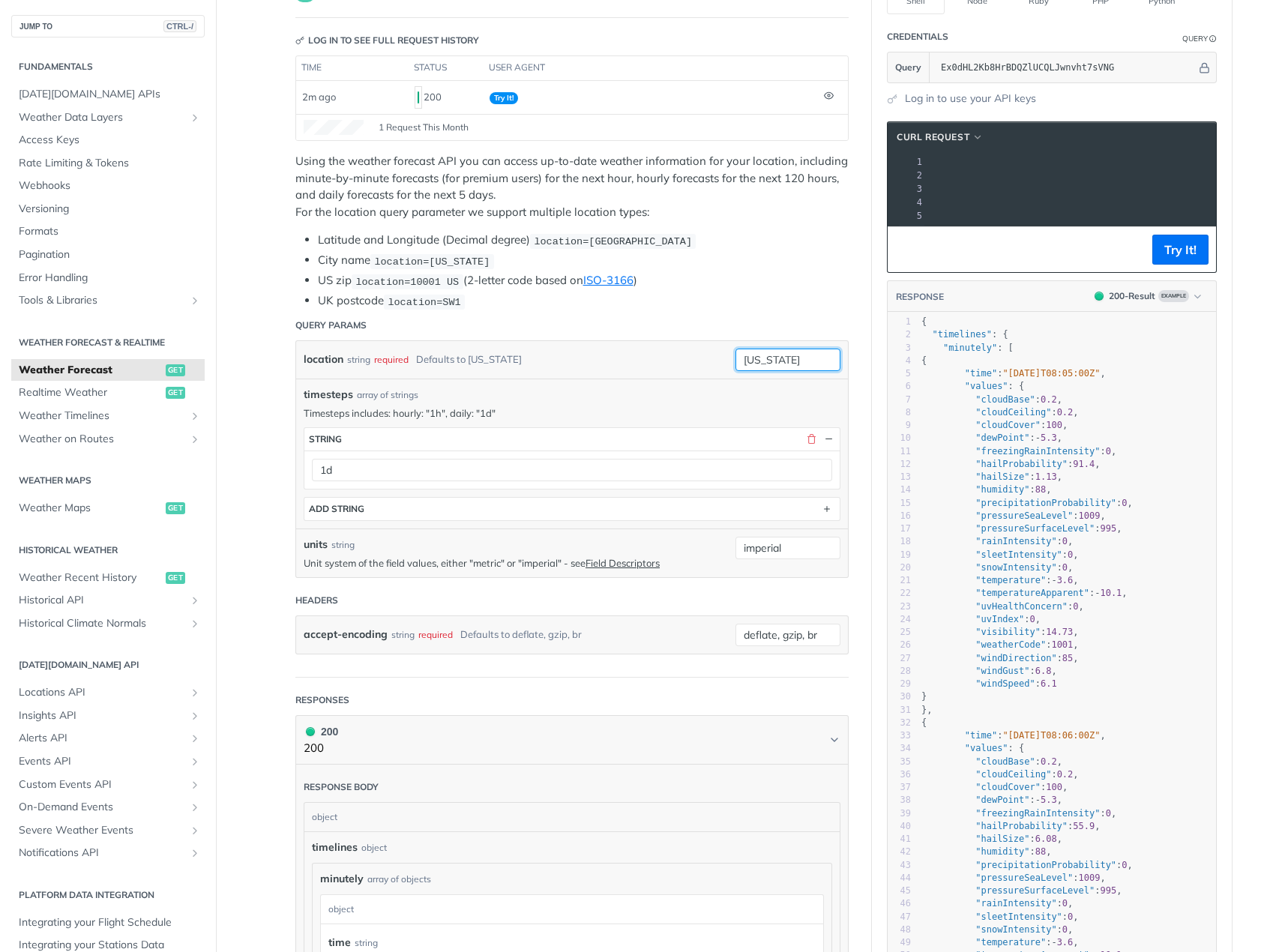
click at [739, 359] on input "[US_STATE]" at bounding box center [787, 360] width 105 height 23
type input "austin"
click at [754, 289] on ul "Latitude and Longitude (Decimal degree) location=[GEOGRAPHIC_DATA] City name lo…" at bounding box center [571, 271] width 553 height 78
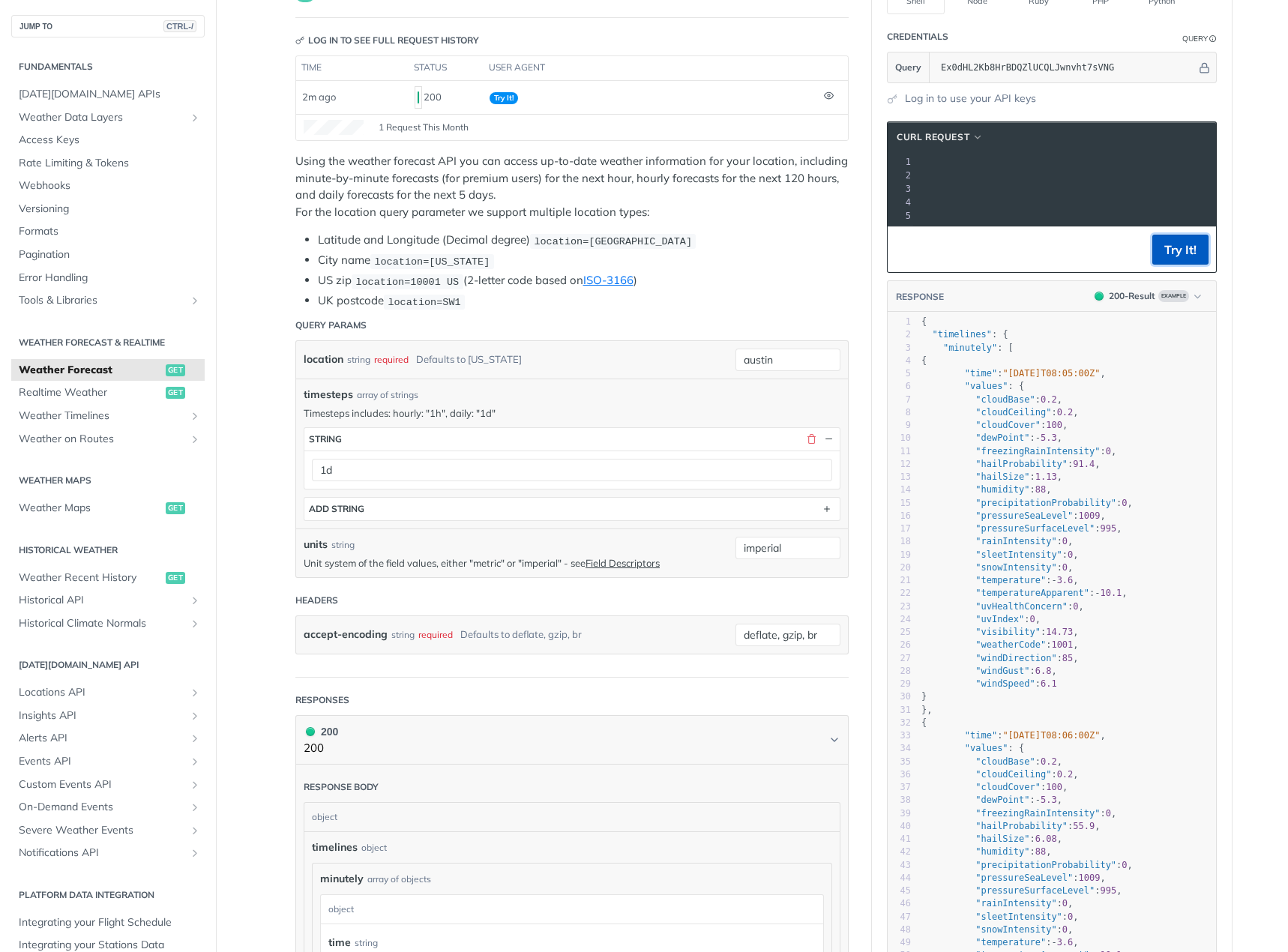
click at [1159, 254] on button "Try It!" at bounding box center [1180, 250] width 56 height 30
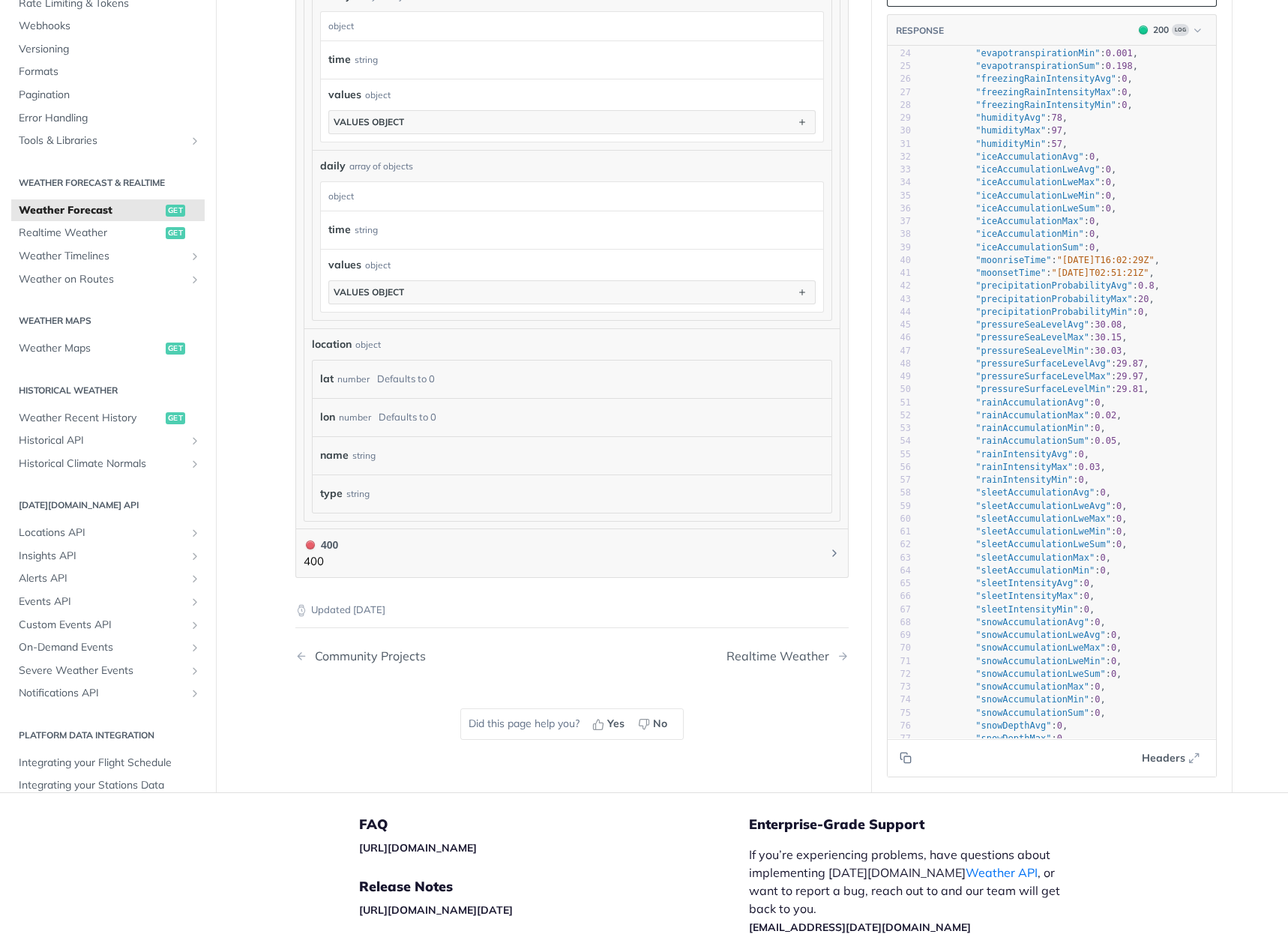
scroll to position [1272, 0]
